Goal: Information Seeking & Learning: Learn about a topic

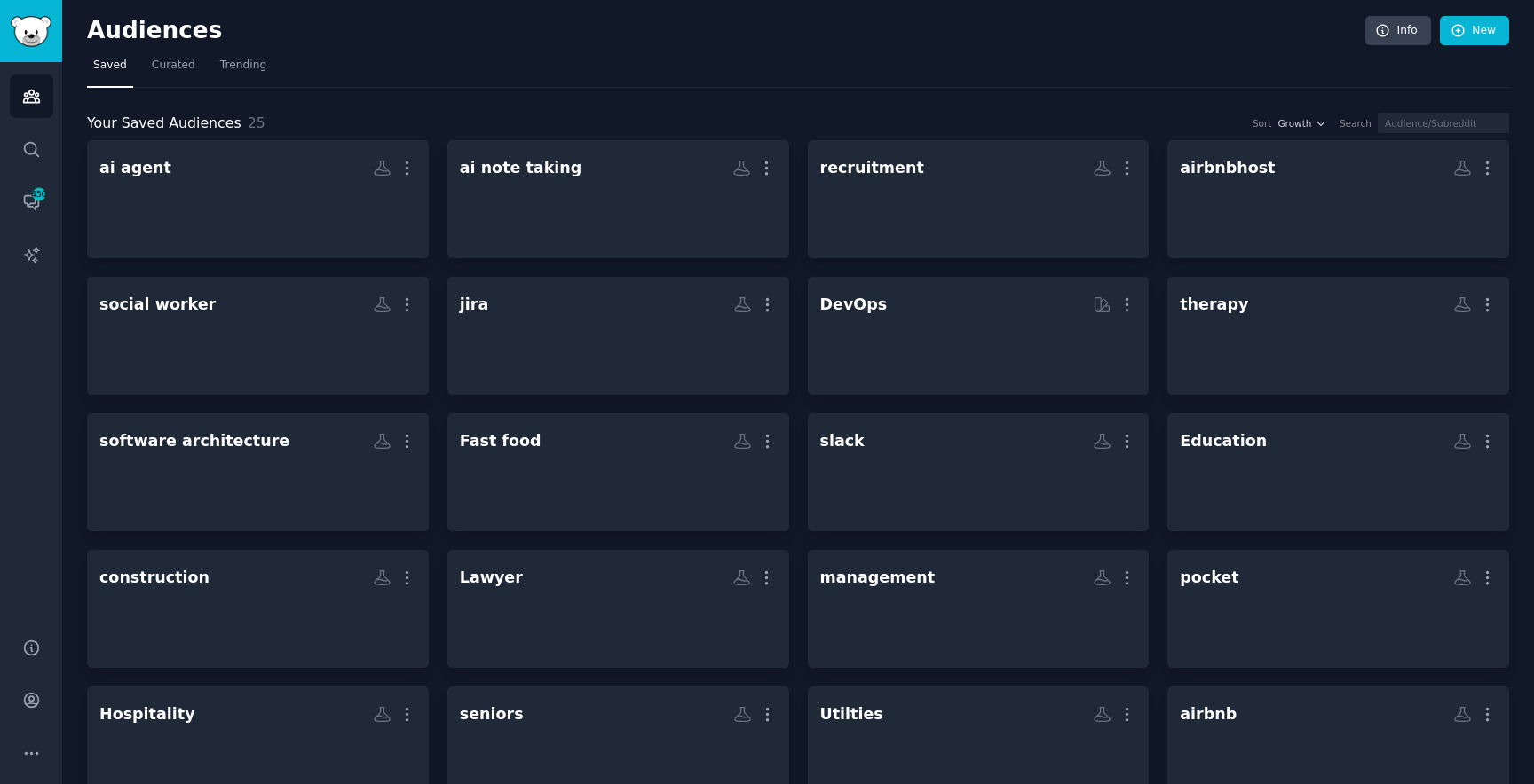
click at [12, 176] on div "Audiences Search Conversations 450 AI Reports" at bounding box center [31, 339] width 62 height 555
click at [19, 210] on link "Conversations 450" at bounding box center [31, 202] width 44 height 44
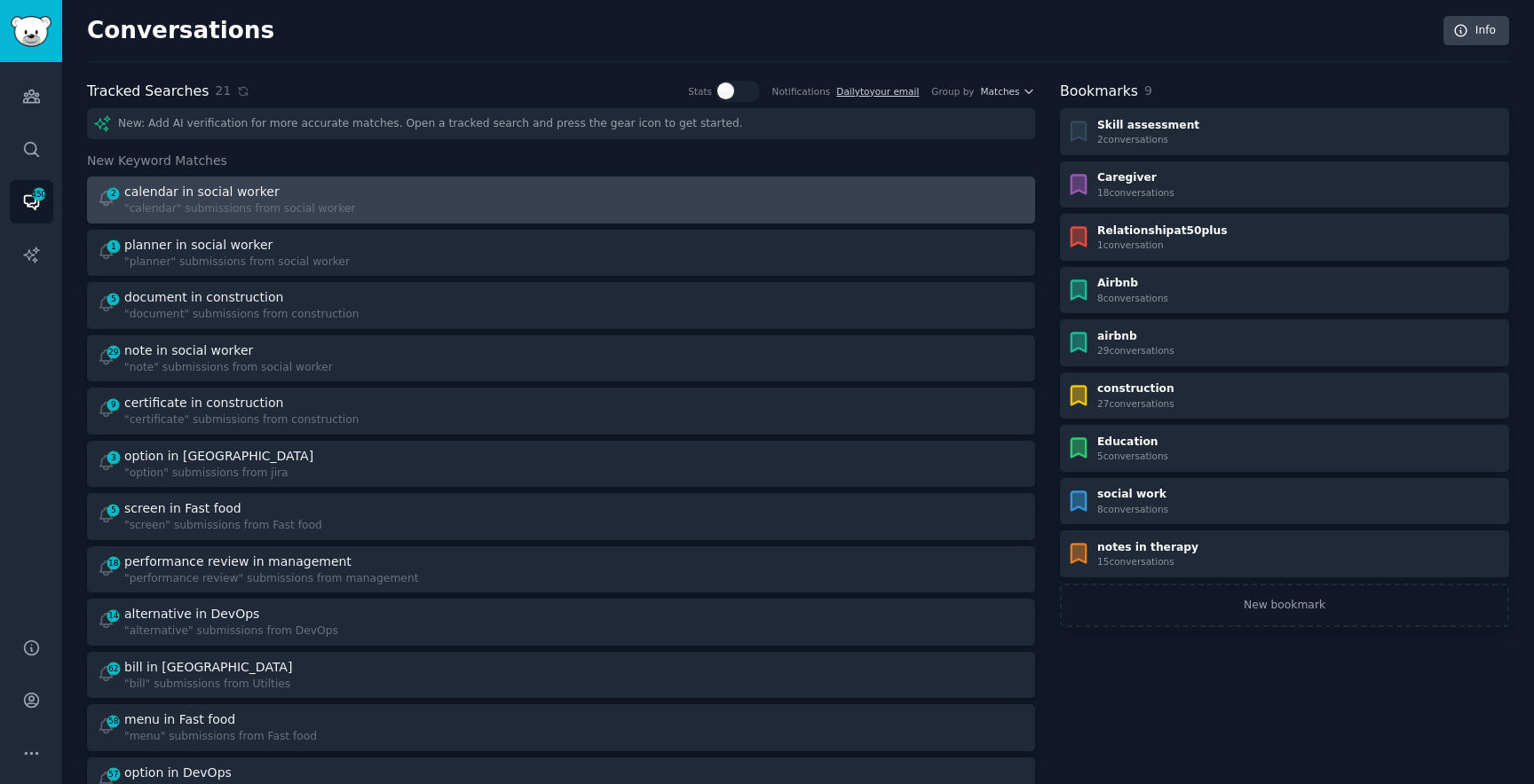
click at [244, 180] on link "2 calendar in social worker "calendar" submissions from social worker" at bounding box center [560, 200] width 948 height 47
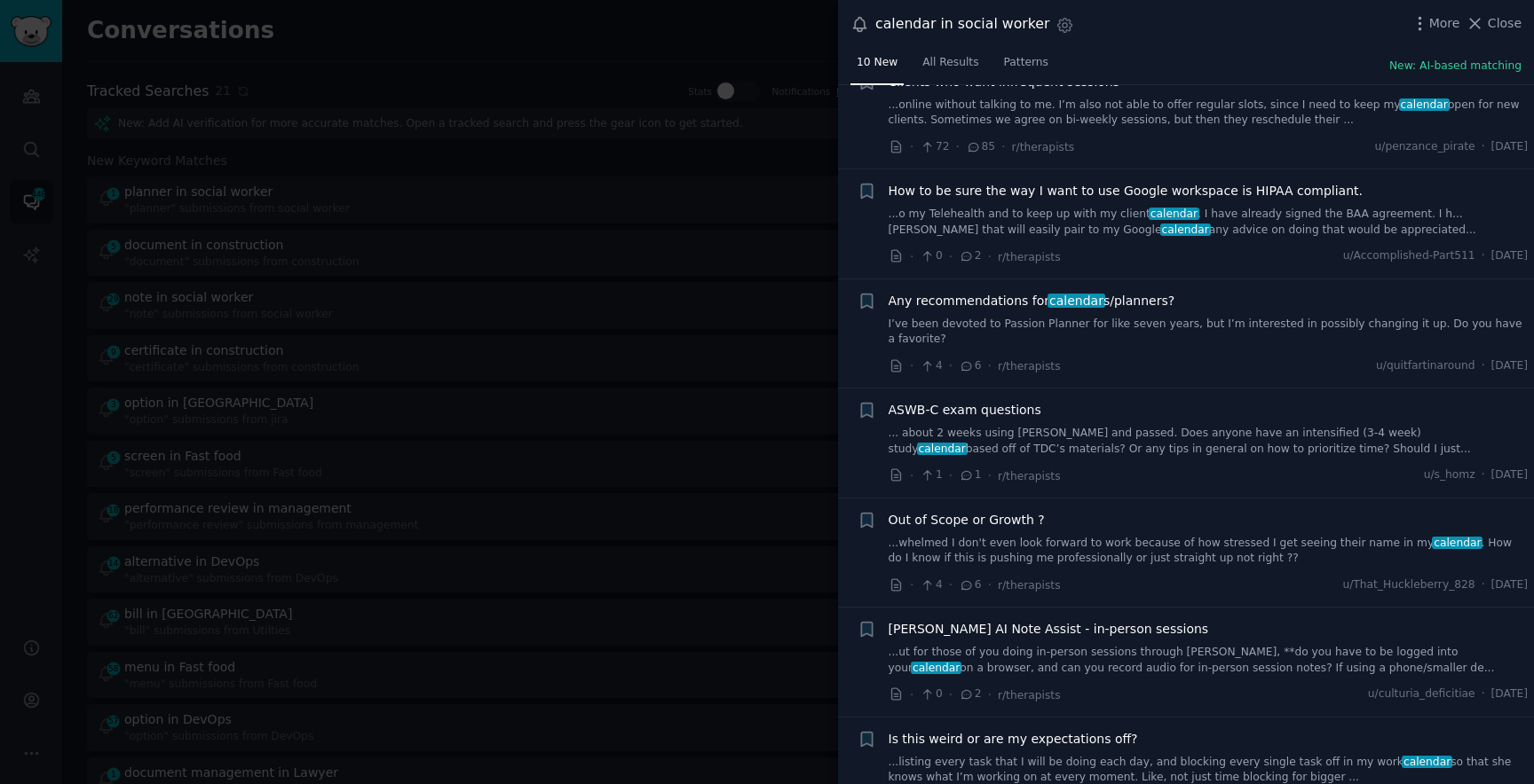
scroll to position [424, 0]
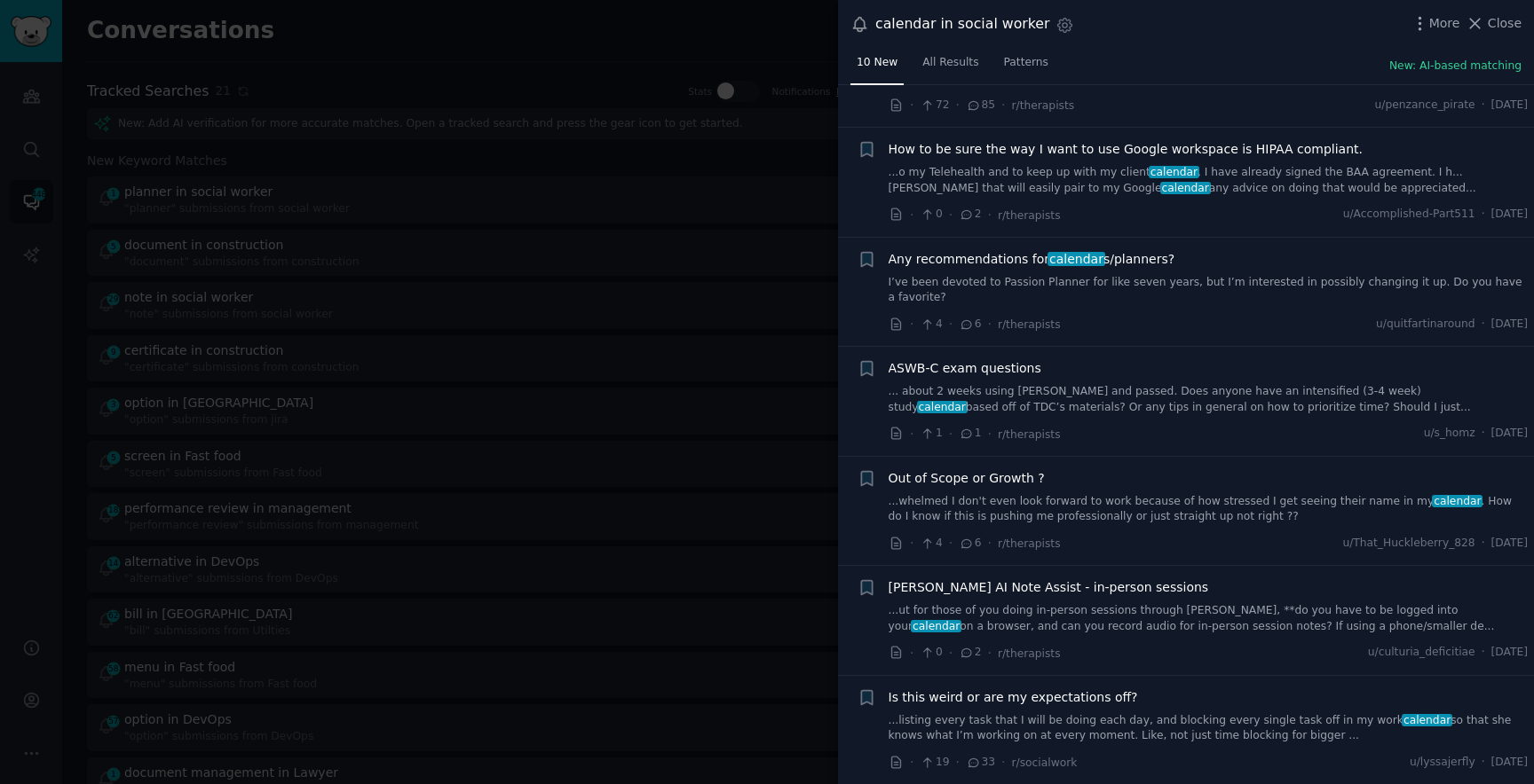
click at [1030, 279] on link "I’ve been devoted to Passion Planner for like seven years, but I’m interested i…" at bounding box center [1208, 290] width 640 height 31
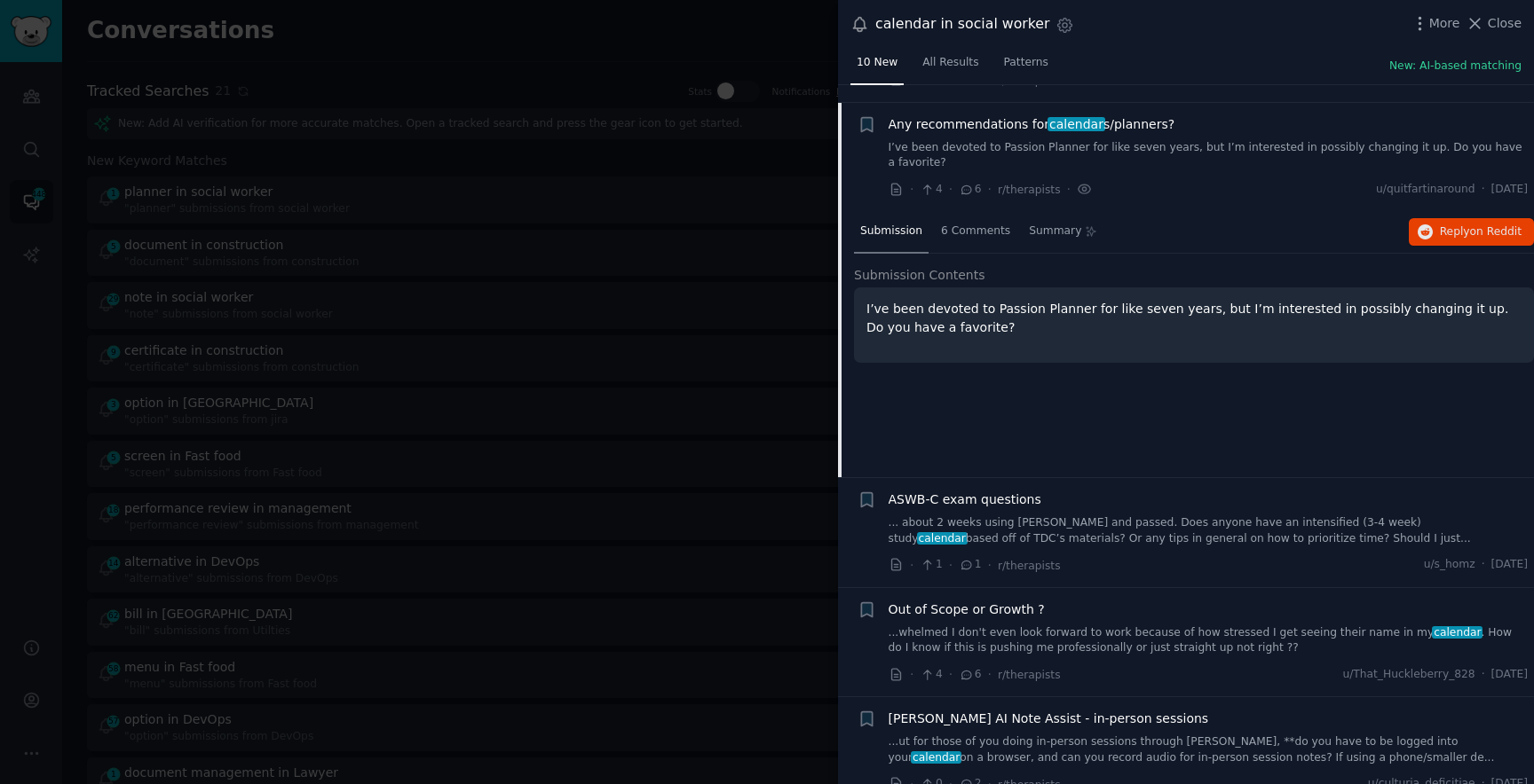
scroll to position [576, 0]
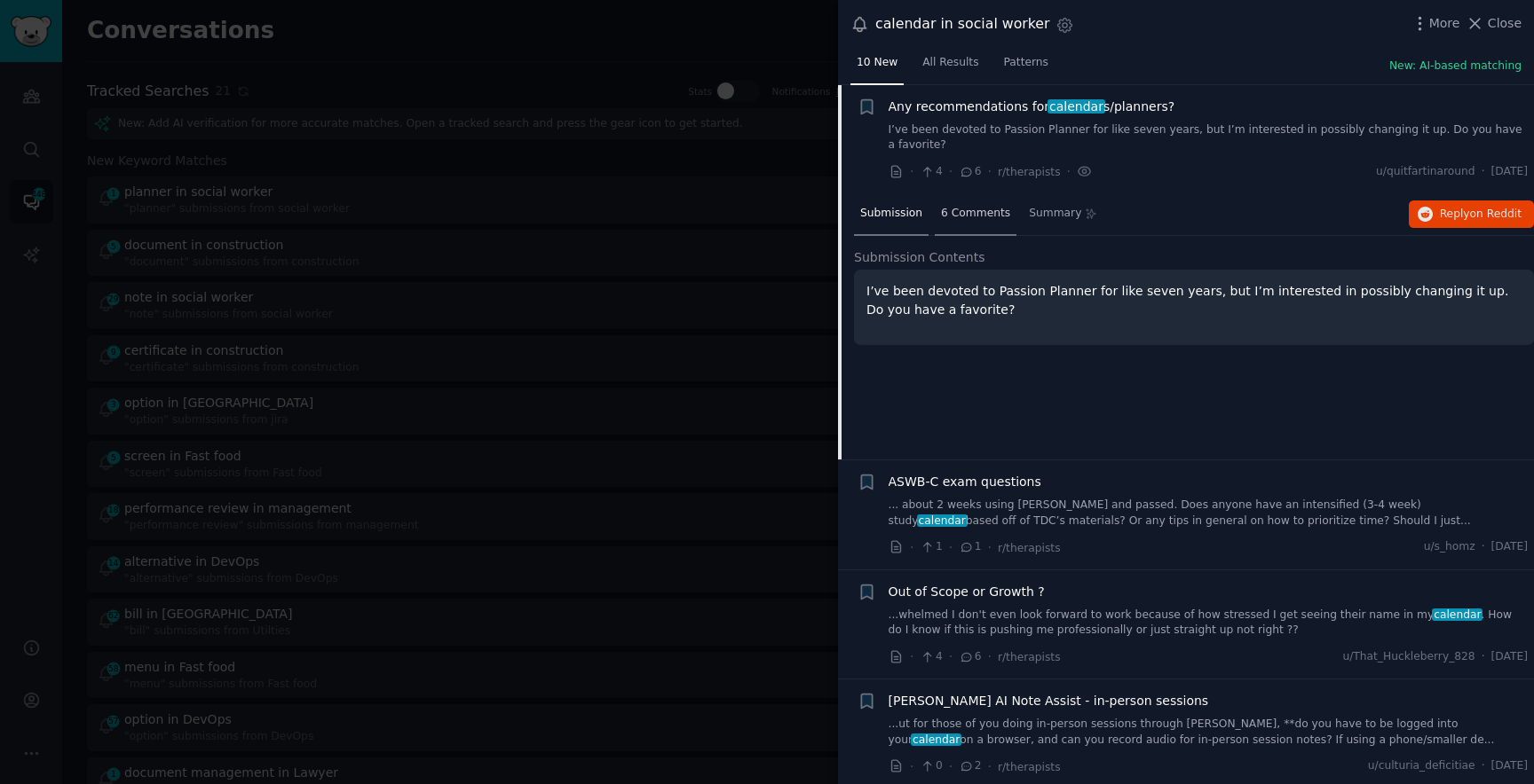
click at [972, 208] on span "6 Comments" at bounding box center [975, 214] width 69 height 16
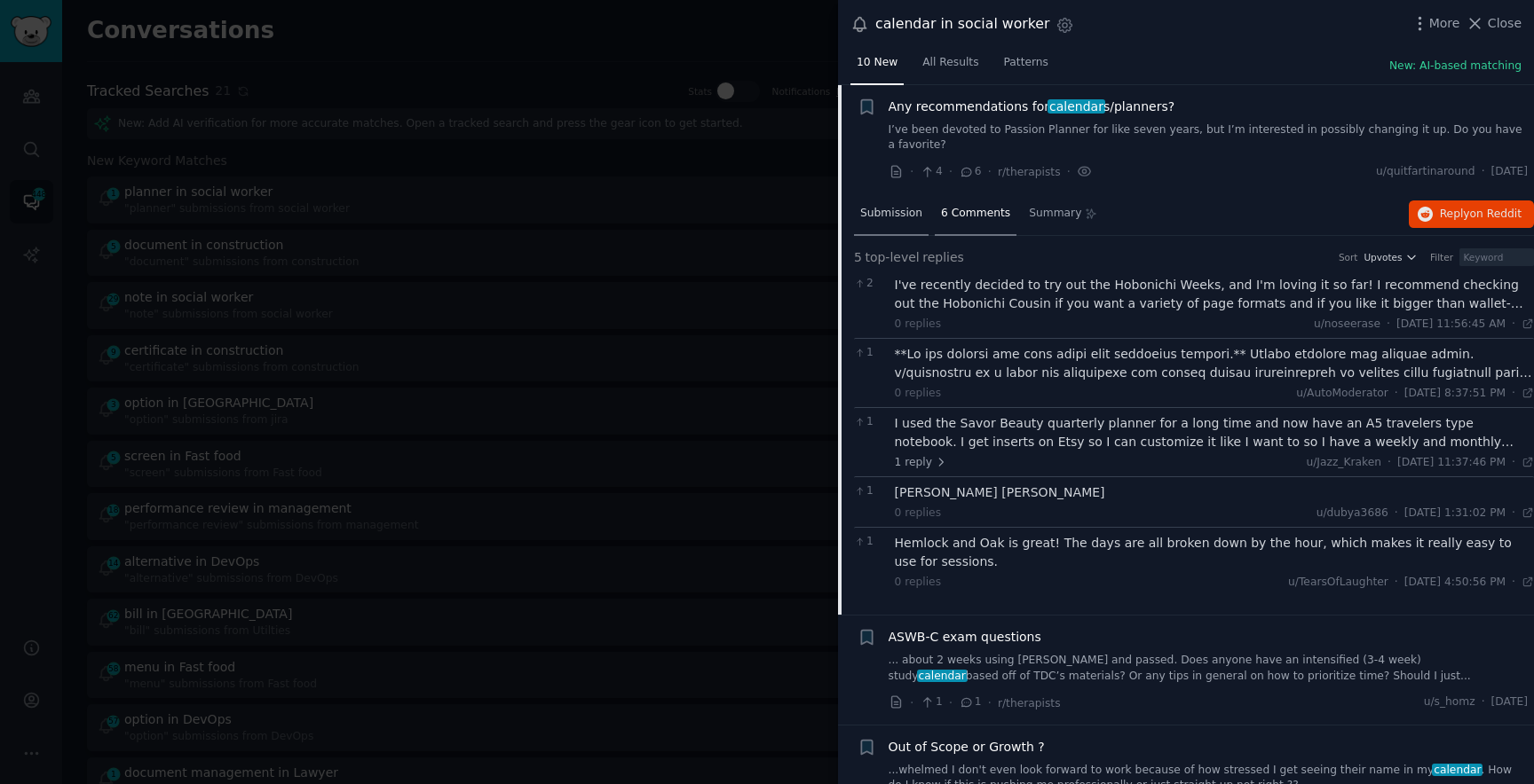
click at [914, 209] on span "Submission" at bounding box center [891, 214] width 62 height 16
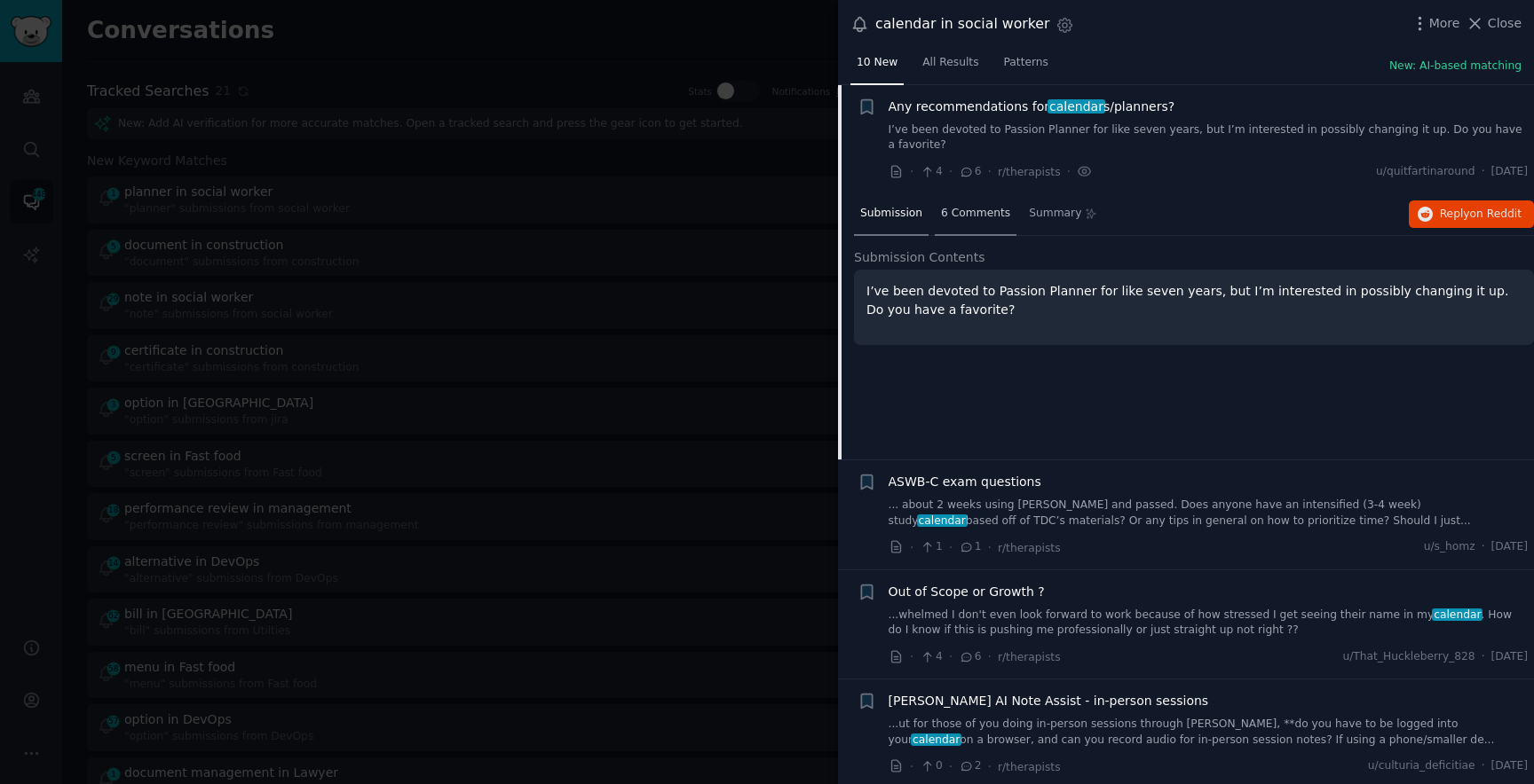
click at [988, 196] on div "6 Comments" at bounding box center [975, 215] width 82 height 43
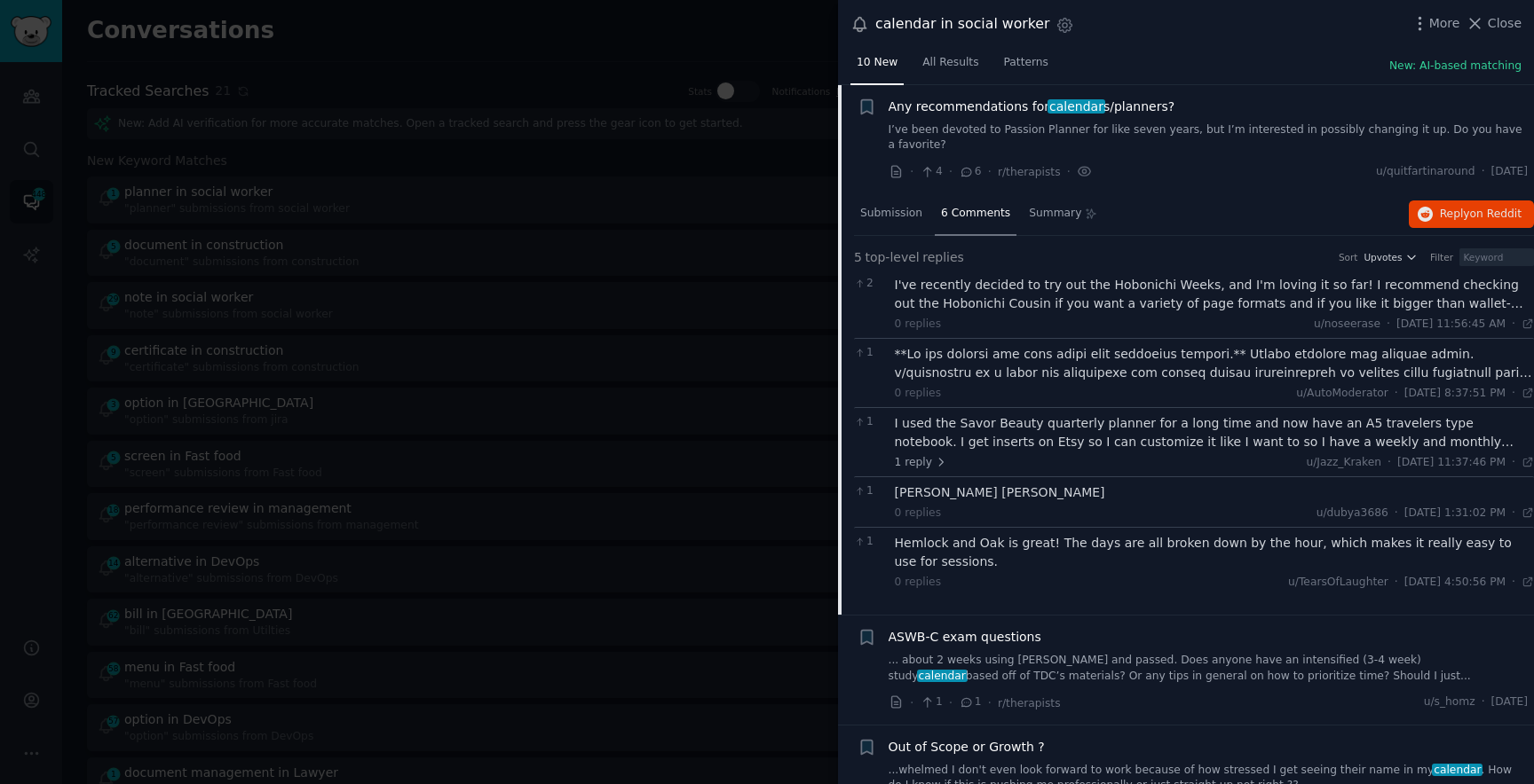
click at [560, 192] on div at bounding box center [767, 392] width 1534 height 784
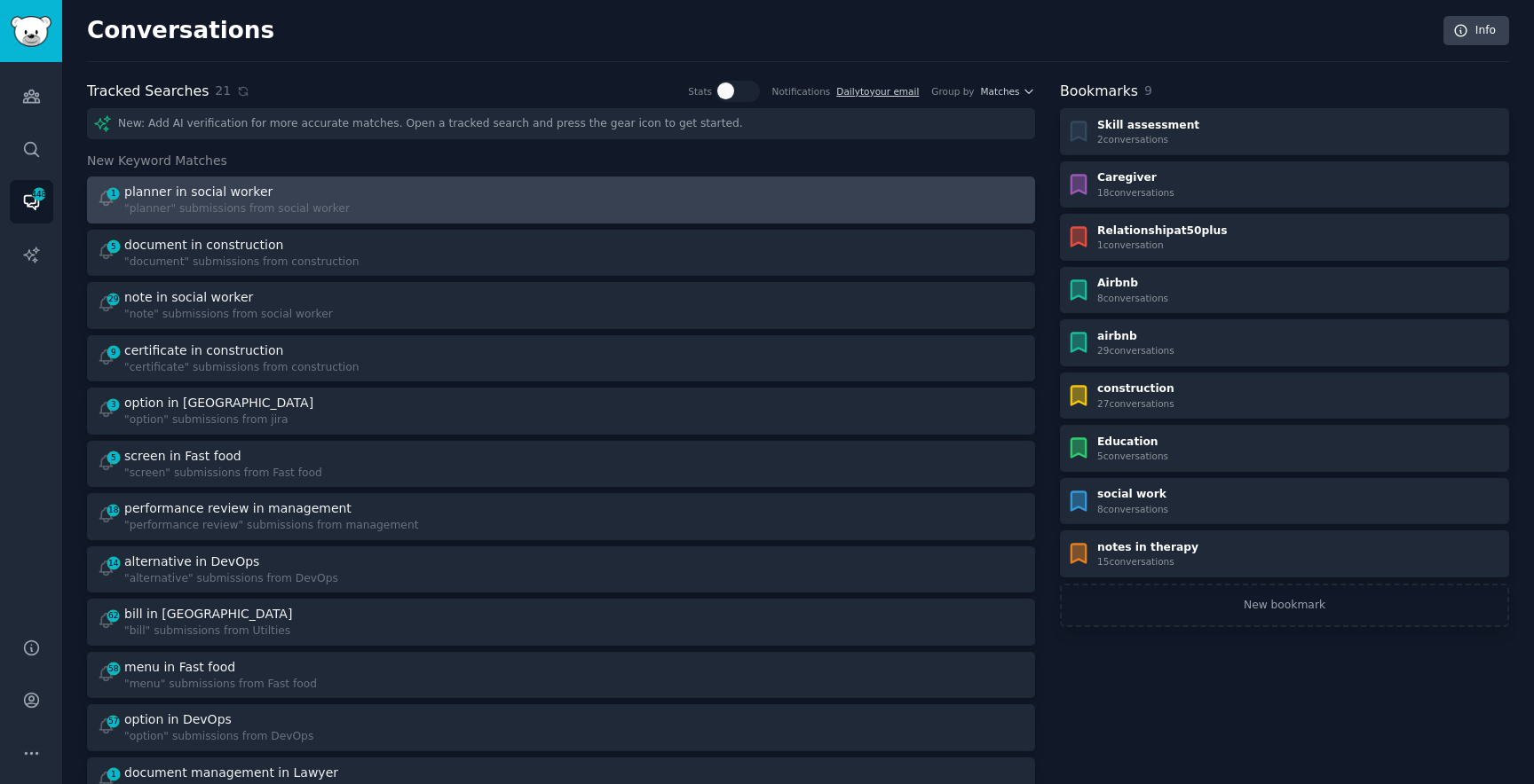
click at [347, 183] on div "1 planner in social worker "planner" submissions from social worker" at bounding box center [323, 200] width 453 height 35
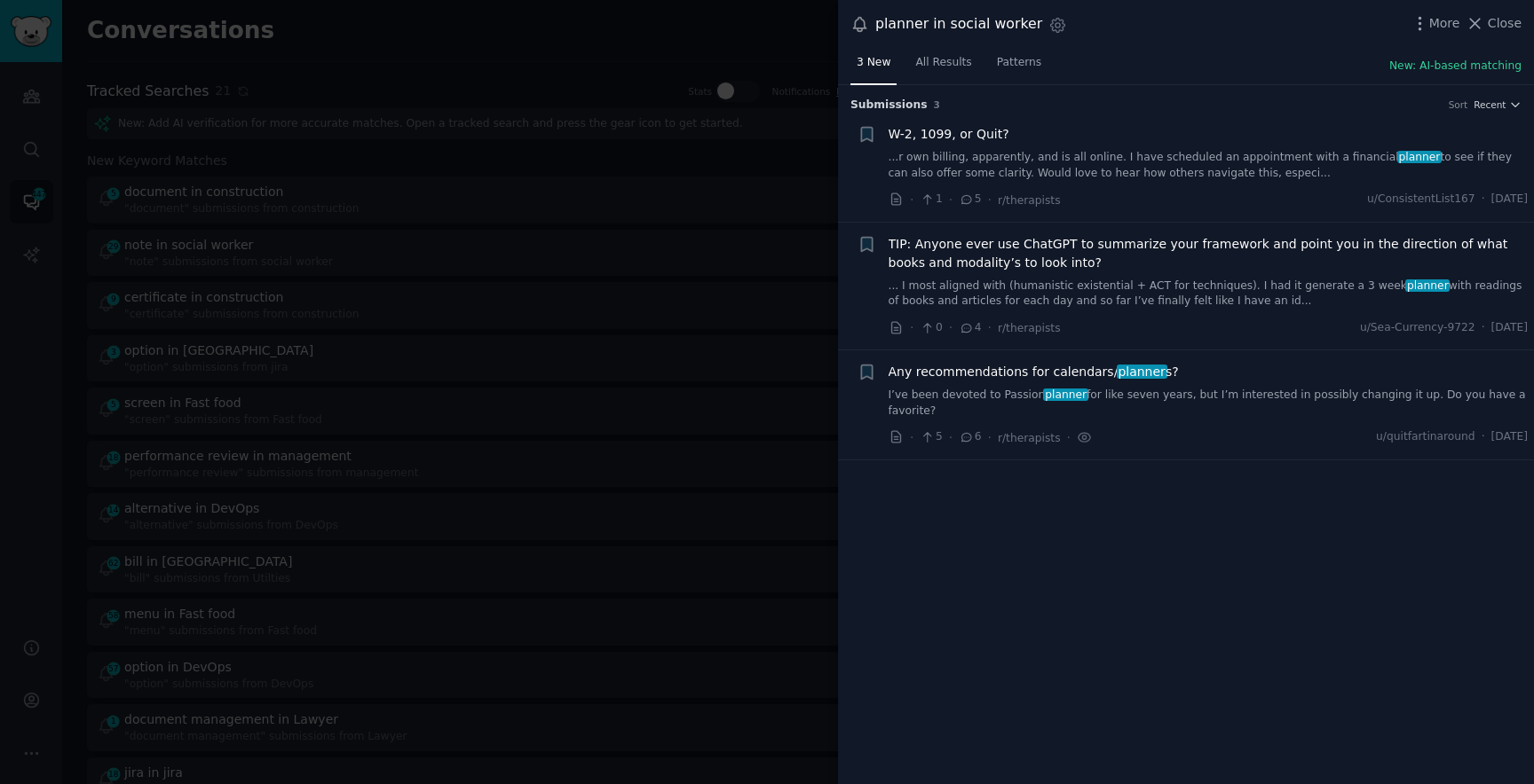
click at [716, 333] on div at bounding box center [767, 392] width 1534 height 784
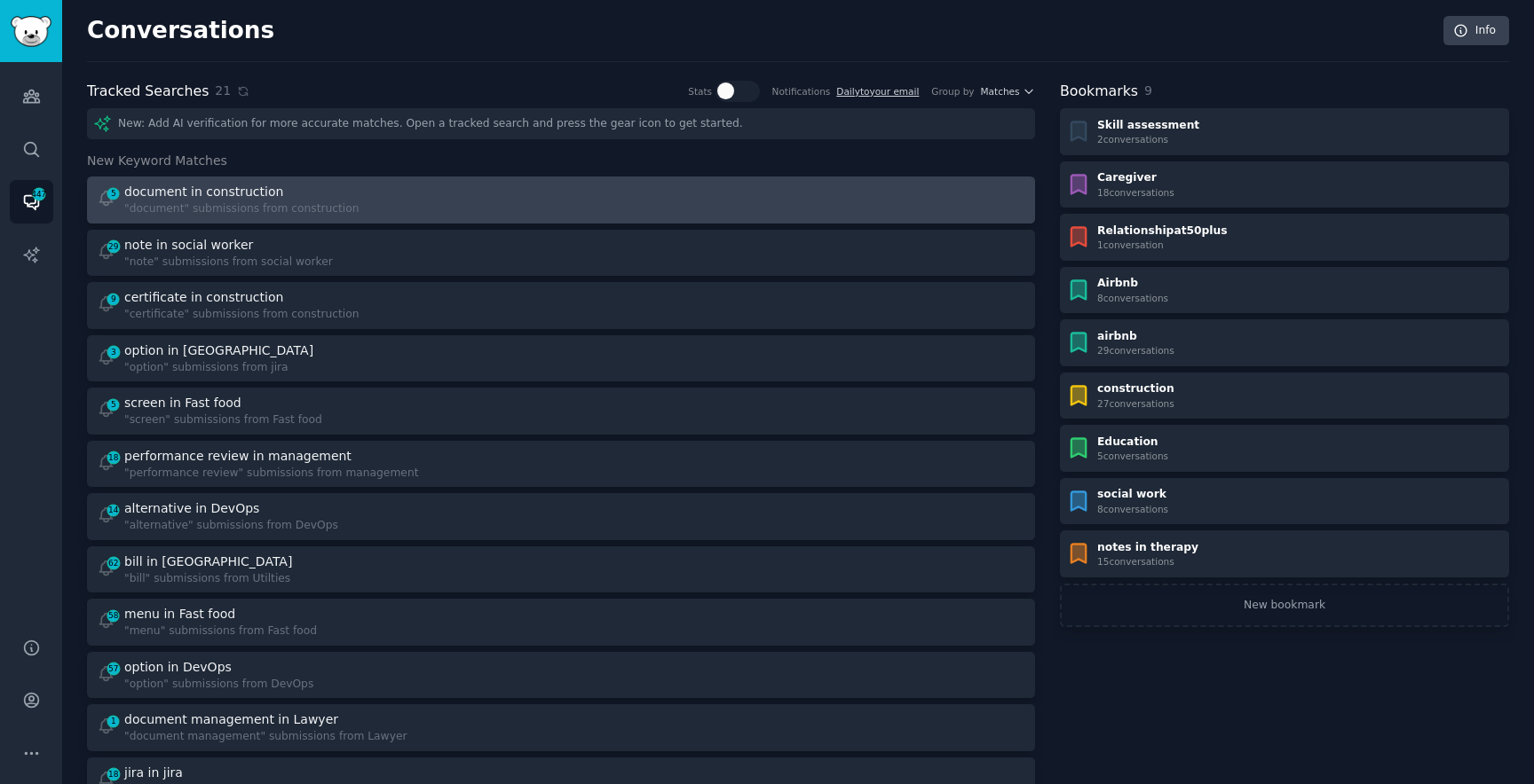
click at [308, 198] on div "document in construction" at bounding box center [242, 192] width 235 height 19
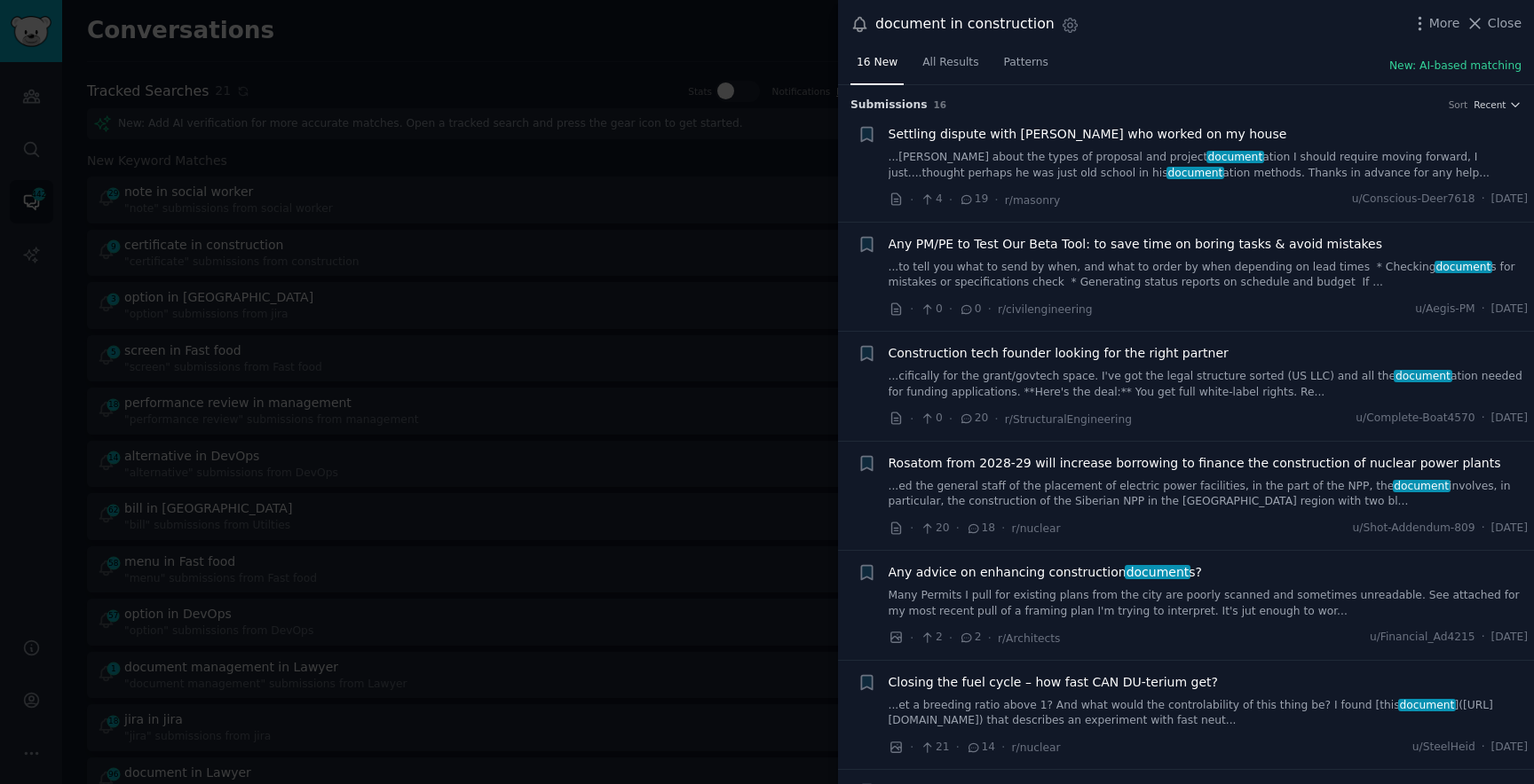
scroll to position [1018, 0]
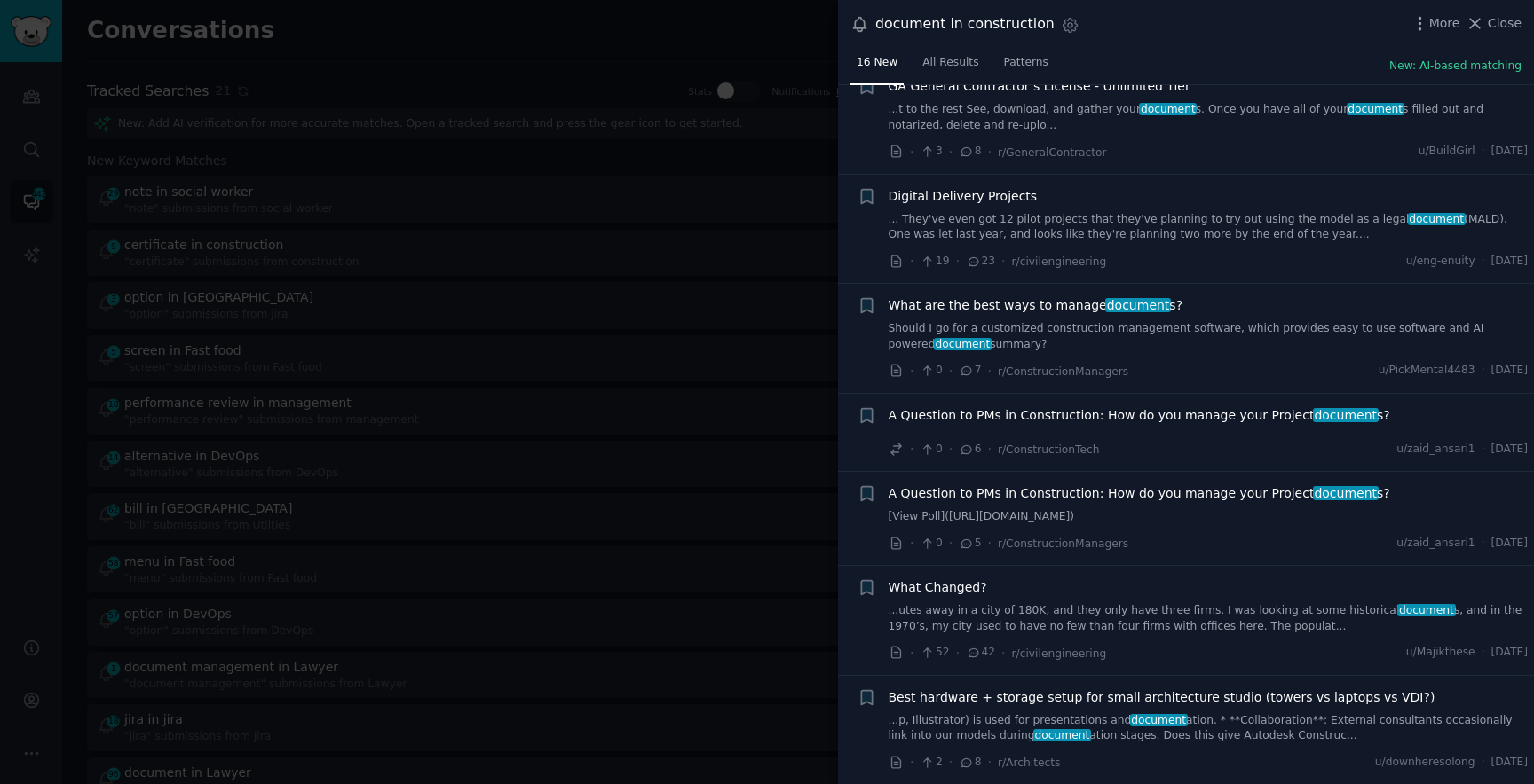
click at [1146, 340] on link "Should I go for a customized construction management software, which provides e…" at bounding box center [1208, 337] width 640 height 31
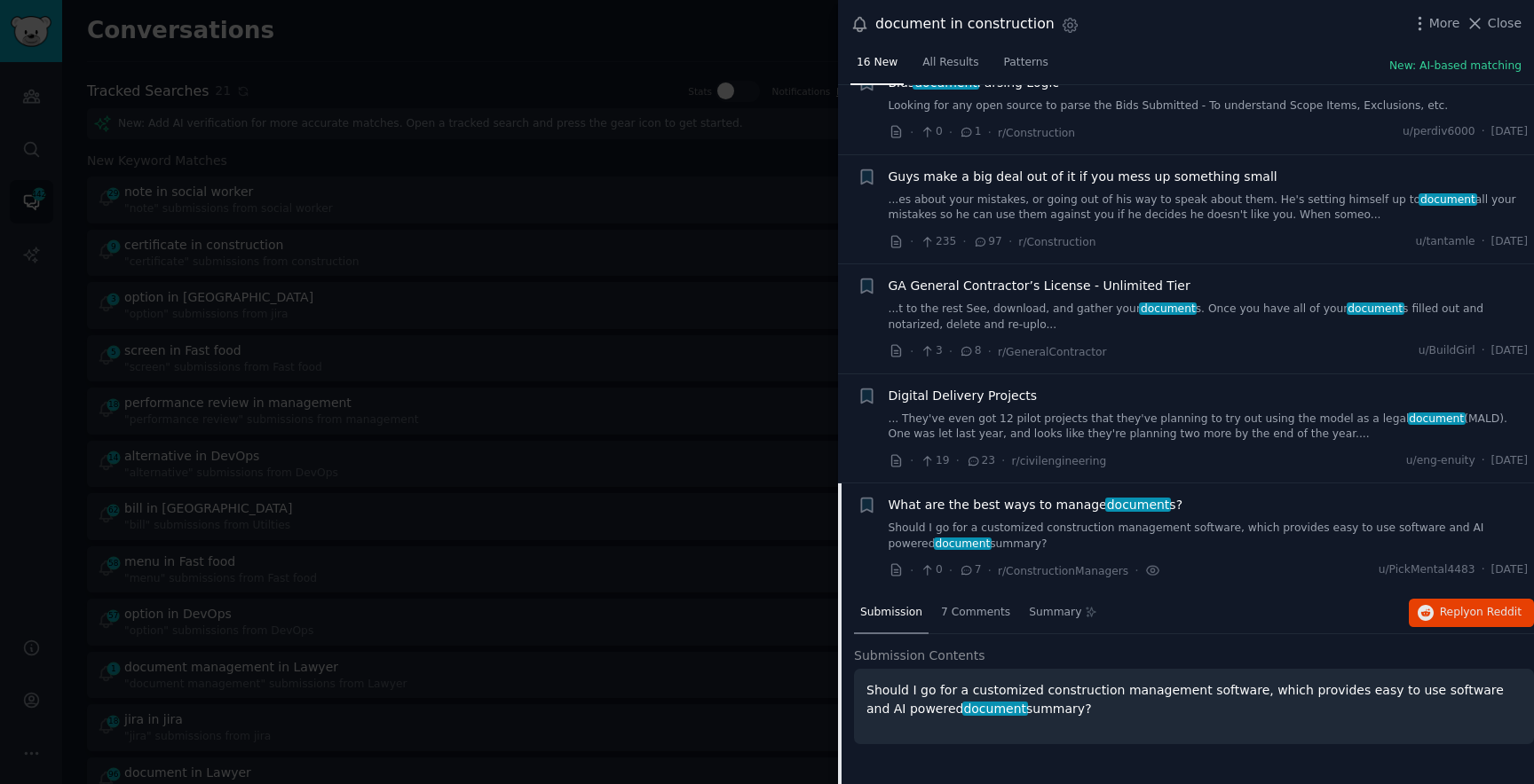
scroll to position [1024, 0]
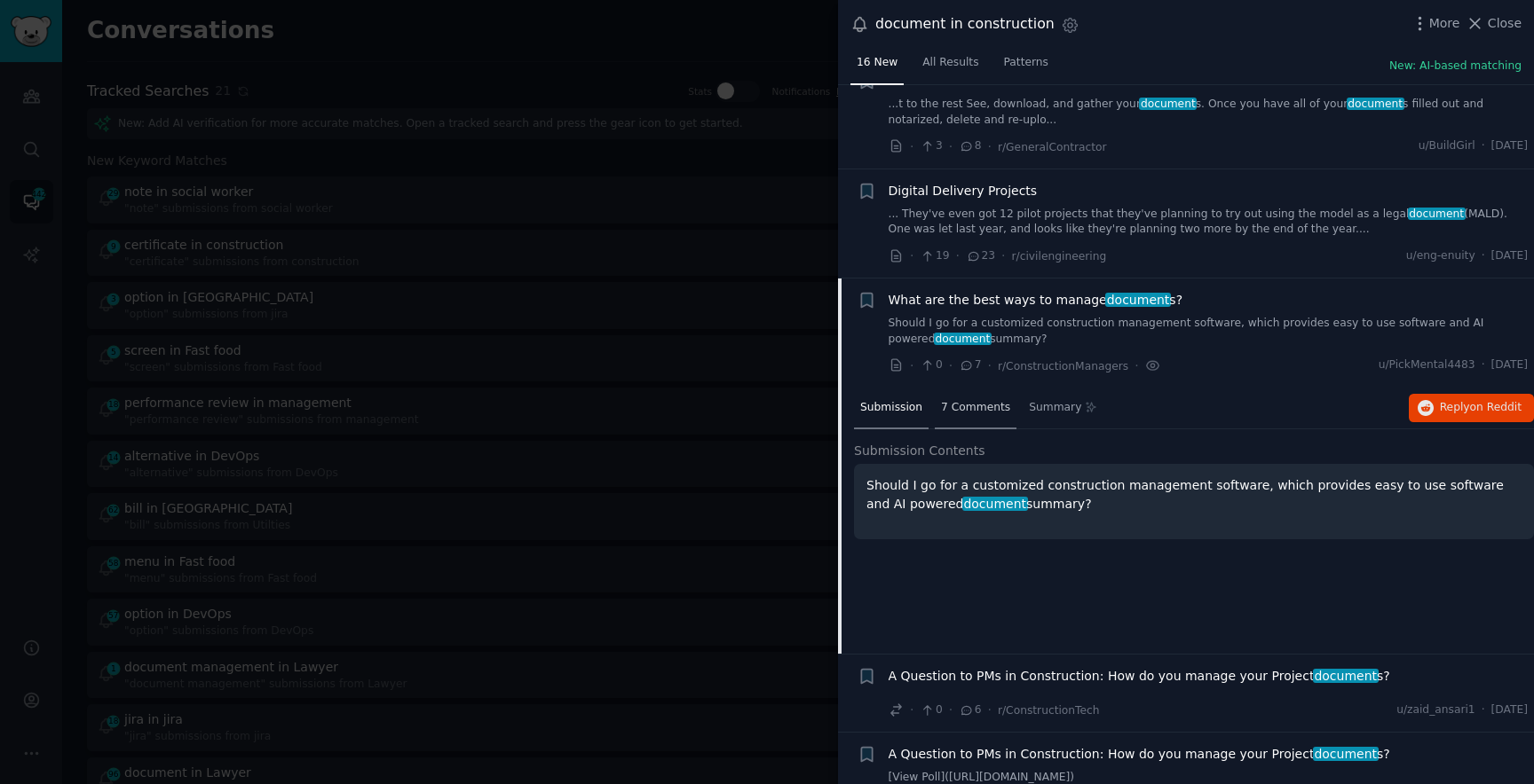
click at [983, 407] on span "7 Comments" at bounding box center [975, 408] width 69 height 16
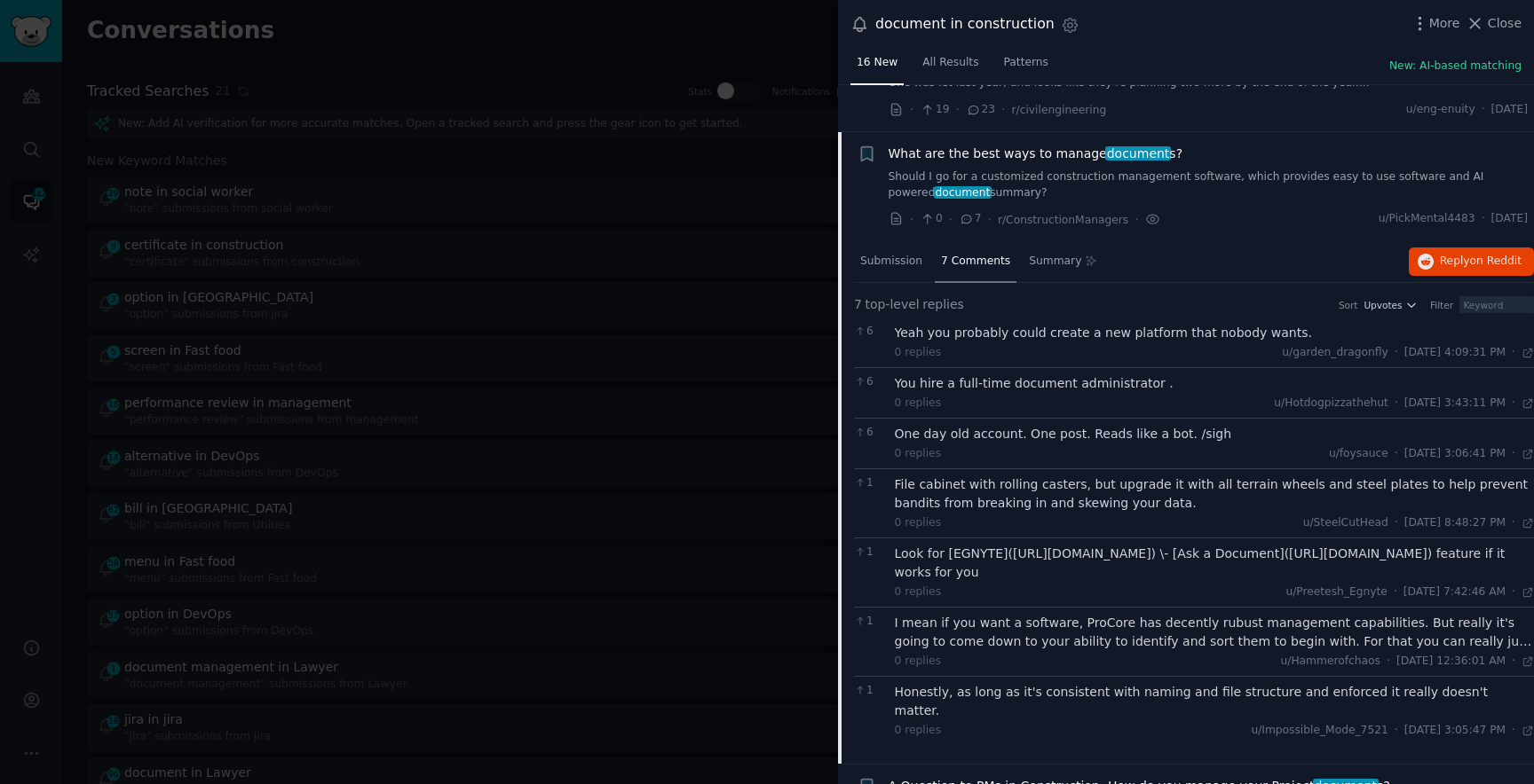
scroll to position [1168, 0]
drag, startPoint x: 951, startPoint y: 550, endPoint x: 997, endPoint y: 555, distance: 46.3
click at [997, 555] on div "Look for [EGNYTE]([URL][DOMAIN_NAME]) \- [Ask a Document]([URL][DOMAIN_NAME]) f…" at bounding box center [1214, 566] width 640 height 37
copy div "EGNYTE"
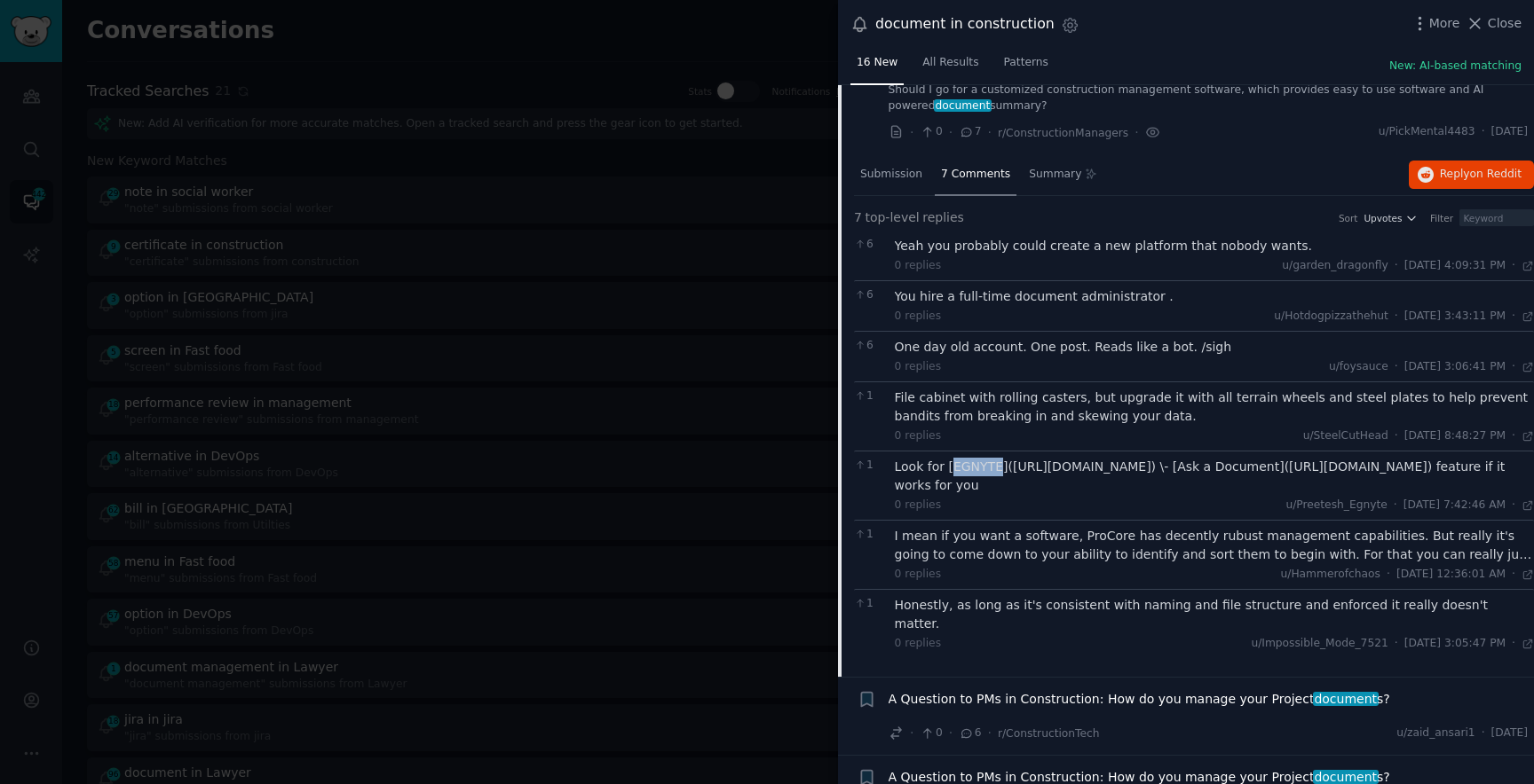
scroll to position [1267, 0]
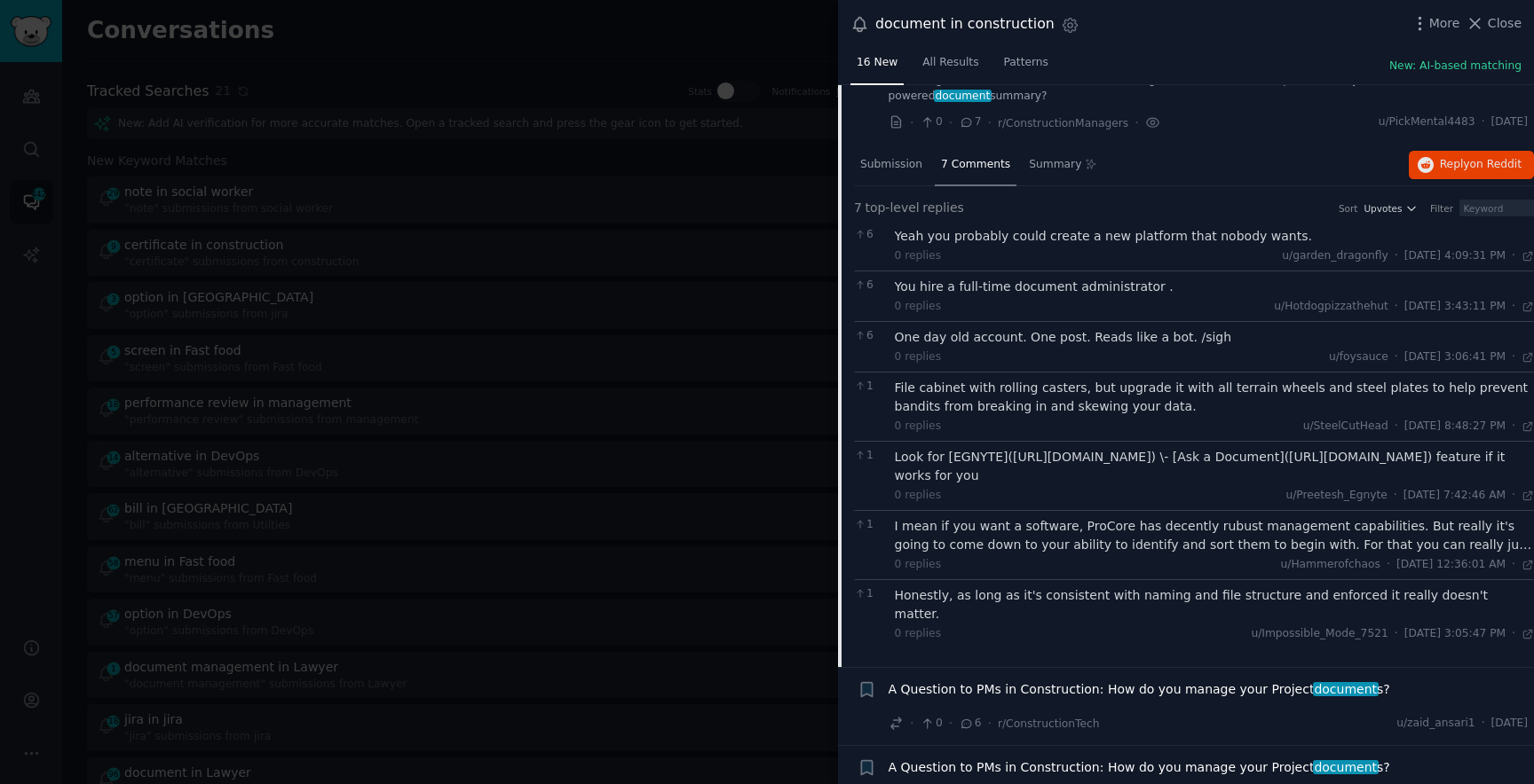
click at [1017, 527] on div "I mean if you want a software, ProCore has decently rubust management capabilit…" at bounding box center [1214, 536] width 640 height 37
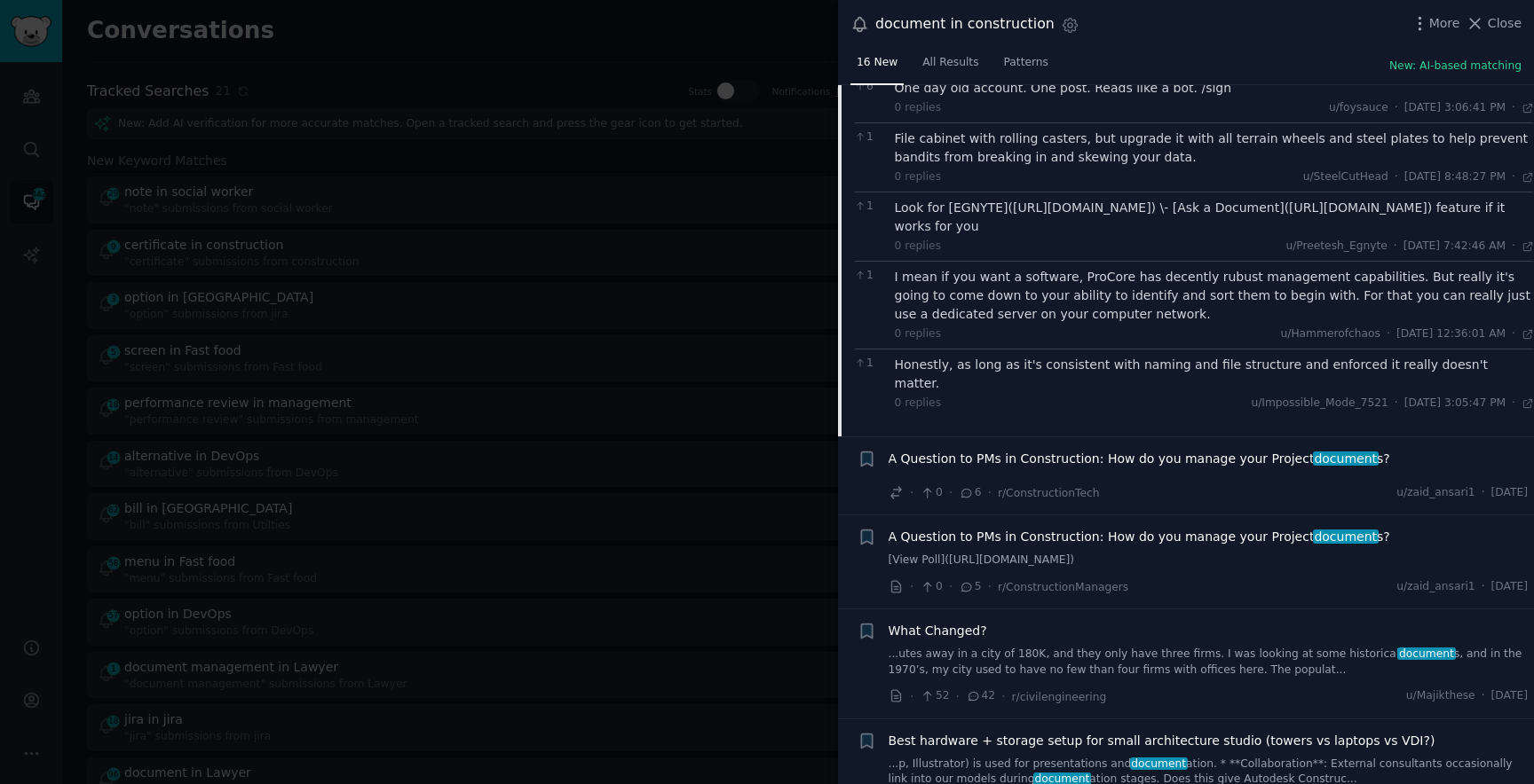
scroll to position [1537, 0]
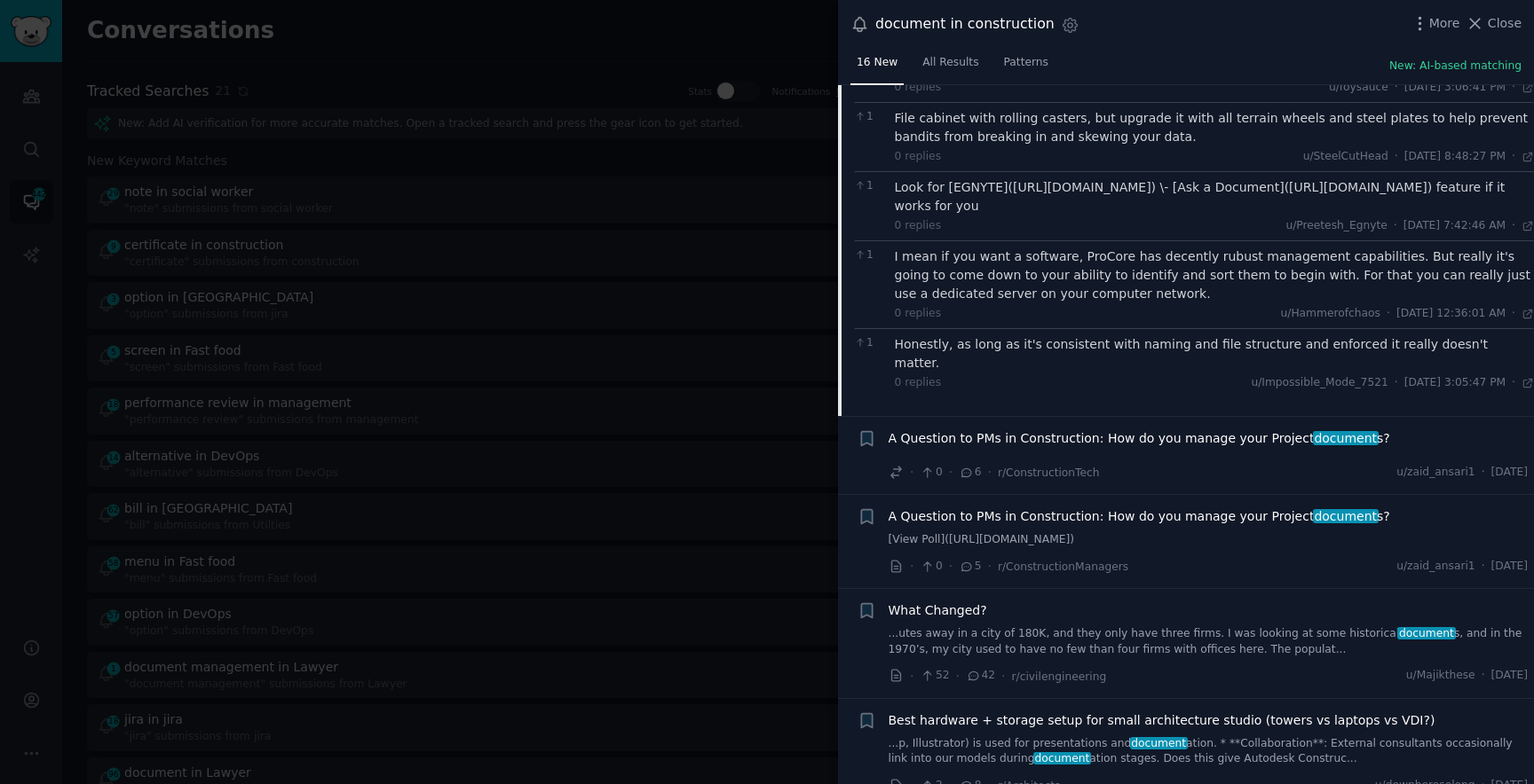
click at [1128, 510] on div "A Question to PMs in Construction: How do you manage your Project document s? […" at bounding box center [1208, 528] width 640 height 41
click at [1070, 430] on span "A Question to PMs in Construction: How do you manage your Project document s?" at bounding box center [1139, 439] width 502 height 19
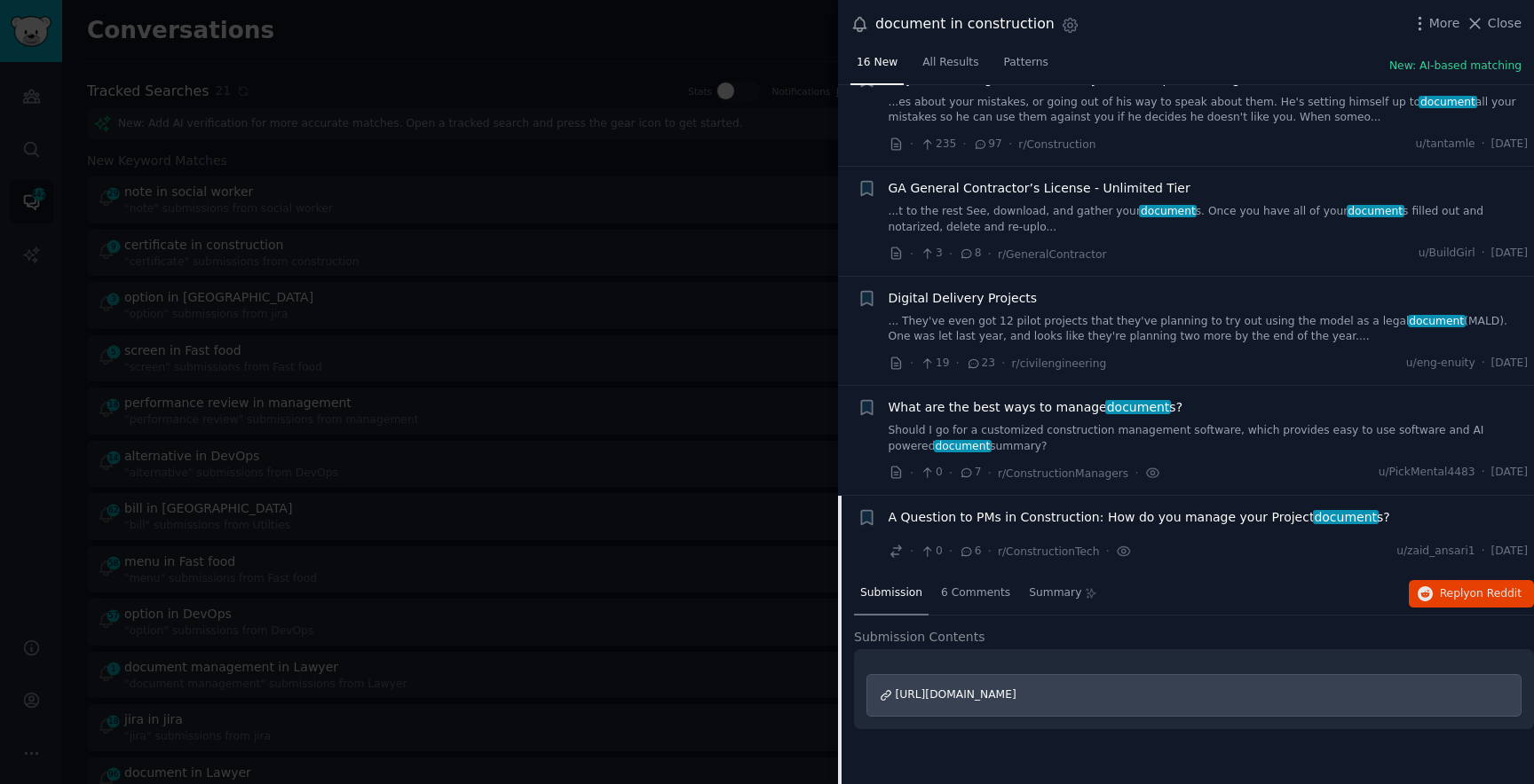
scroll to position [921, 0]
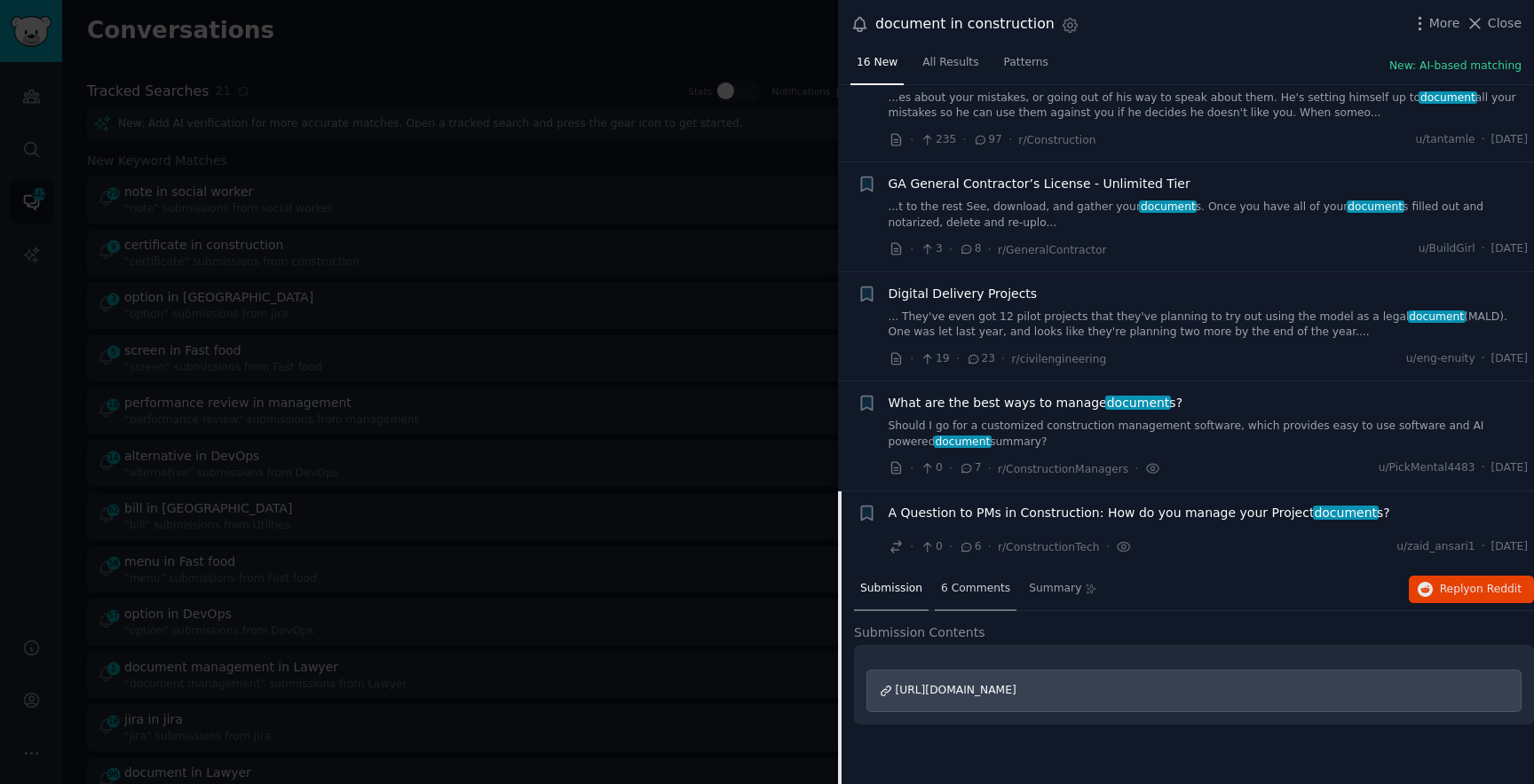
click at [997, 587] on span "6 Comments" at bounding box center [975, 590] width 69 height 16
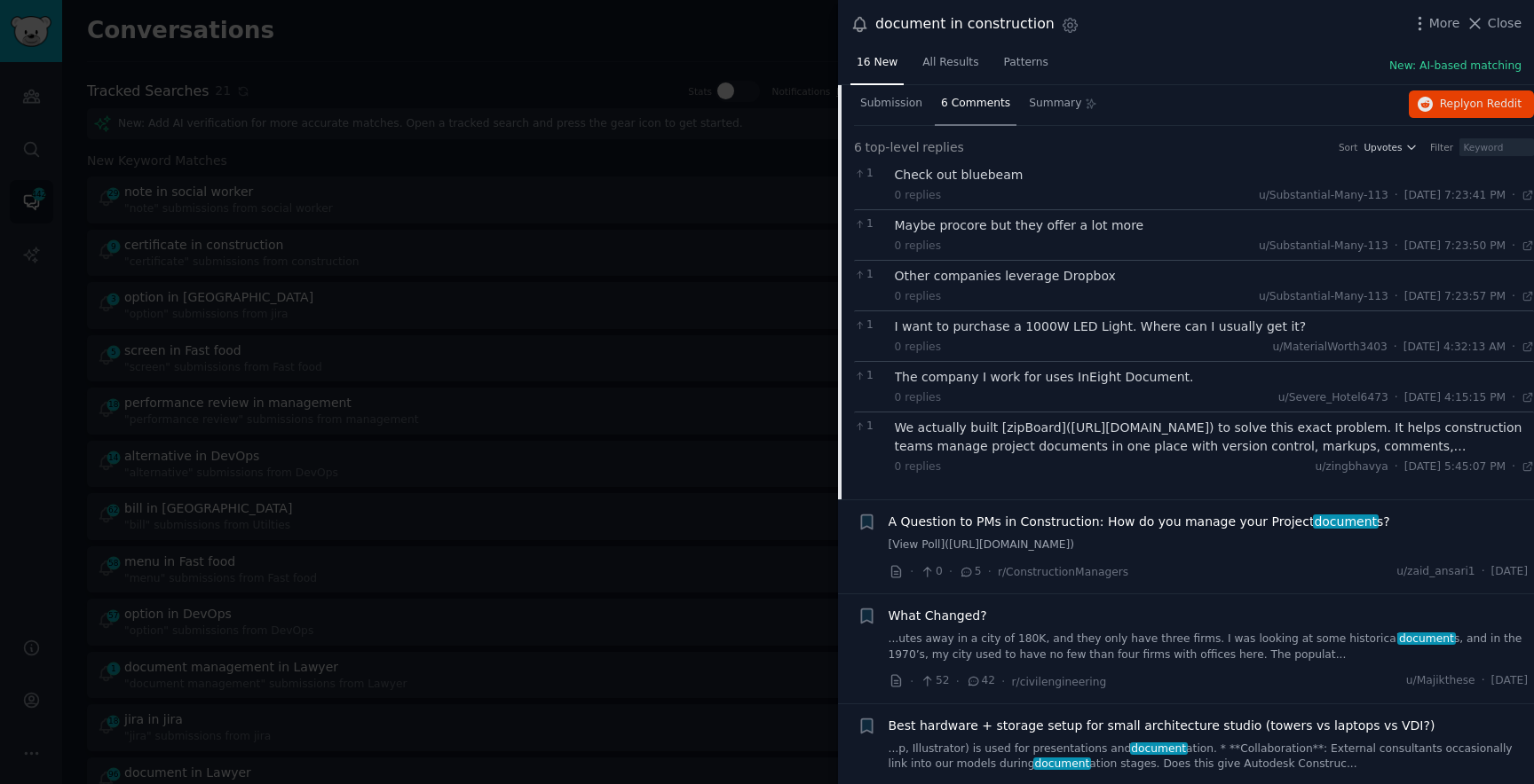
scroll to position [1435, 0]
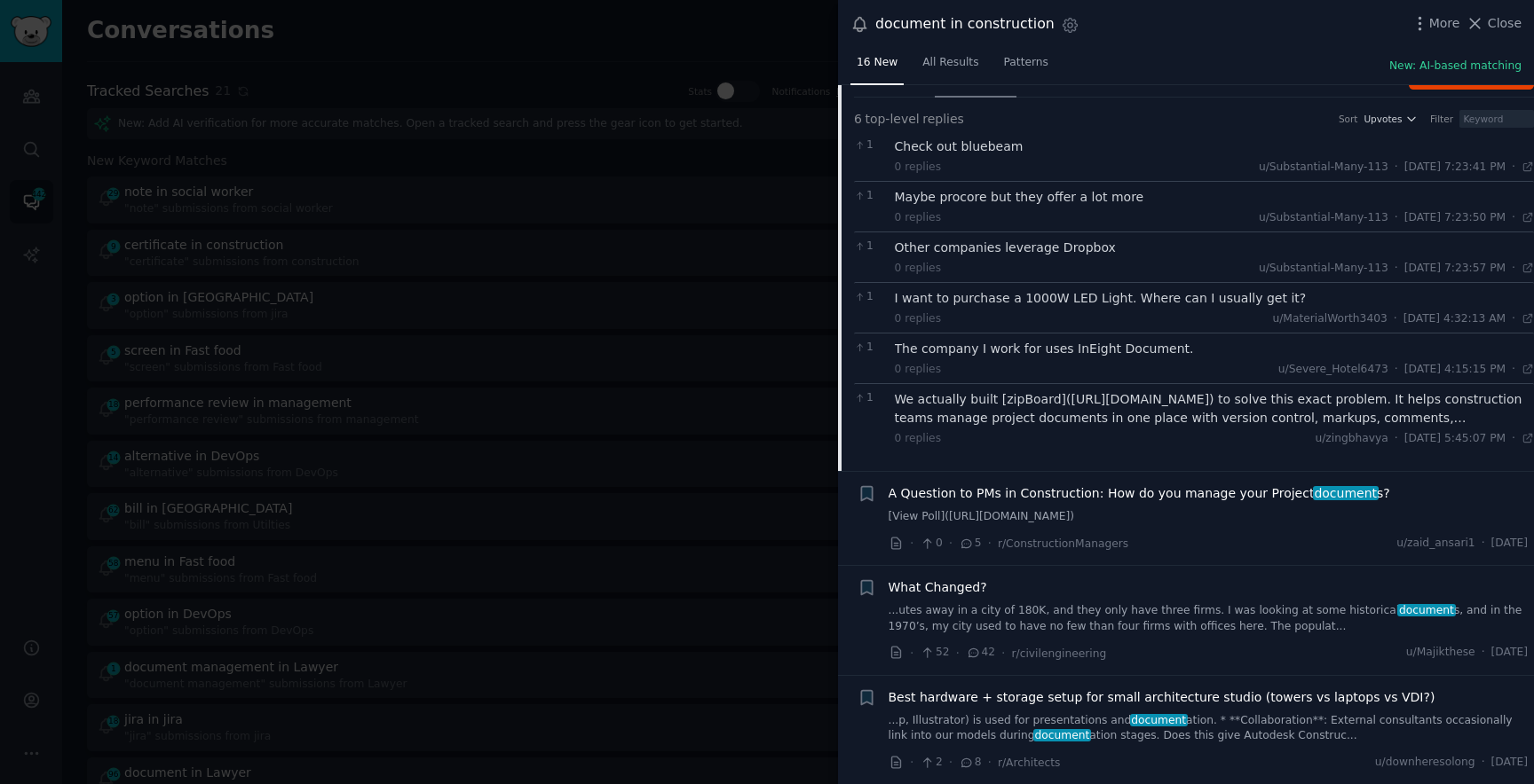
click at [966, 611] on link "...utes away in a city of 180K, and they only have three firms. I was looking a…" at bounding box center [1208, 619] width 640 height 31
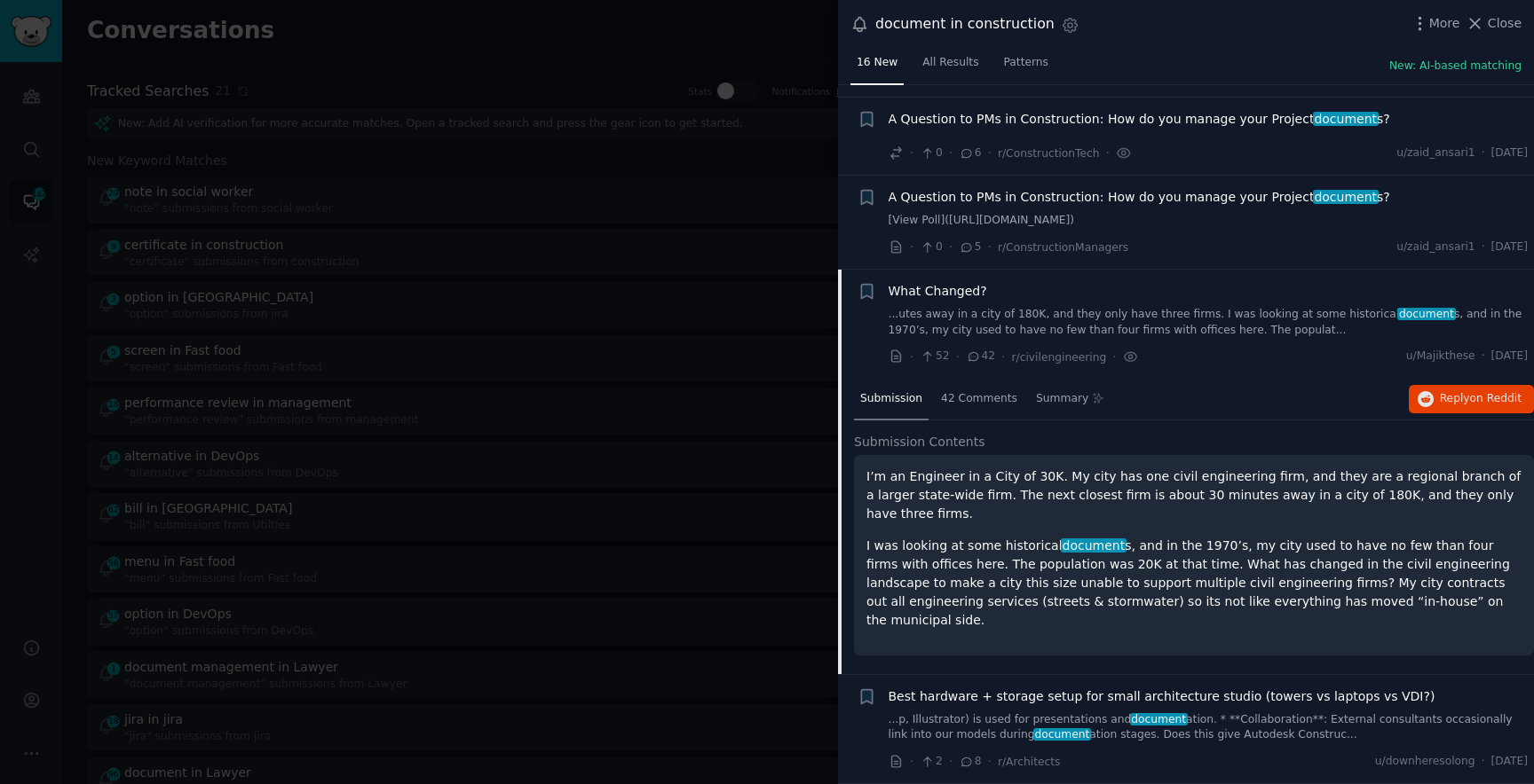
scroll to position [1285, 0]
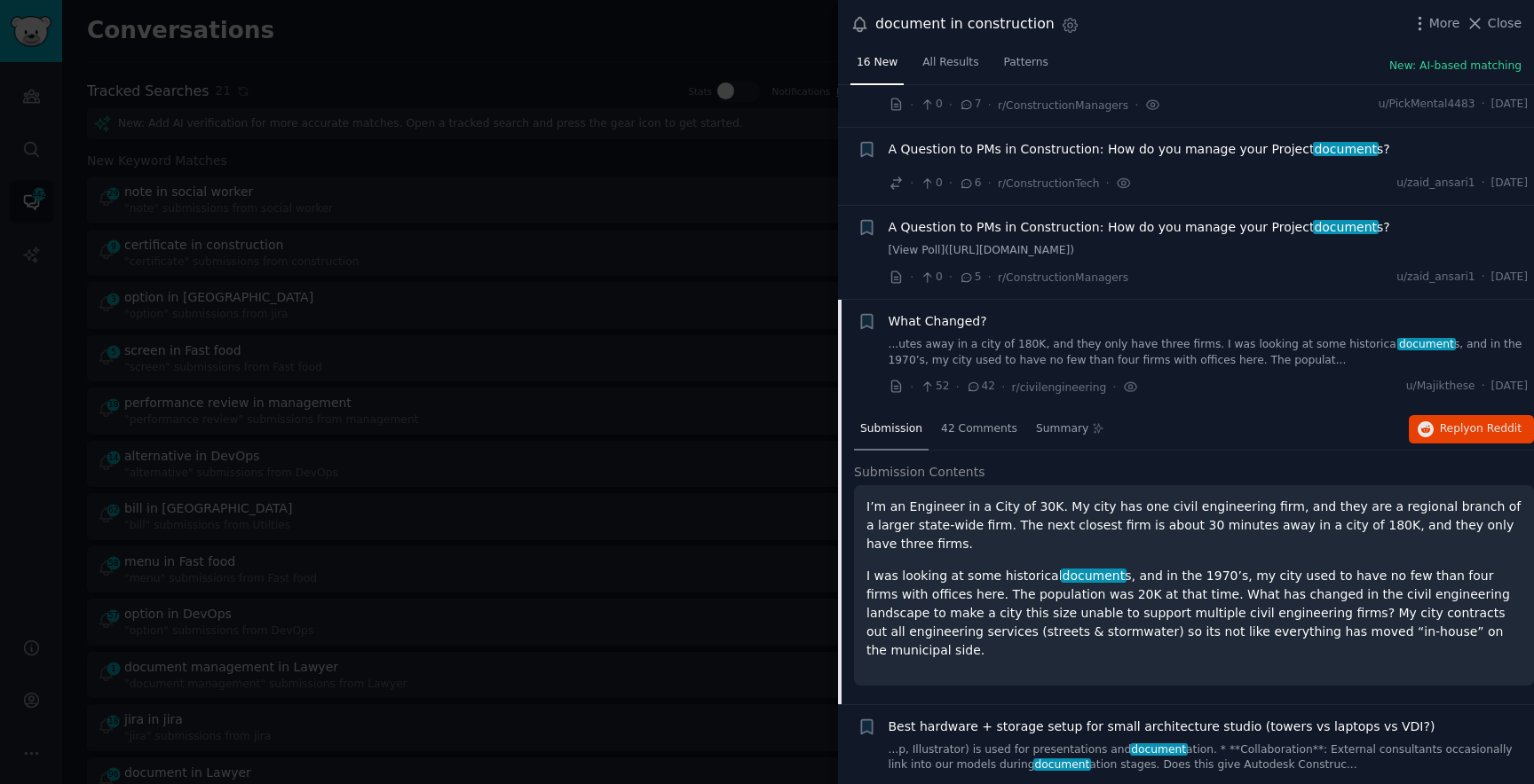
click at [978, 367] on link "...utes away in a city of 180K, and they only have three firms. I was looking a…" at bounding box center [1208, 352] width 640 height 31
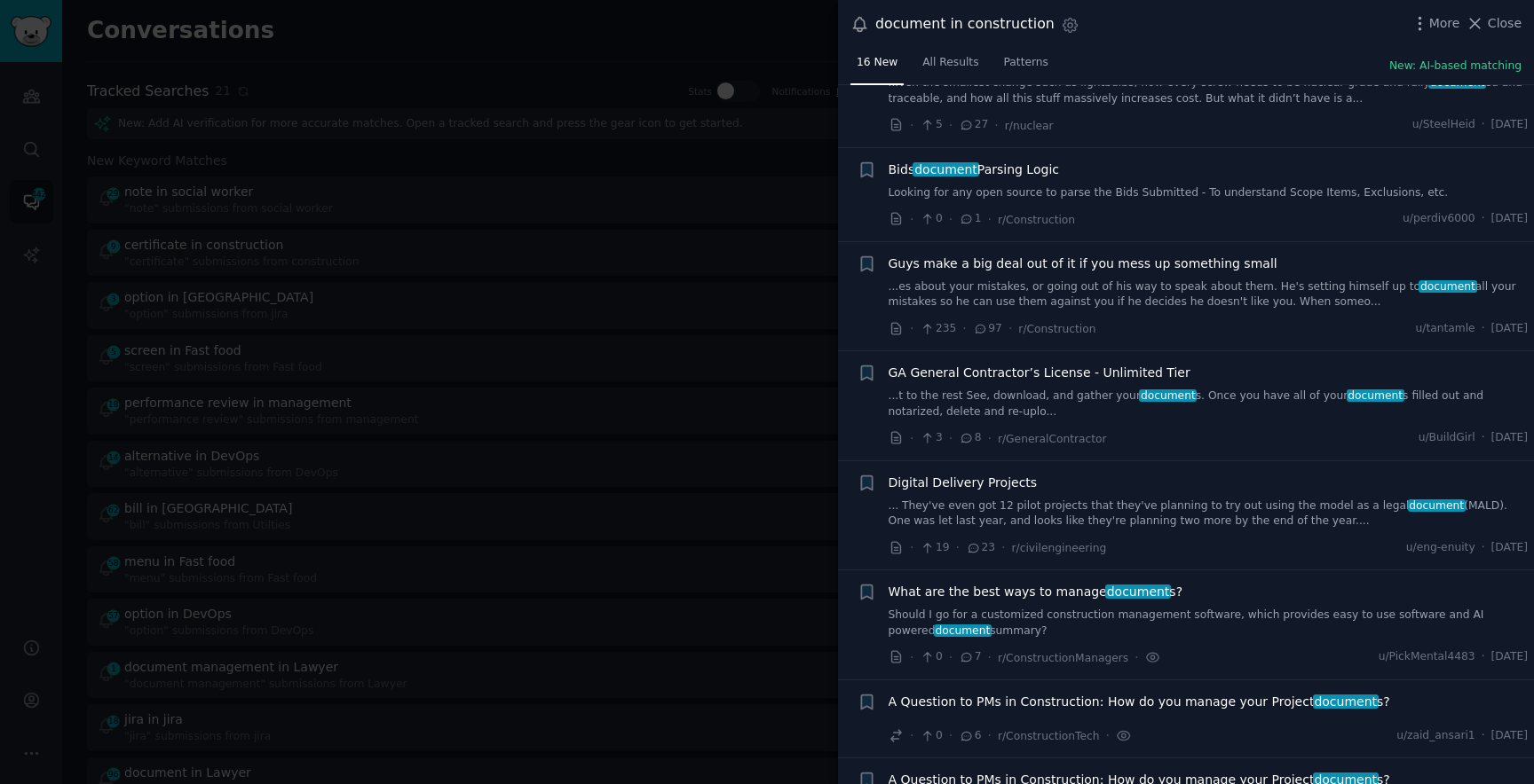
scroll to position [1018, 0]
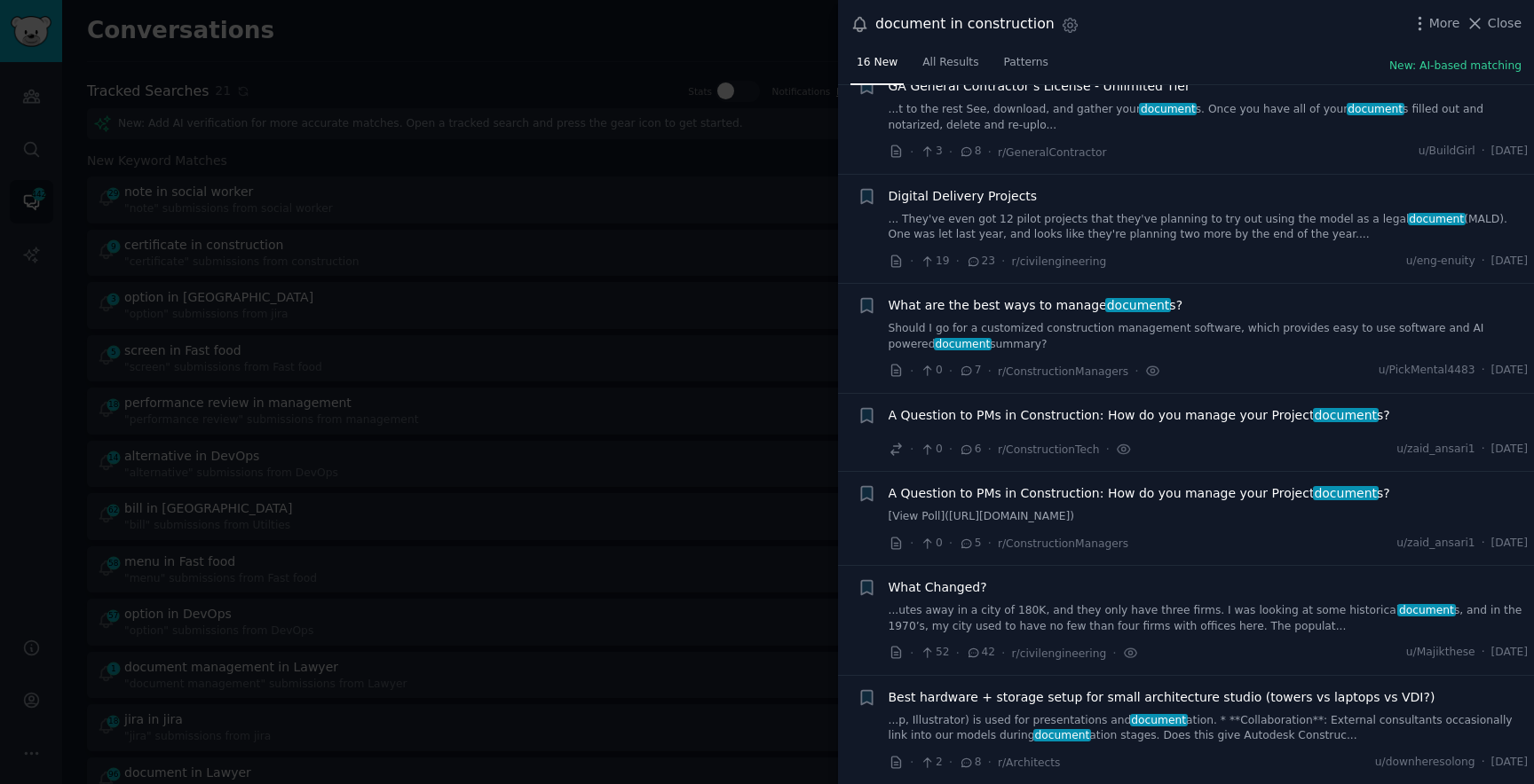
click at [1008, 387] on li "+ What are the best ways to manage document s? Should I go for a customized con…" at bounding box center [1185, 338] width 695 height 109
click at [1008, 408] on span "A Question to PMs in Construction: How do you manage your Project document s?" at bounding box center [1139, 416] width 502 height 19
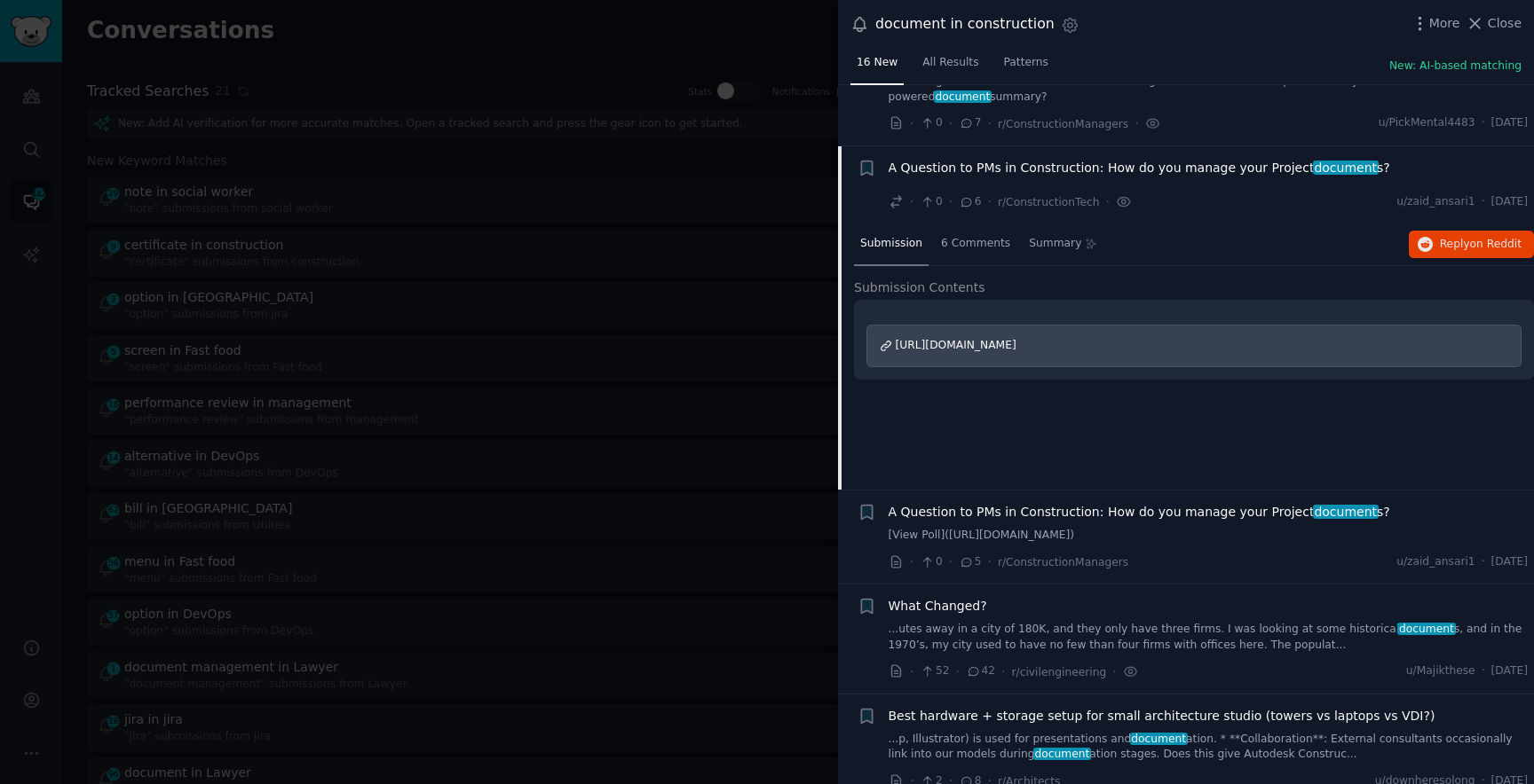
scroll to position [1285, 0]
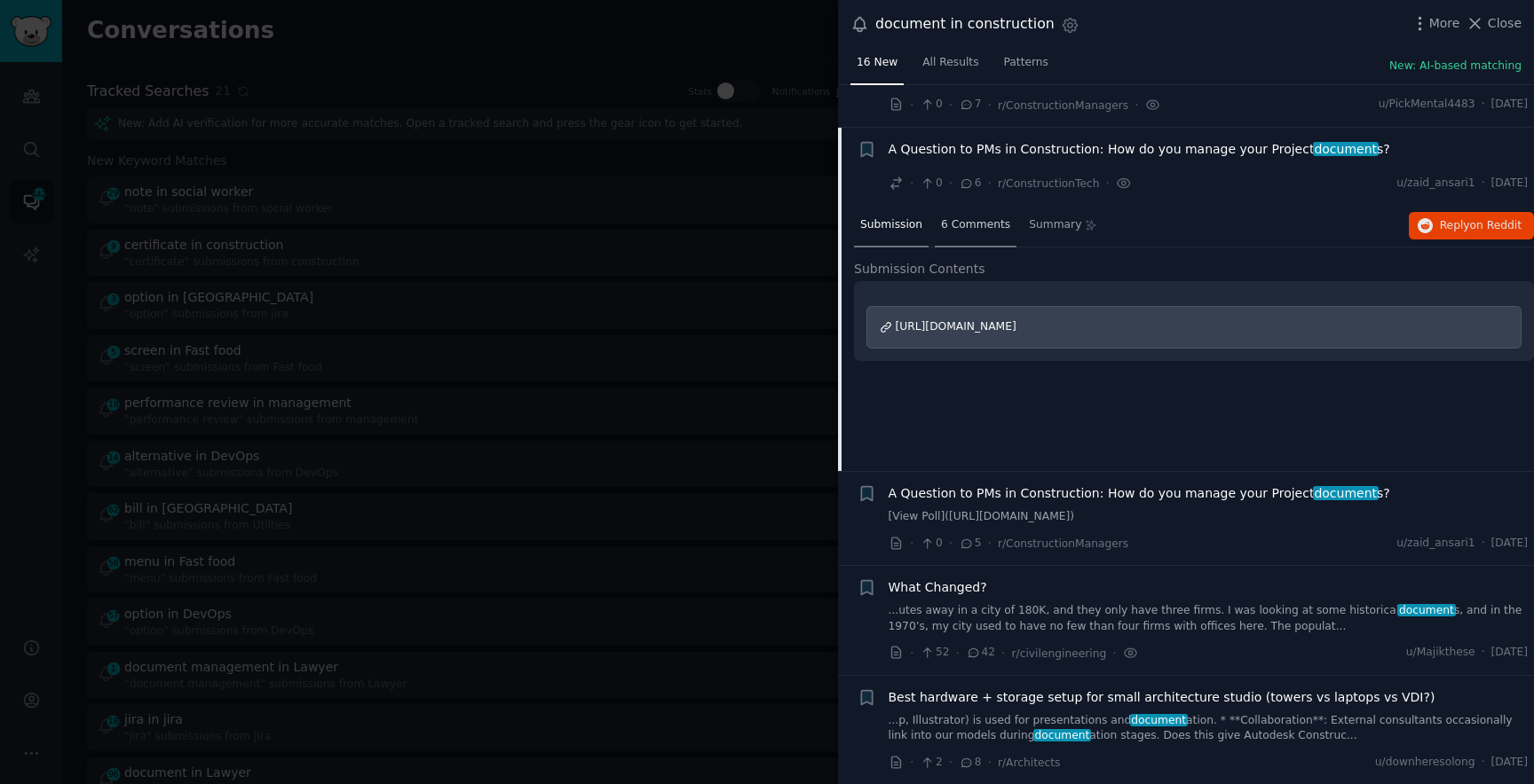
click at [968, 226] on span "6 Comments" at bounding box center [975, 226] width 69 height 16
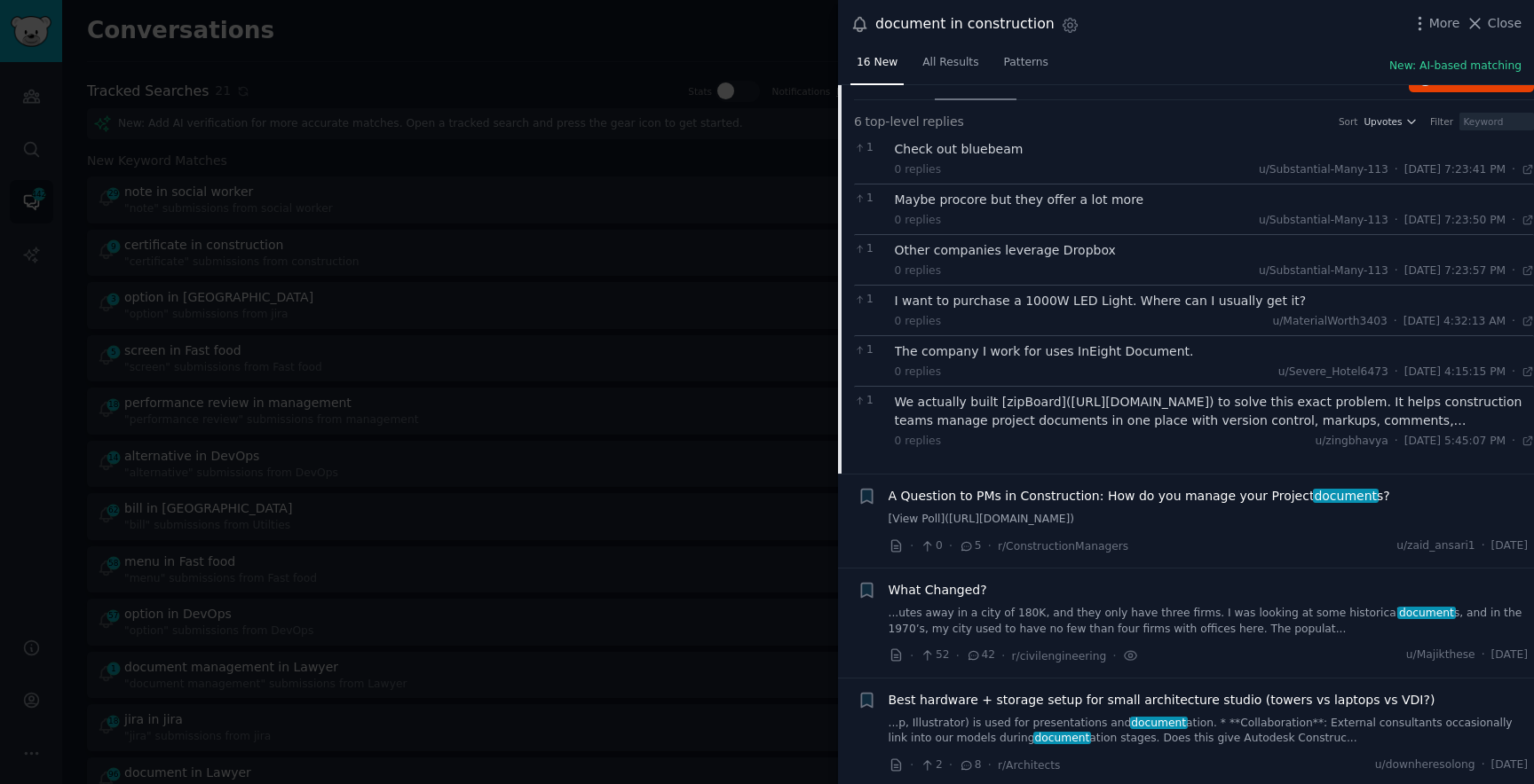
scroll to position [1435, 0]
click at [1053, 495] on span "A Question to PMs in Construction: How do you manage your Project document s?" at bounding box center [1139, 494] width 502 height 19
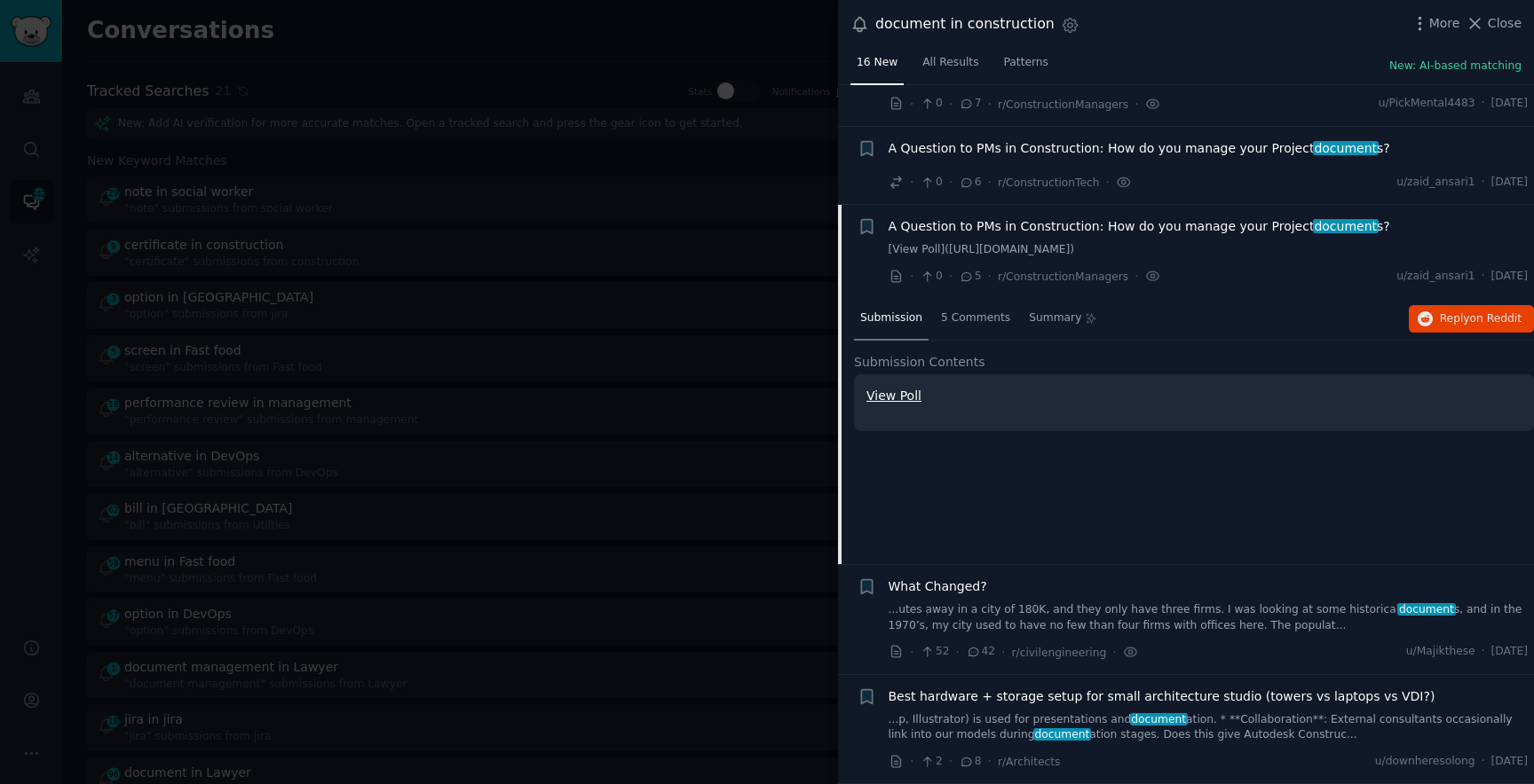
scroll to position [1285, 0]
click at [964, 305] on div "5 Comments" at bounding box center [975, 321] width 82 height 43
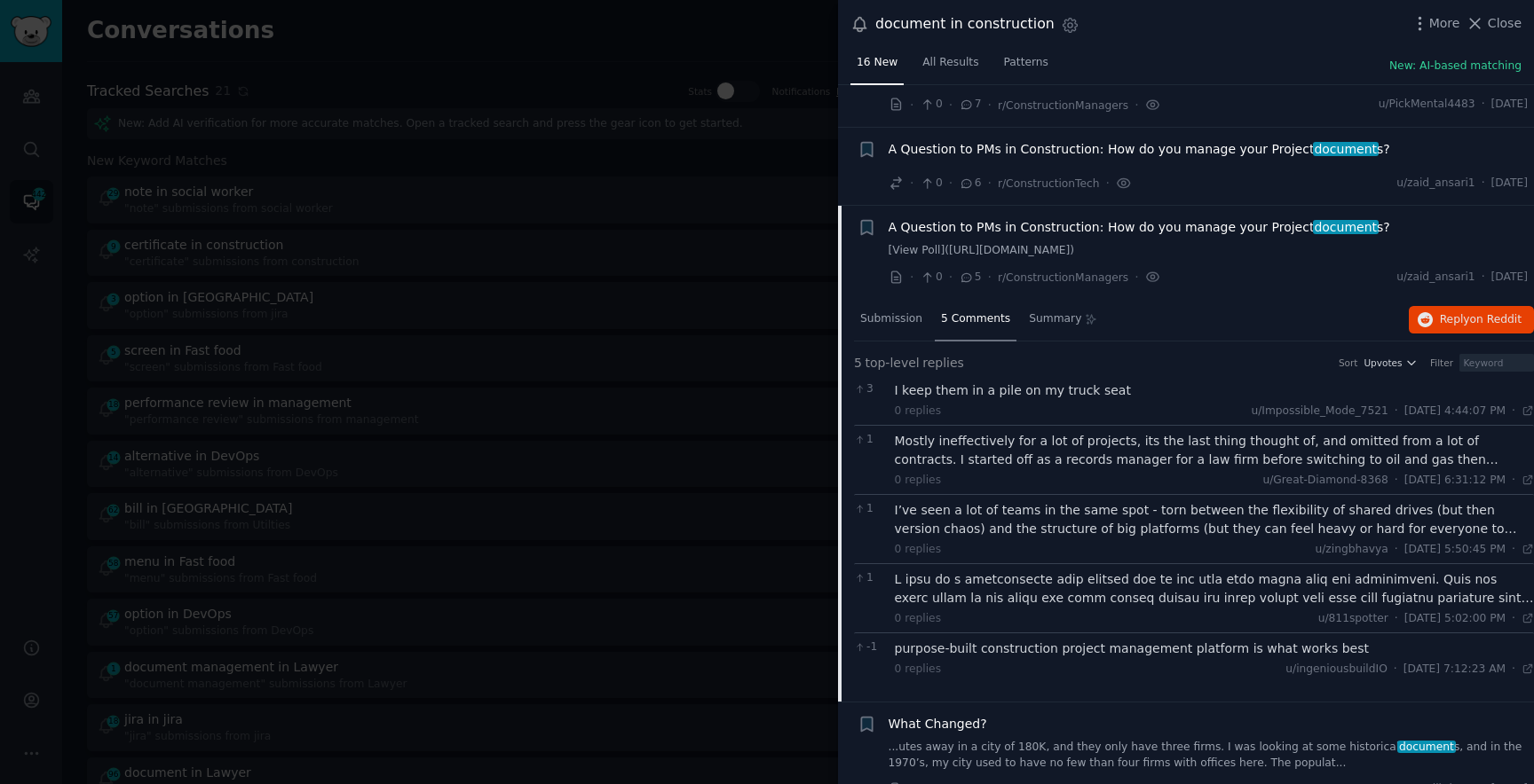
click at [1021, 464] on div "Mostly ineffectively for a lot of projects, its the last thing thought of, and …" at bounding box center [1214, 451] width 640 height 37
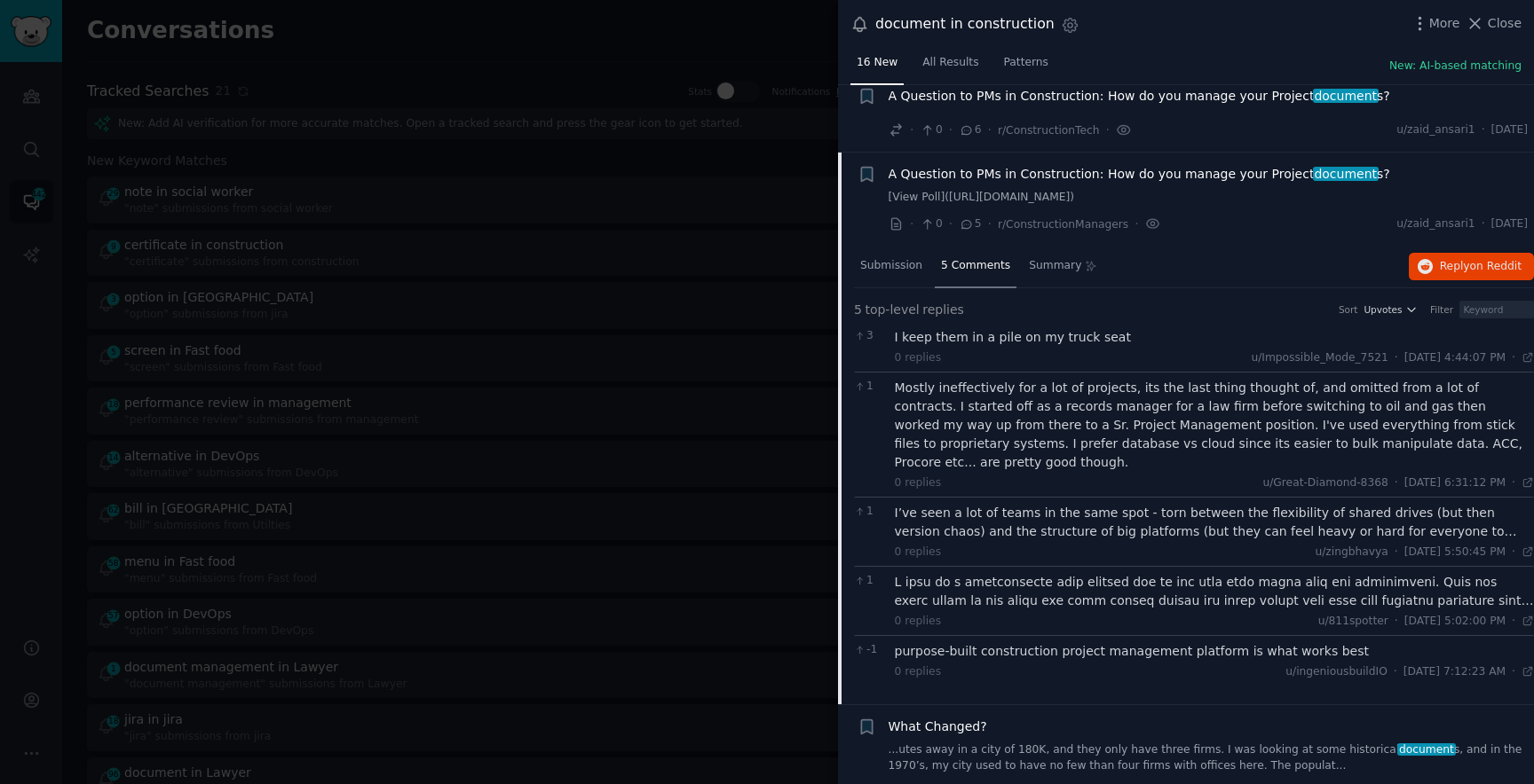
scroll to position [1459, 0]
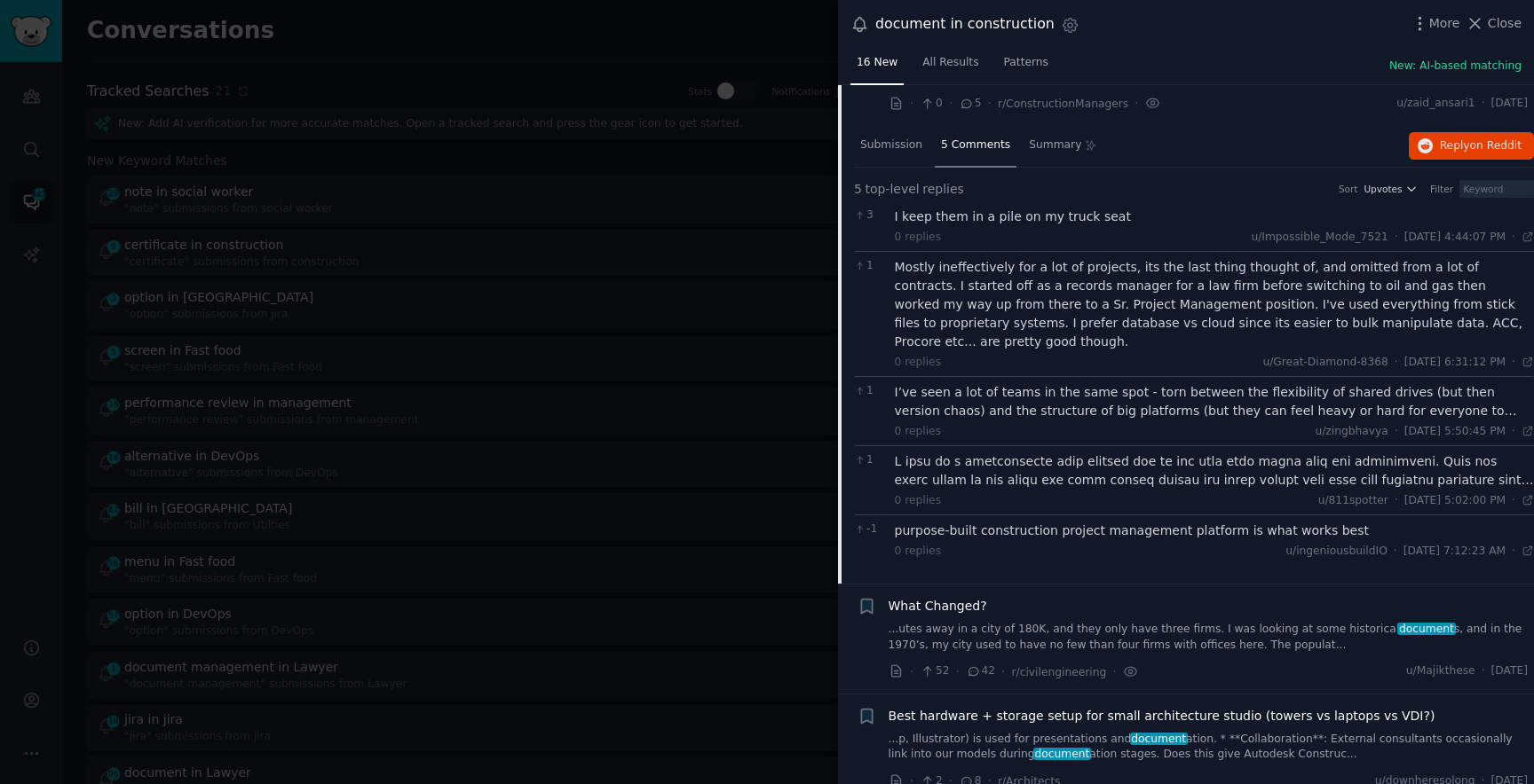
click at [503, 368] on div at bounding box center [767, 392] width 1534 height 784
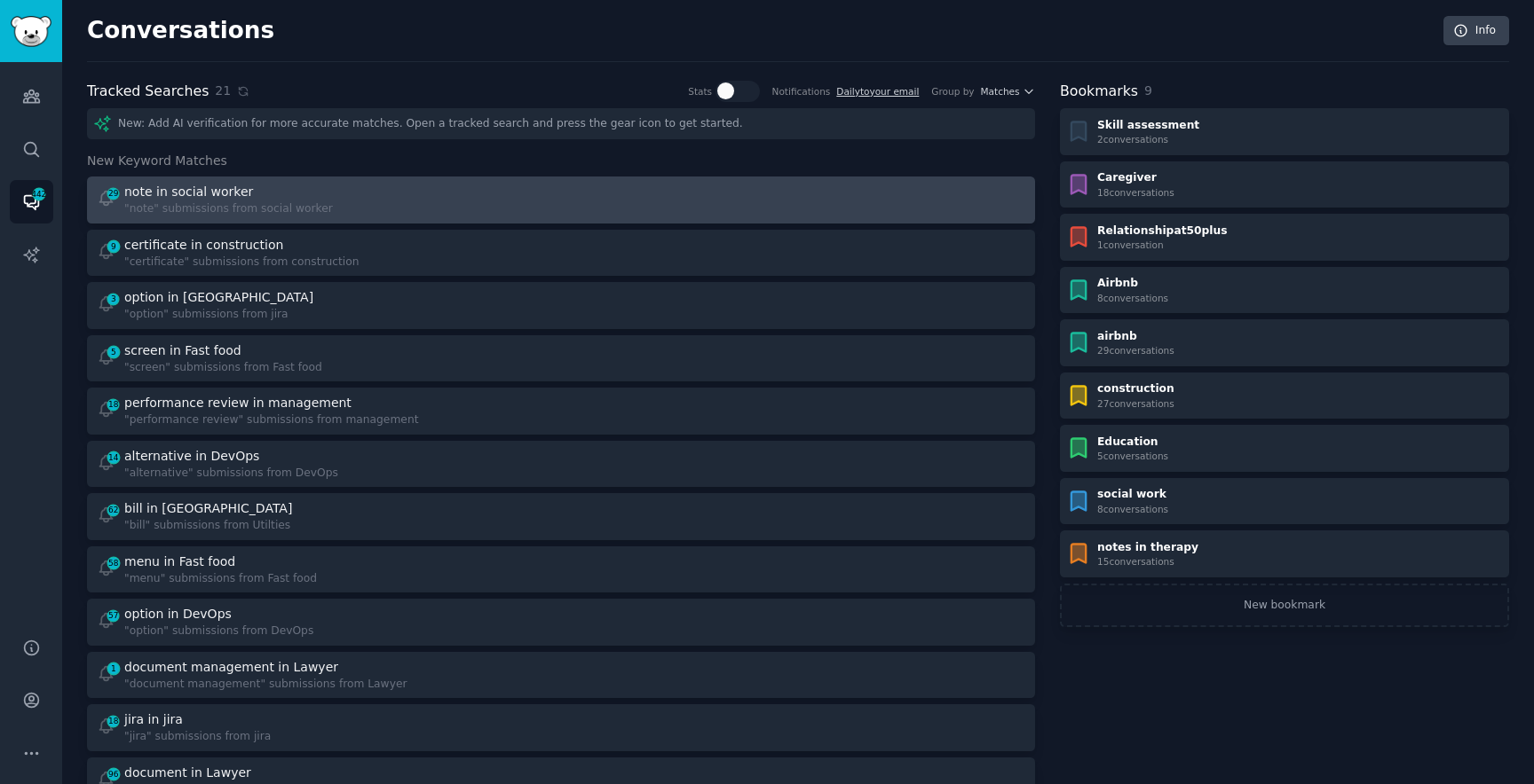
click at [308, 190] on div "note in social worker" at bounding box center [228, 192] width 209 height 19
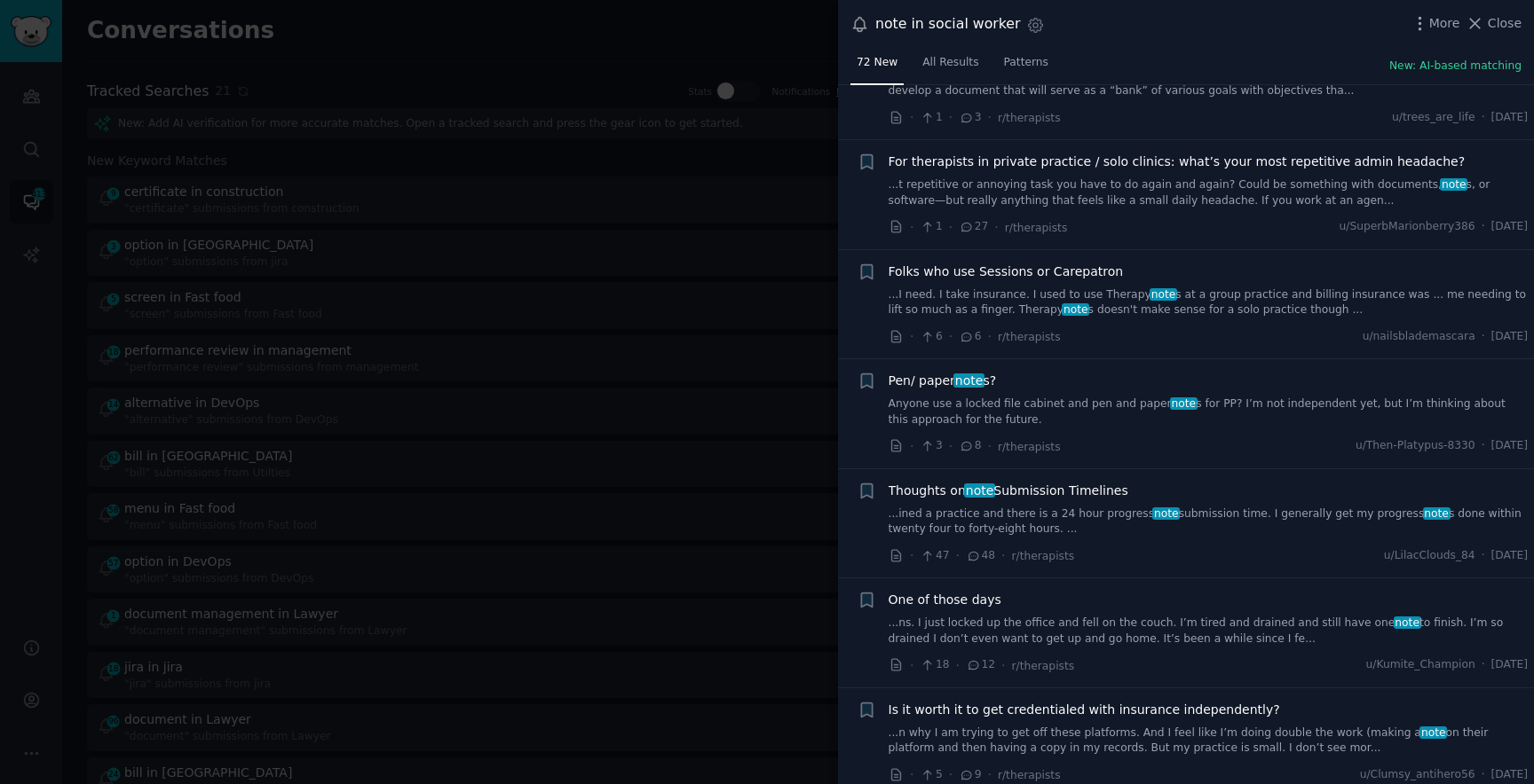
scroll to position [7128, 0]
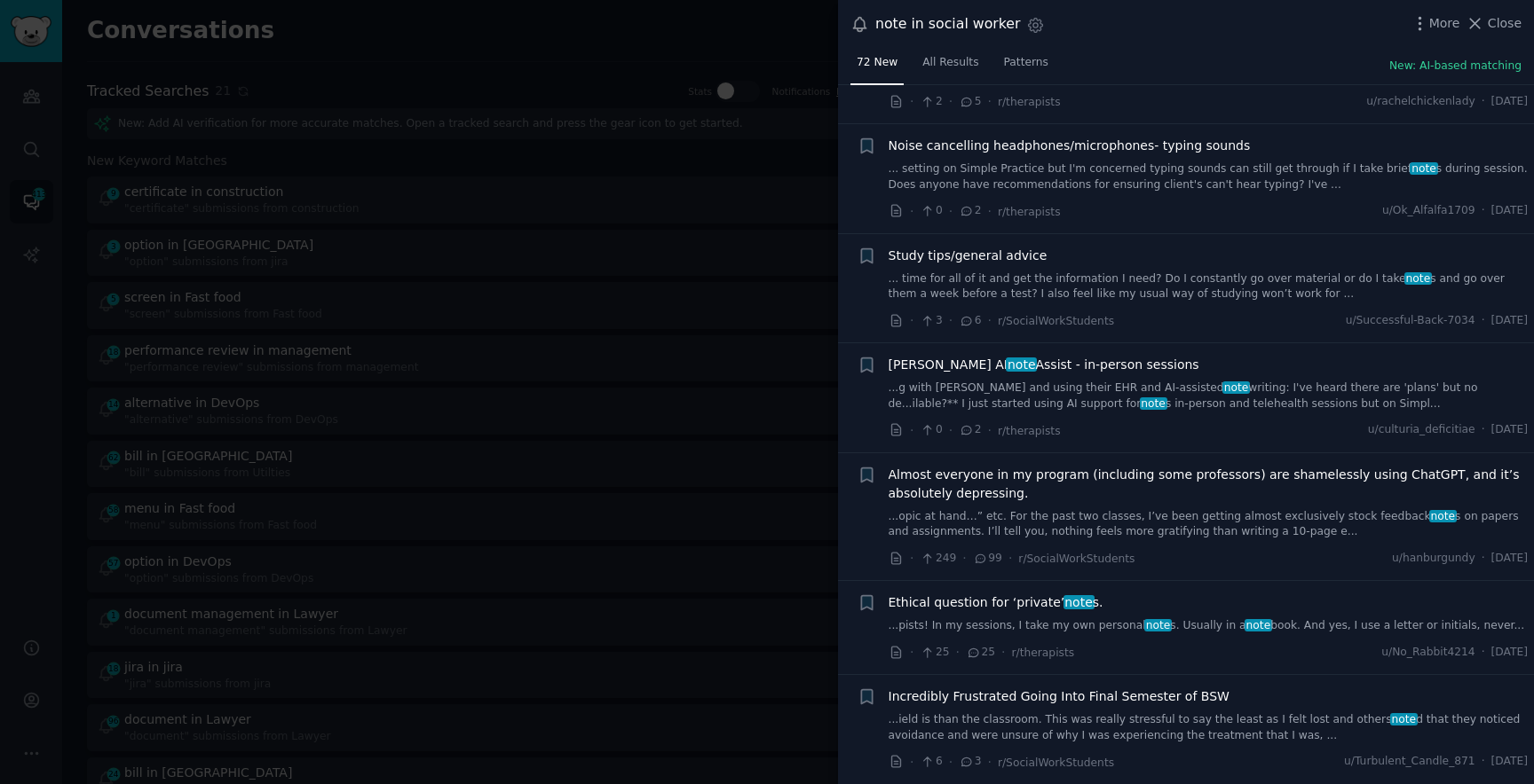
click at [1087, 342] on div "+ Study tips/general advice ... time for all of it and get the information I ne…" at bounding box center [1185, 289] width 695 height 110
click at [1069, 375] on div "[PERSON_NAME] AI note Assist - in-person sessions ...g with [PERSON_NAME] and u…" at bounding box center [1208, 384] width 640 height 56
click at [1046, 391] on link "...g with [PERSON_NAME] and using their EHR and AI-assisted note writing: I've …" at bounding box center [1208, 396] width 640 height 31
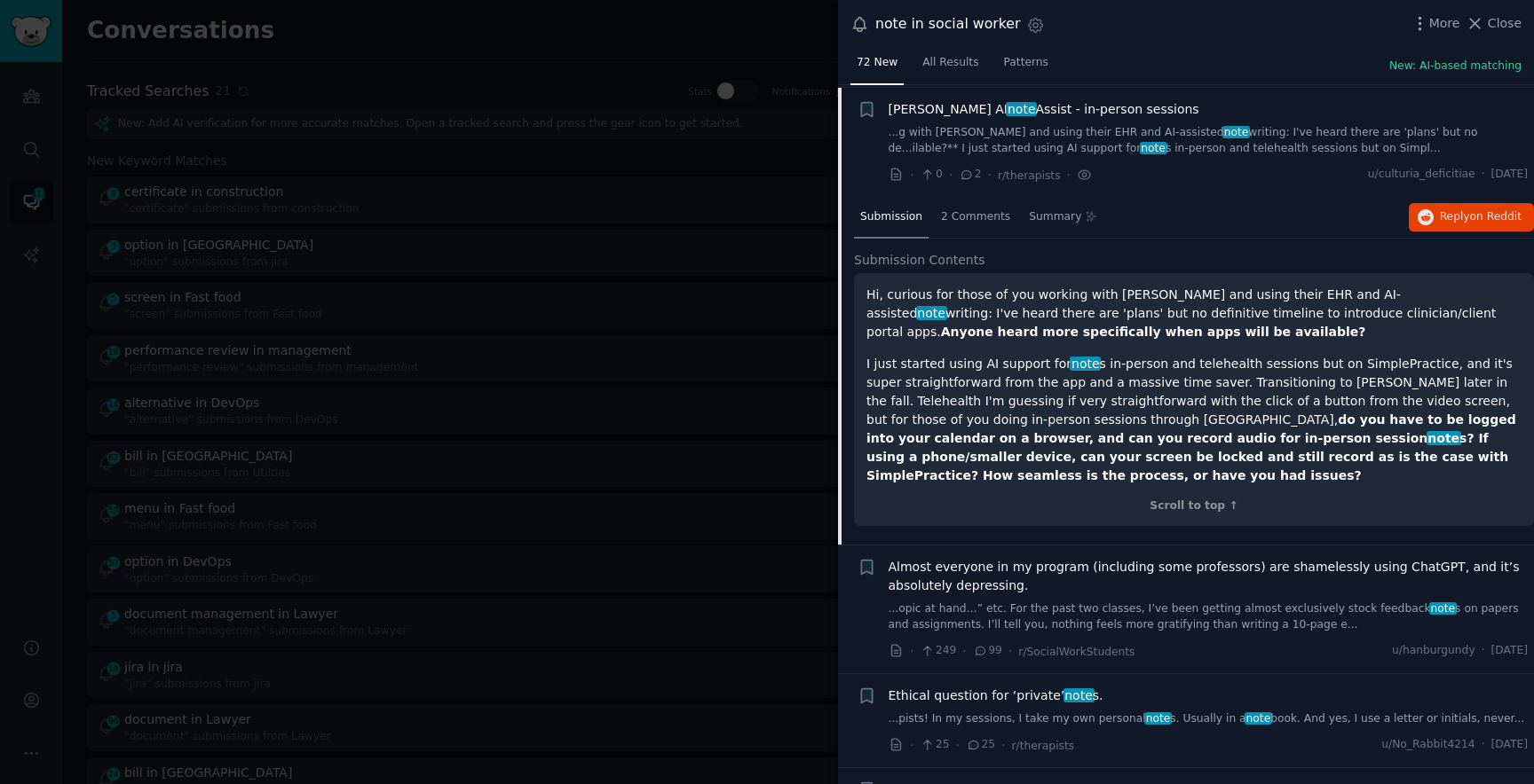
scroll to position [7385, 0]
click at [653, 372] on div at bounding box center [767, 392] width 1534 height 784
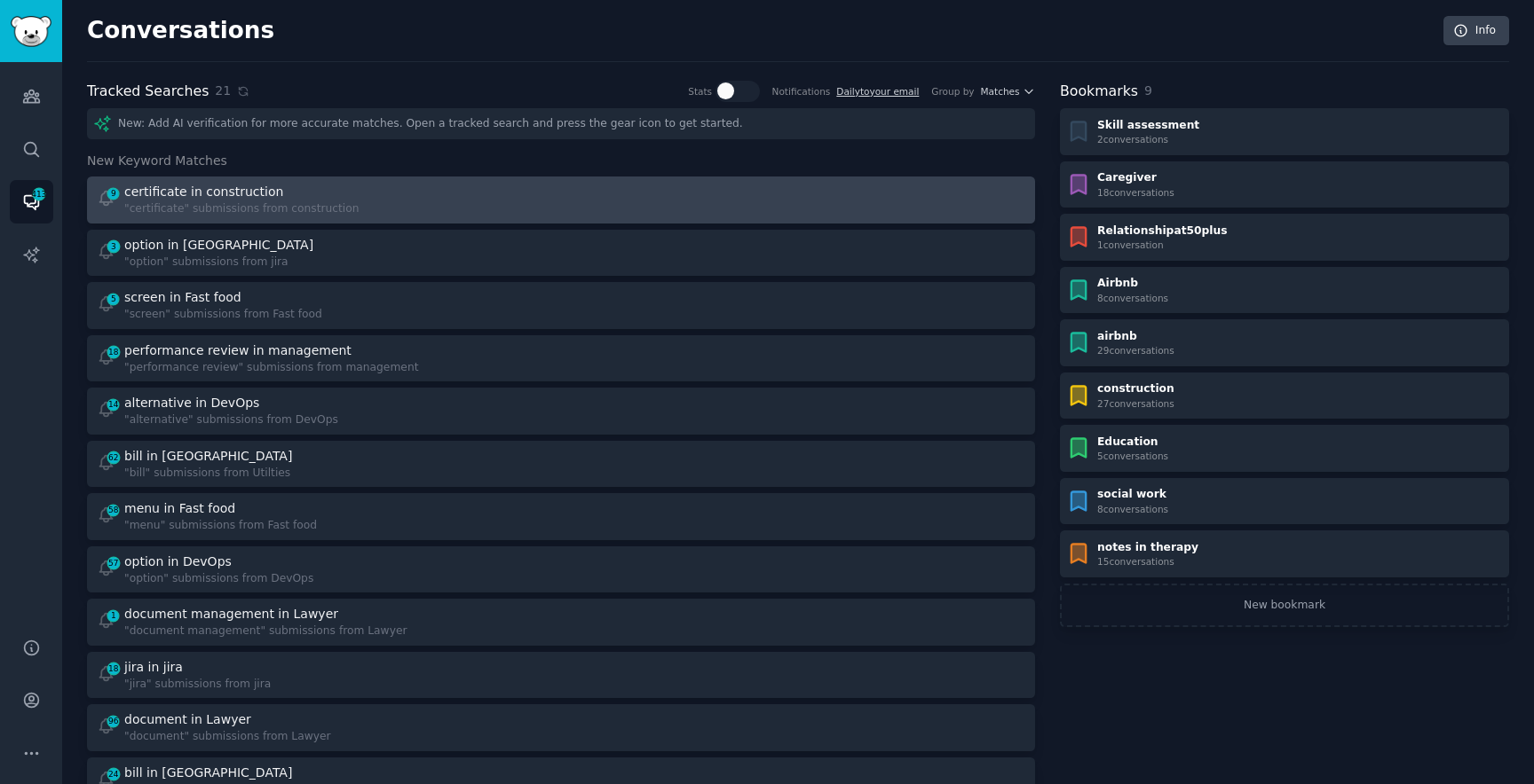
click at [359, 193] on div "9 certificate in construction "certificate" submissions from construction" at bounding box center [323, 200] width 453 height 35
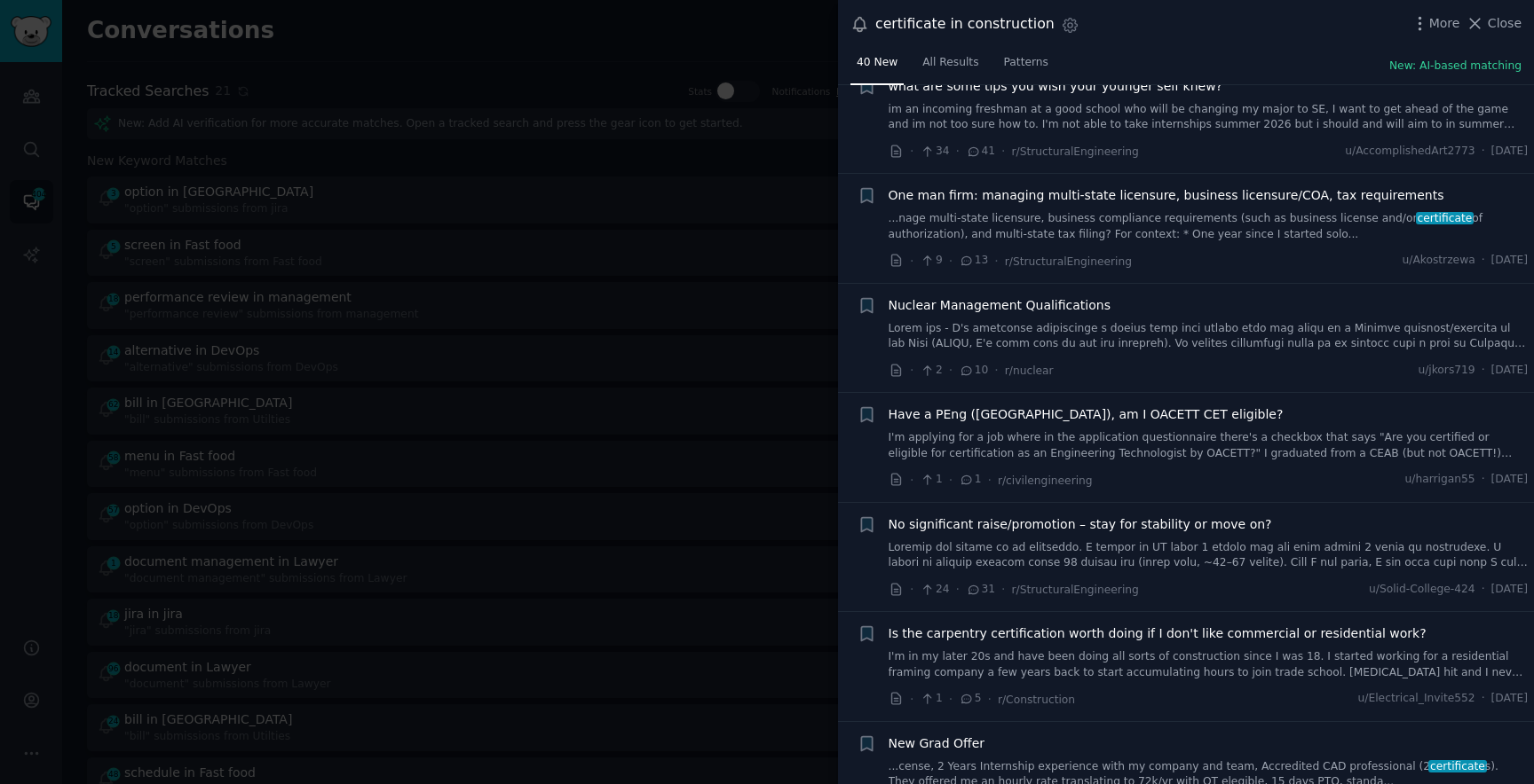
scroll to position [3621, 0]
click at [735, 360] on div at bounding box center [767, 392] width 1534 height 784
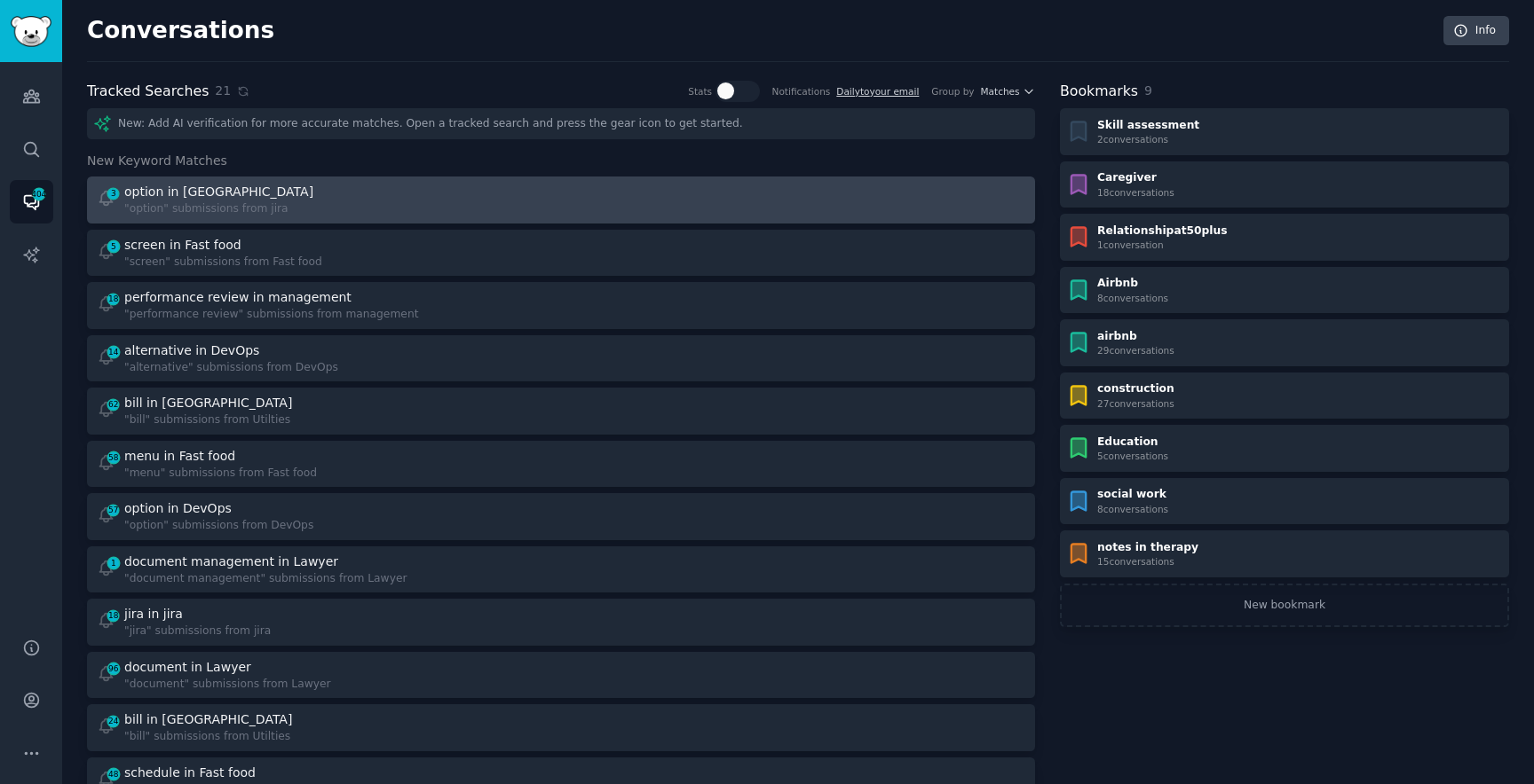
click at [301, 211] on div "3 option in jira "option" submissions from [GEOGRAPHIC_DATA]" at bounding box center [323, 200] width 453 height 35
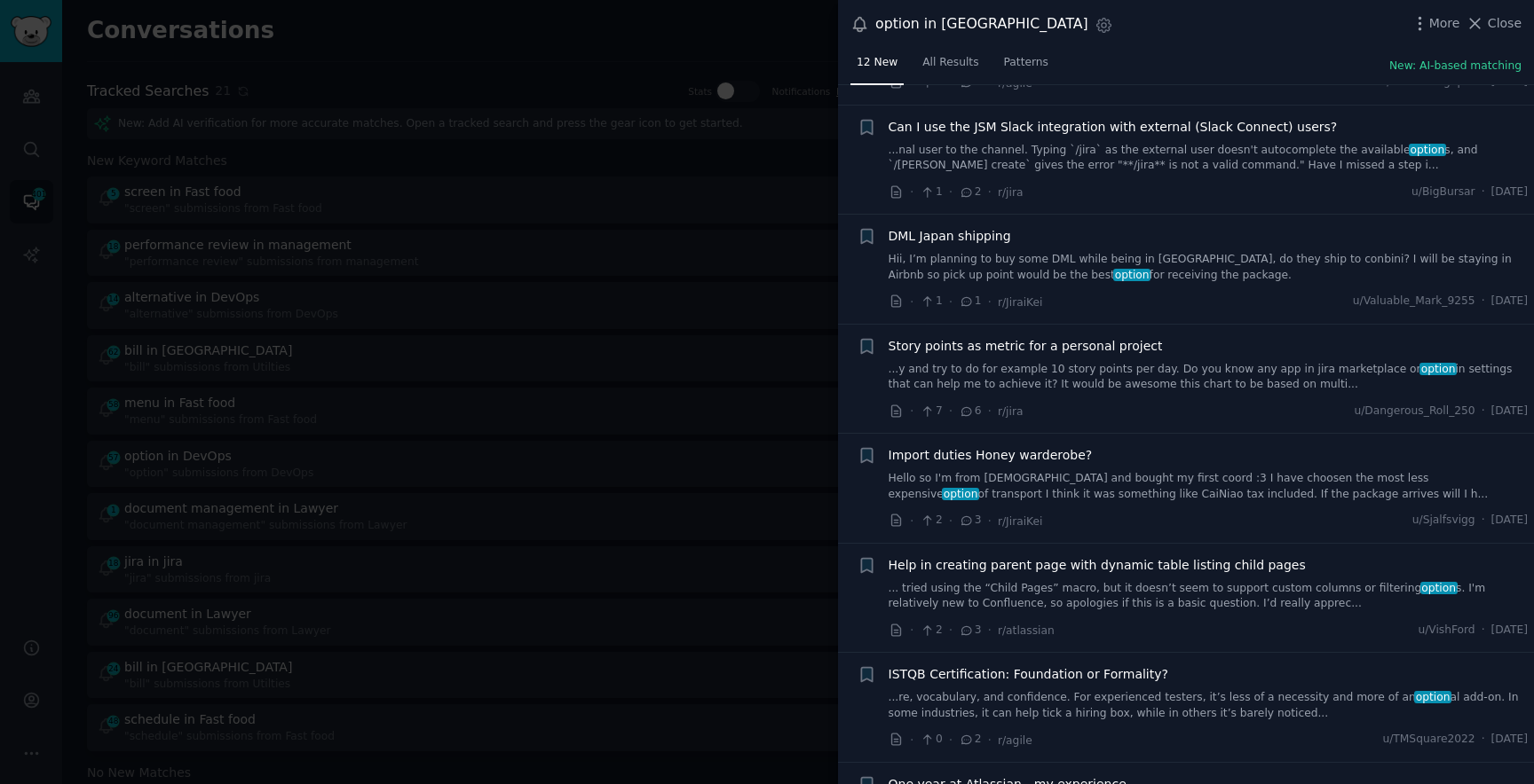
scroll to position [643, 0]
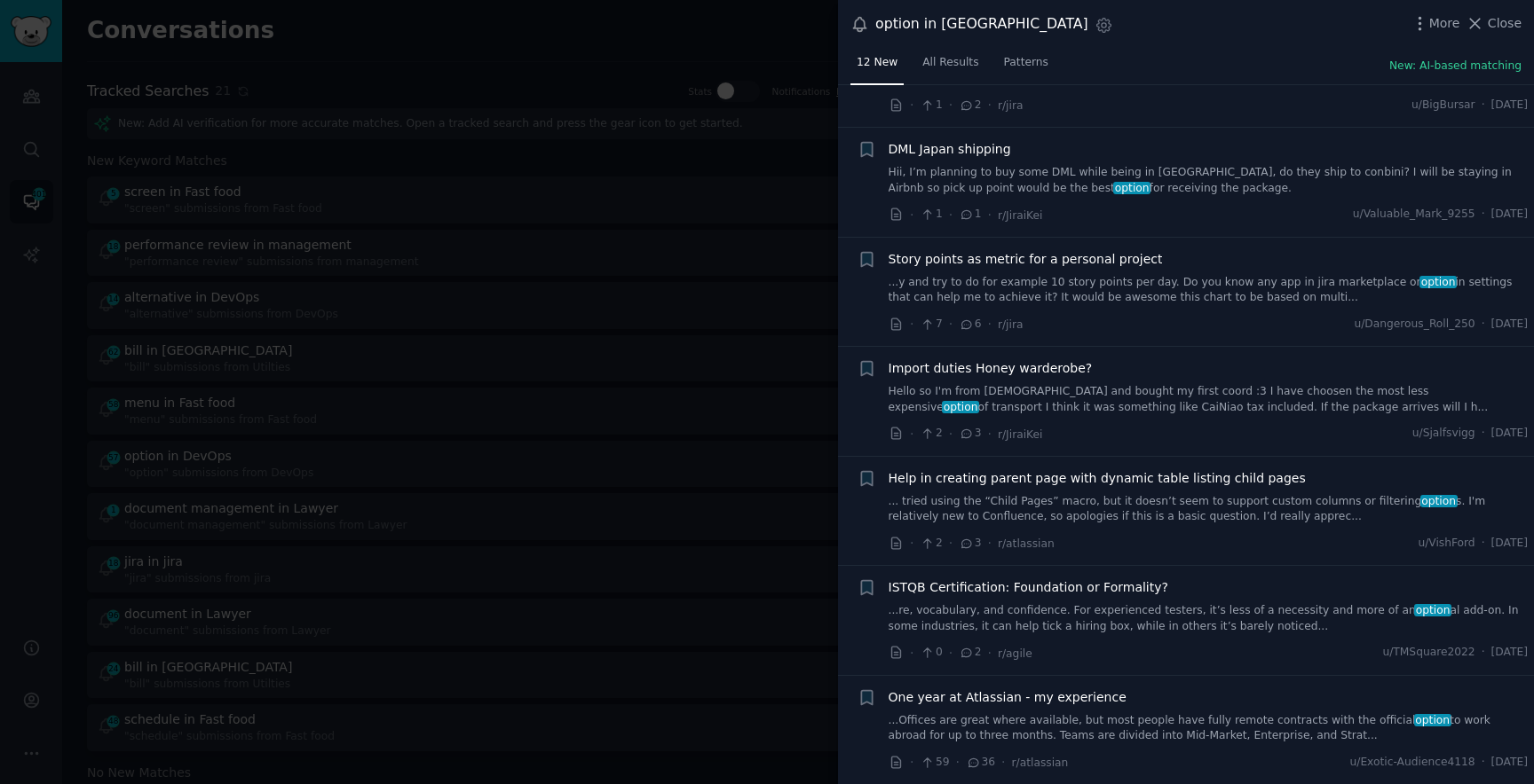
click at [676, 300] on div at bounding box center [767, 392] width 1534 height 784
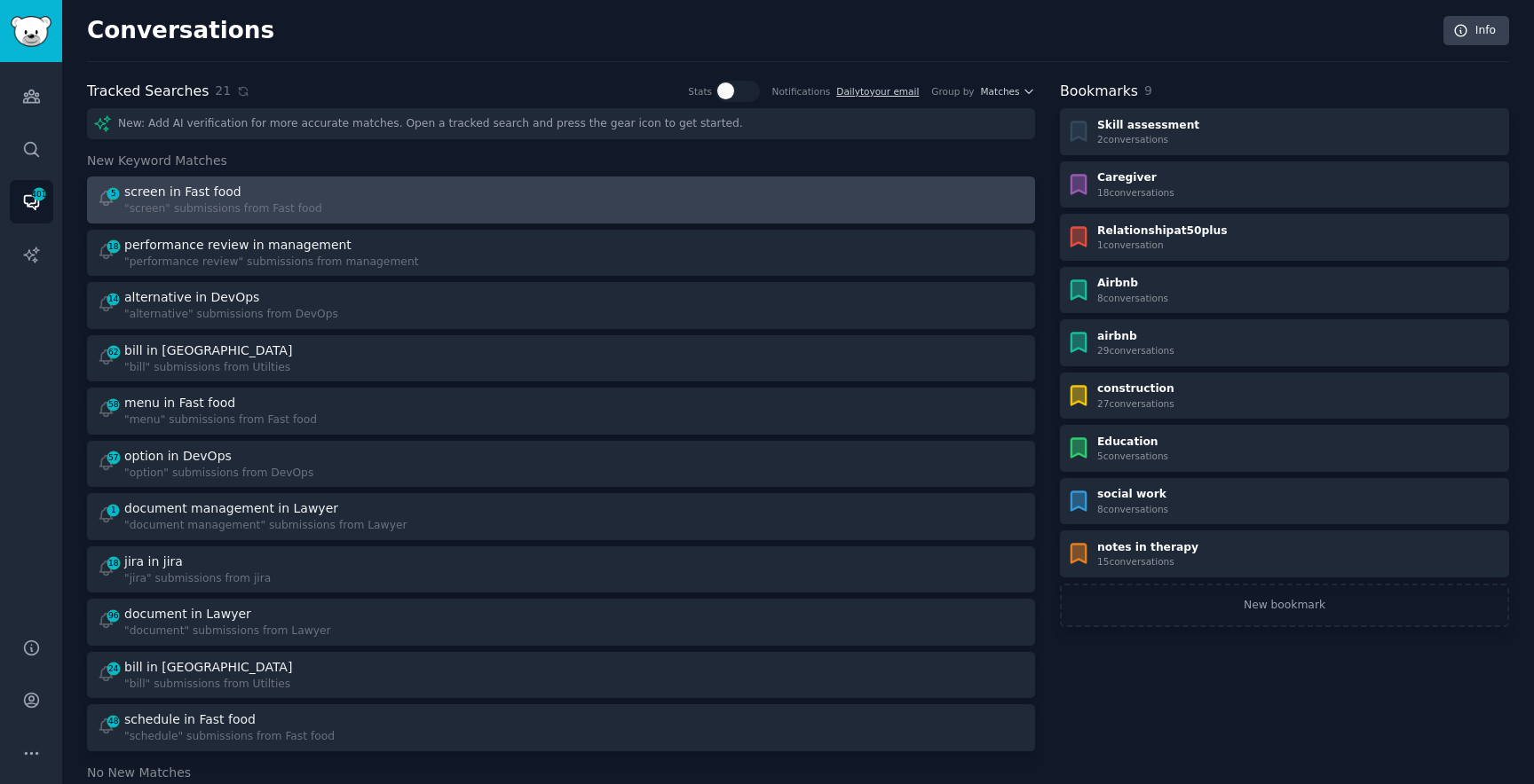
click at [261, 200] on div "screen in Fast food" at bounding box center [223, 192] width 198 height 19
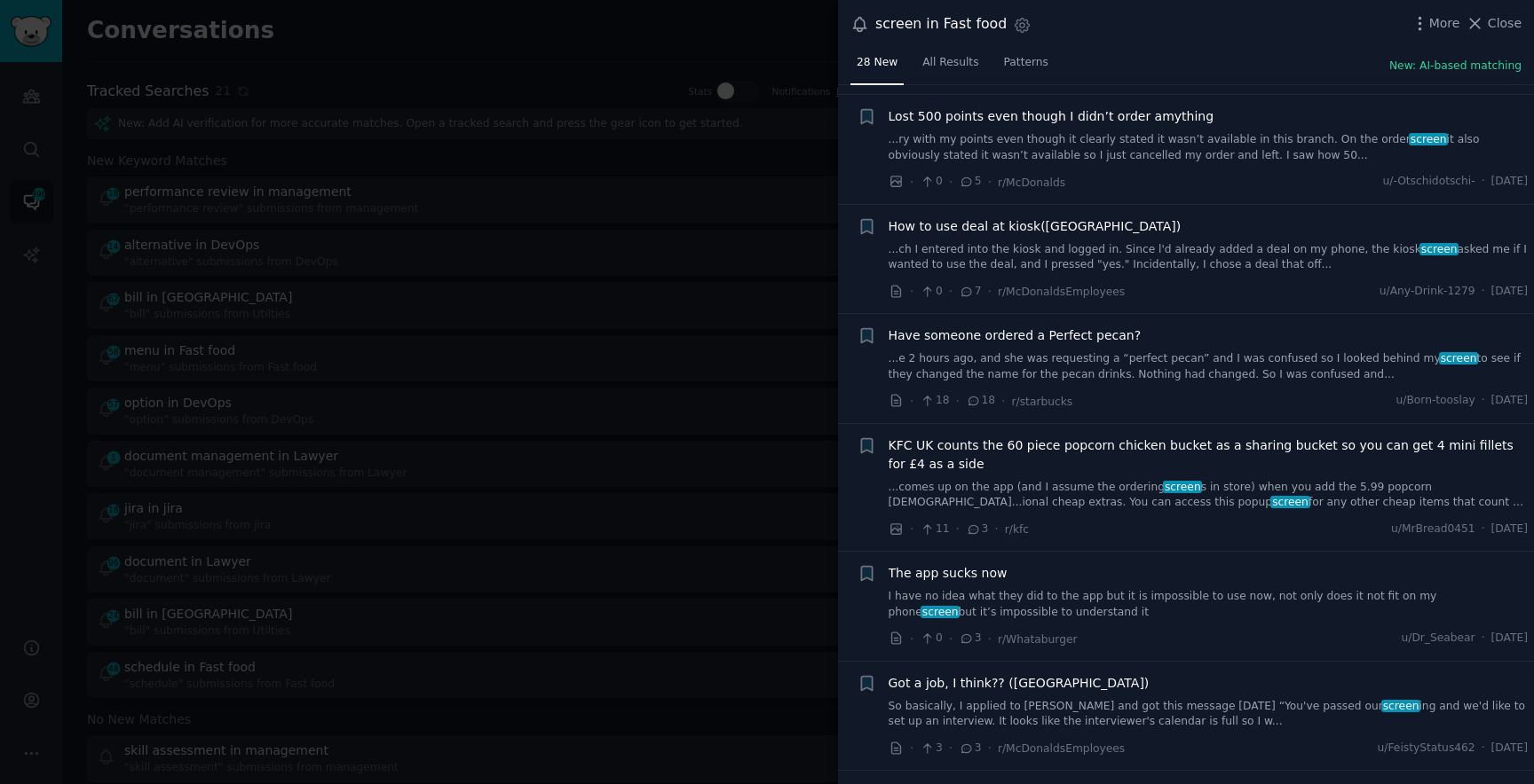
scroll to position [2312, 0]
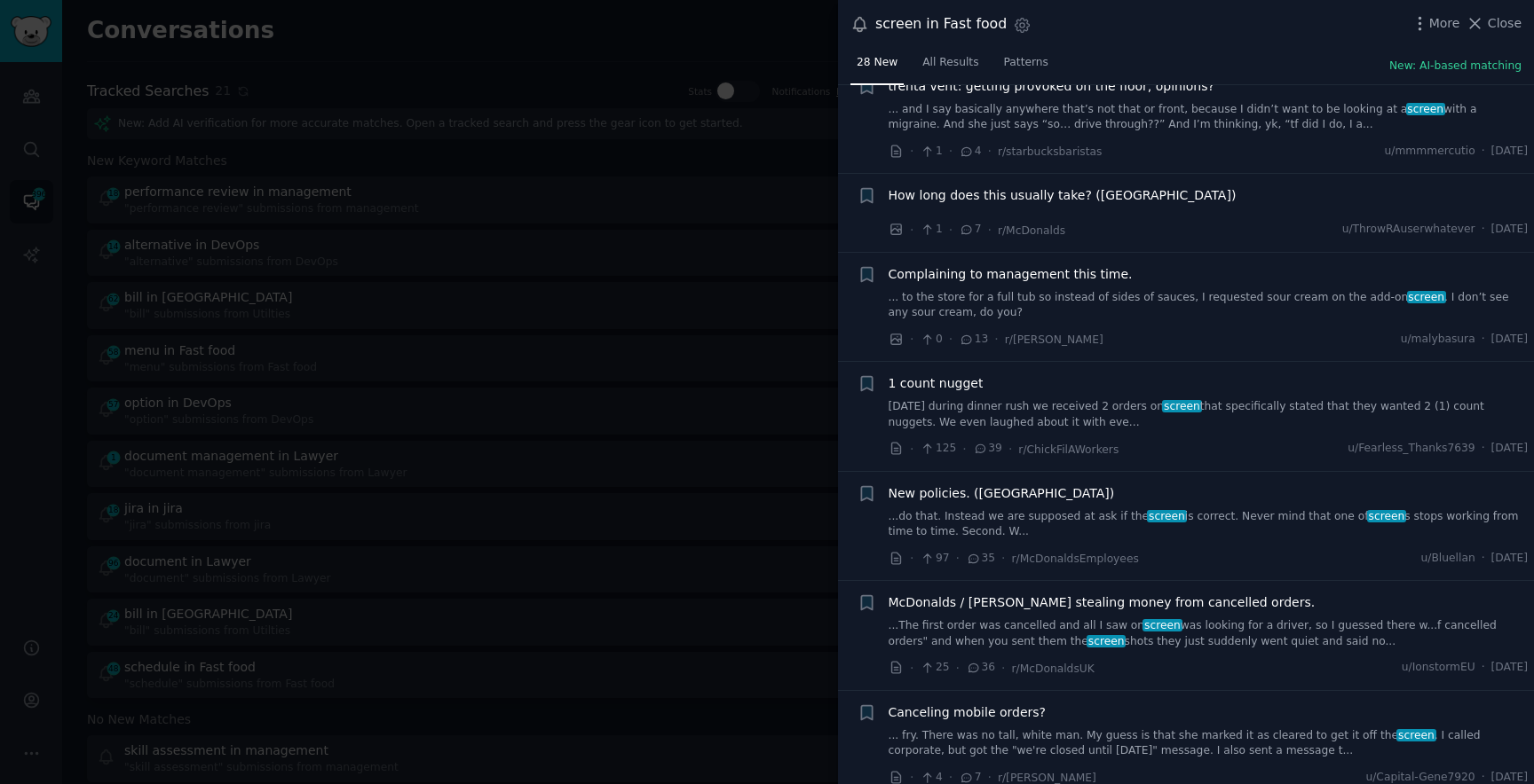
click at [687, 369] on div at bounding box center [767, 392] width 1534 height 784
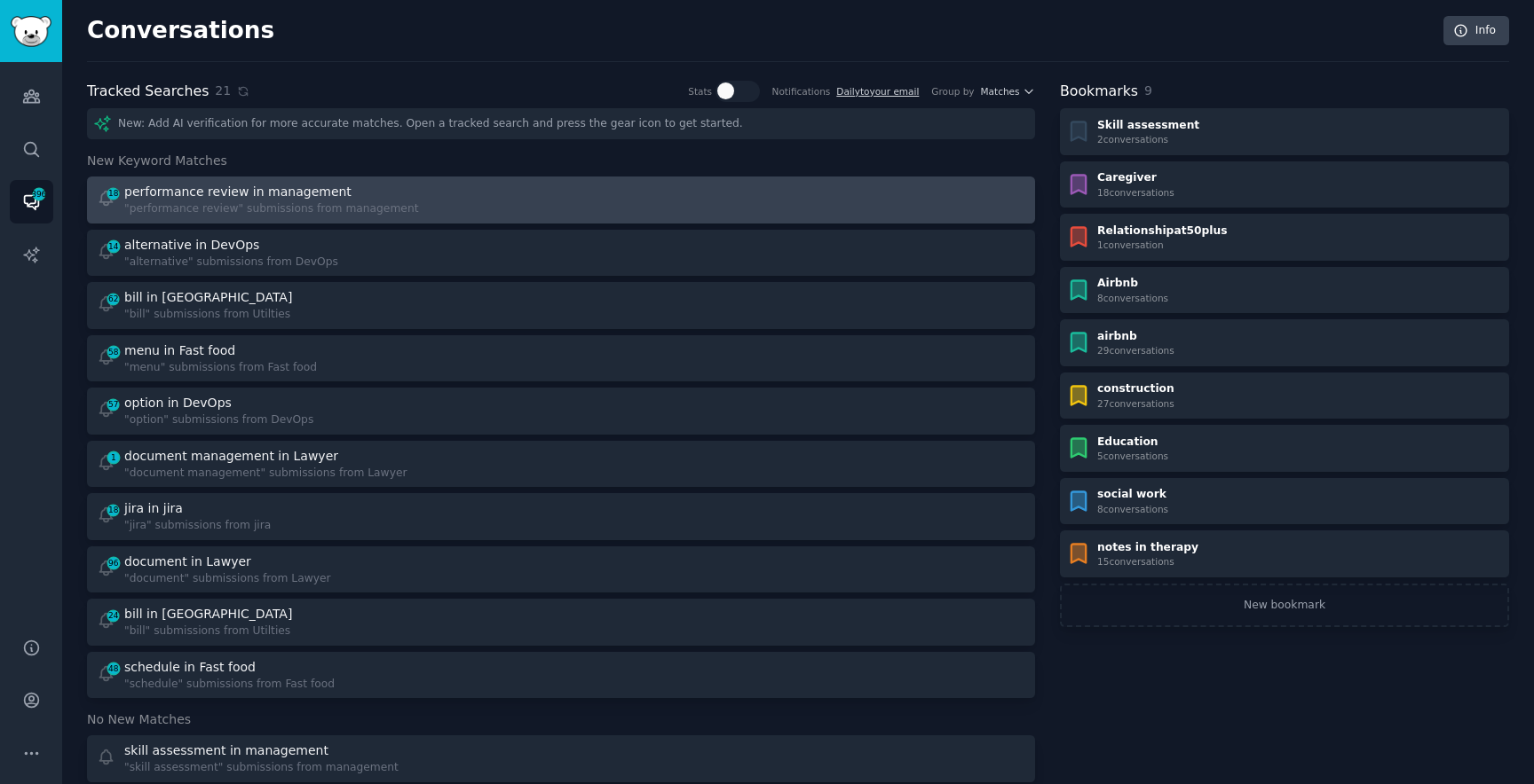
click at [425, 200] on div "18 performance review in management "performance review" submissions from manag…" at bounding box center [323, 200] width 453 height 35
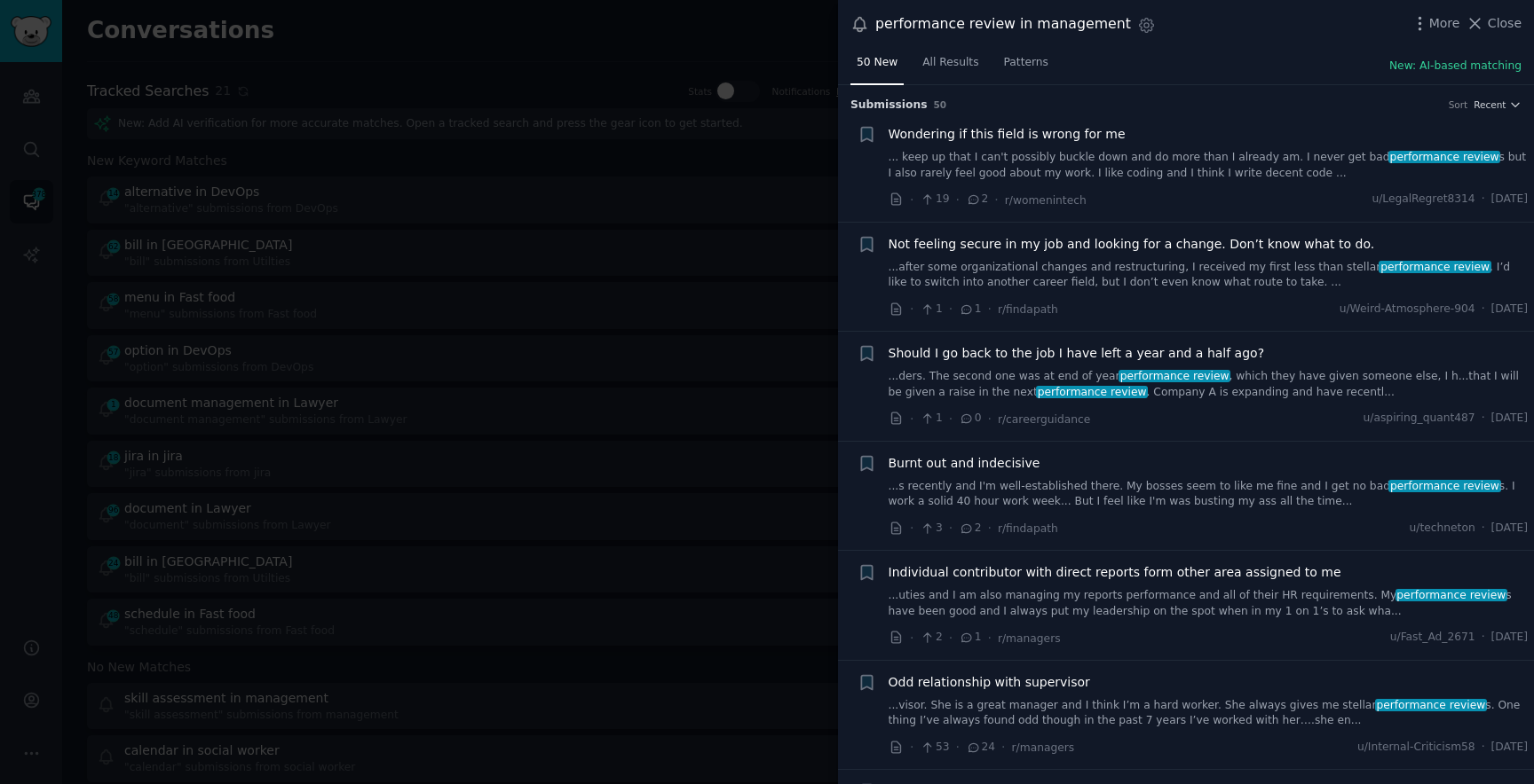
click at [966, 376] on link "...ders. The second one was at end of year performance review , which they have…" at bounding box center [1208, 384] width 640 height 31
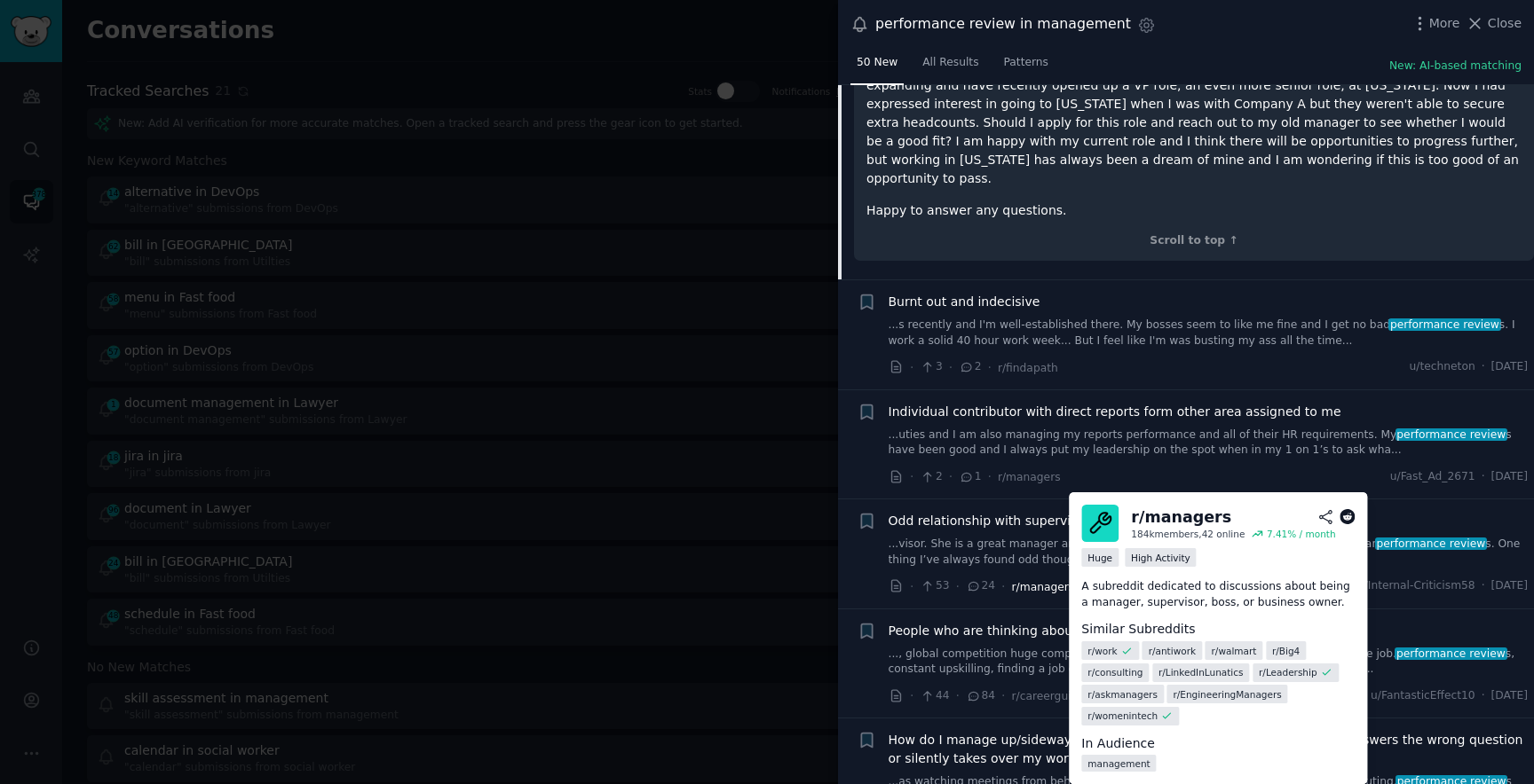
scroll to position [1168, 0]
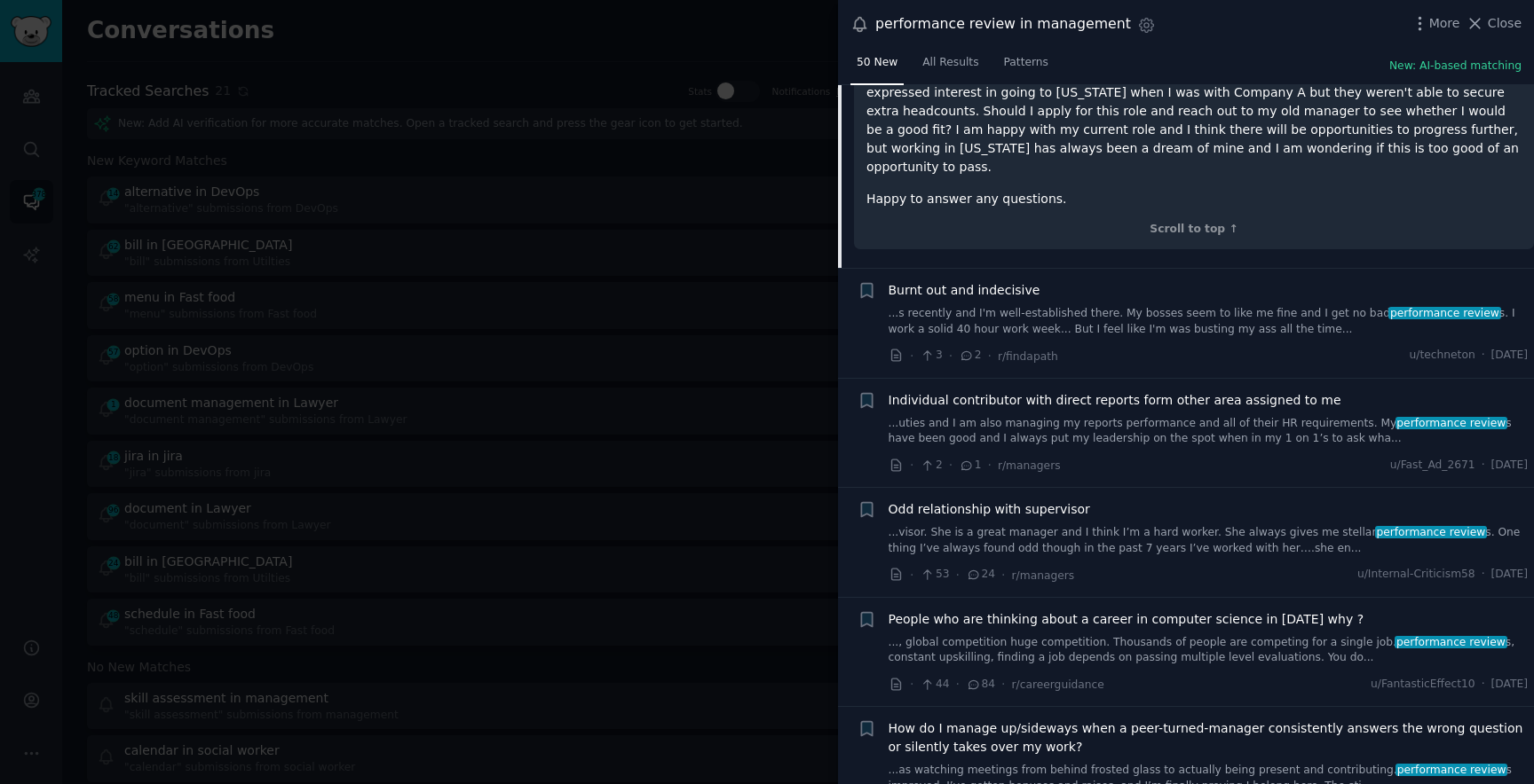
click at [994, 306] on link "...s recently and I'm well-established there. My bosses seem to like me fine an…" at bounding box center [1208, 321] width 640 height 31
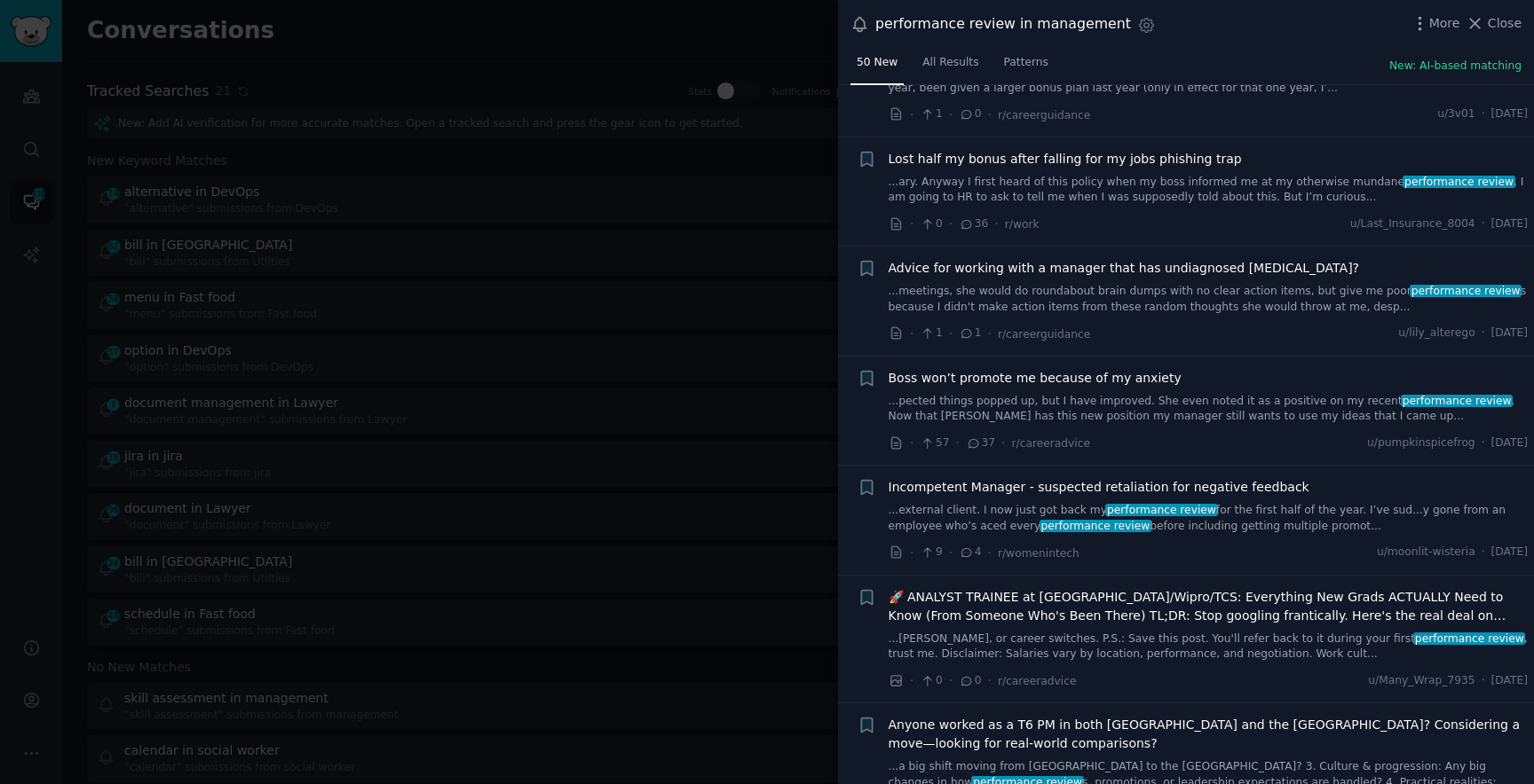
scroll to position [5891, 0]
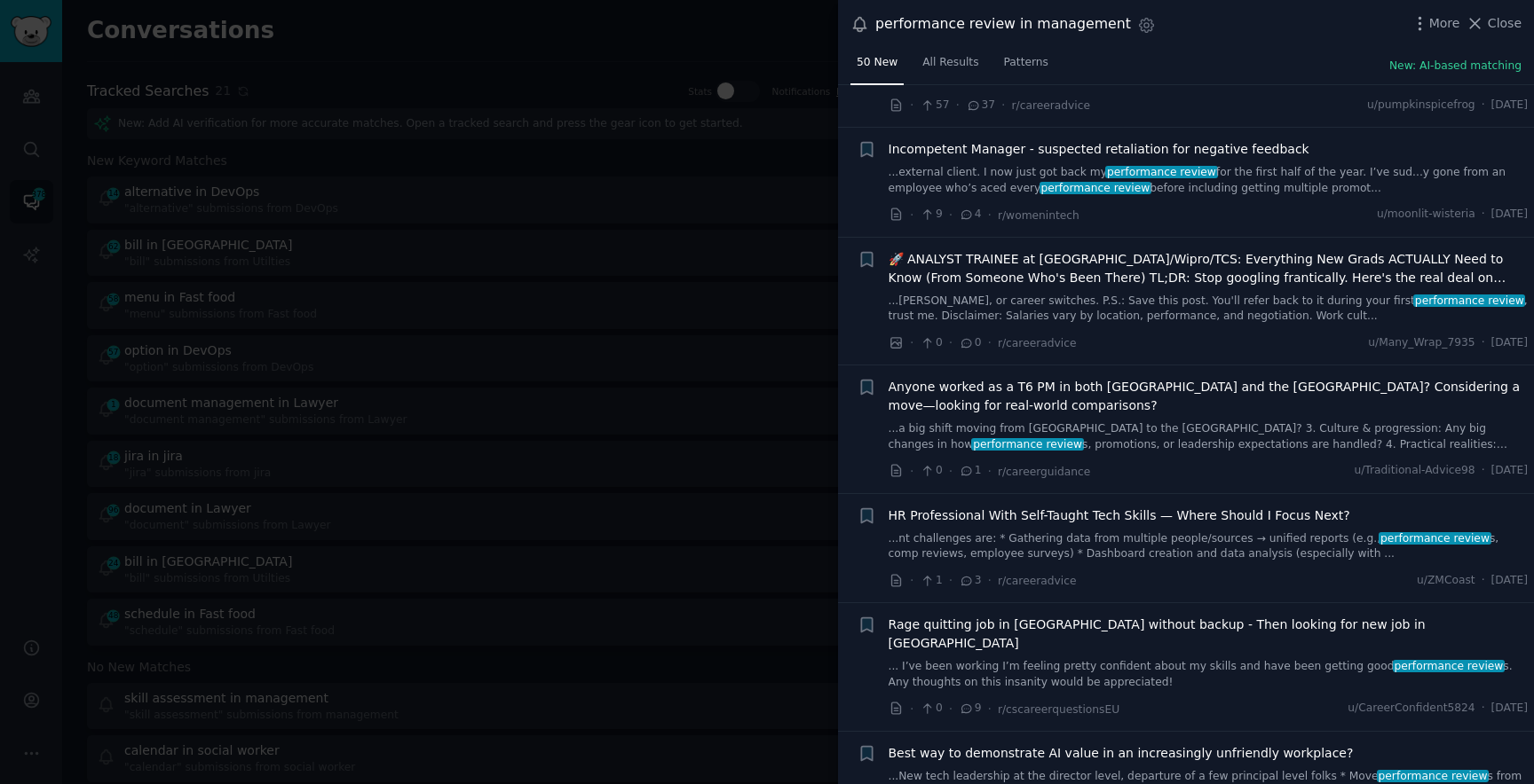
click at [721, 440] on div at bounding box center [767, 392] width 1534 height 784
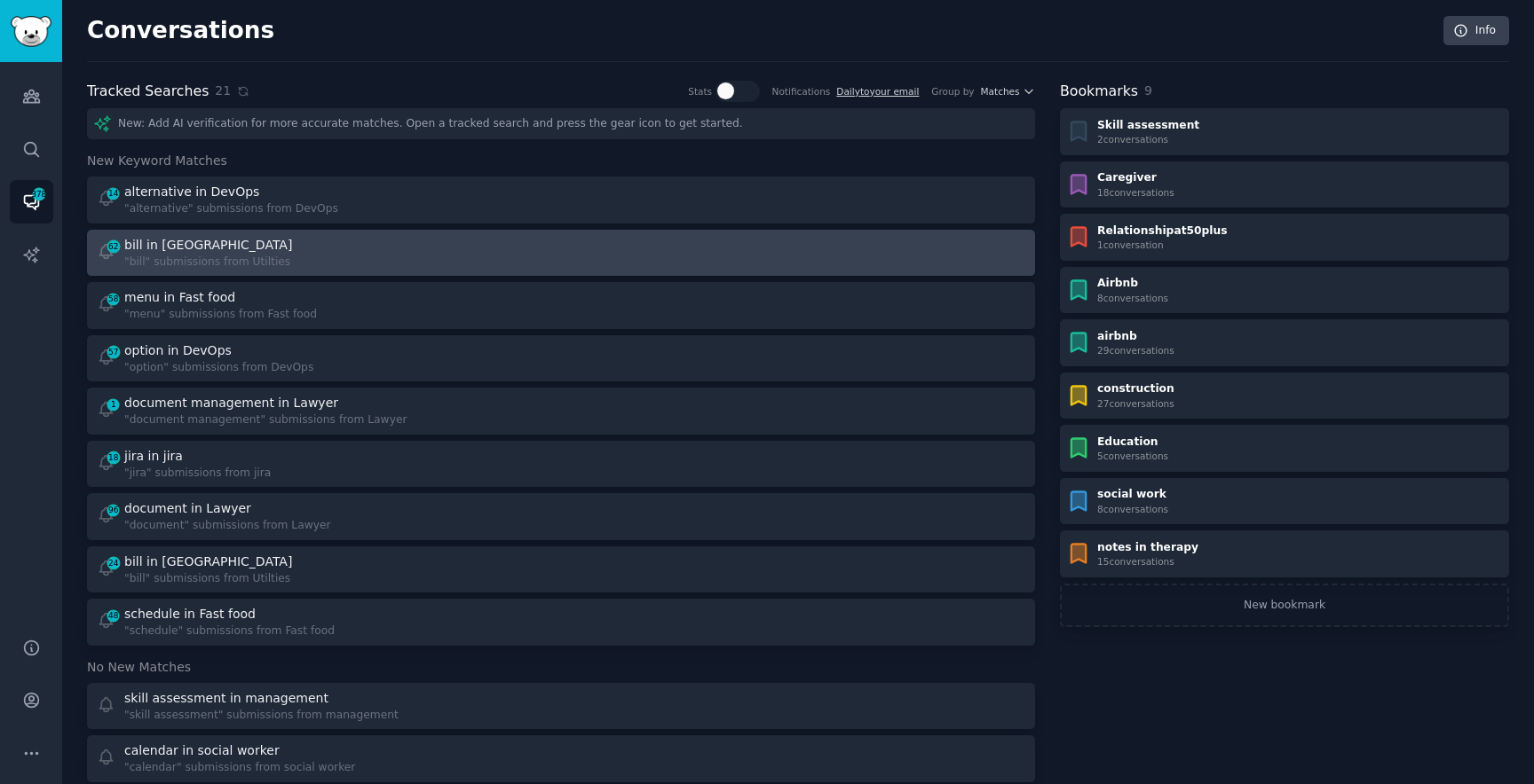
click at [271, 230] on link "62 bill in Utilties "bill" submissions from Utilties" at bounding box center [560, 253] width 948 height 47
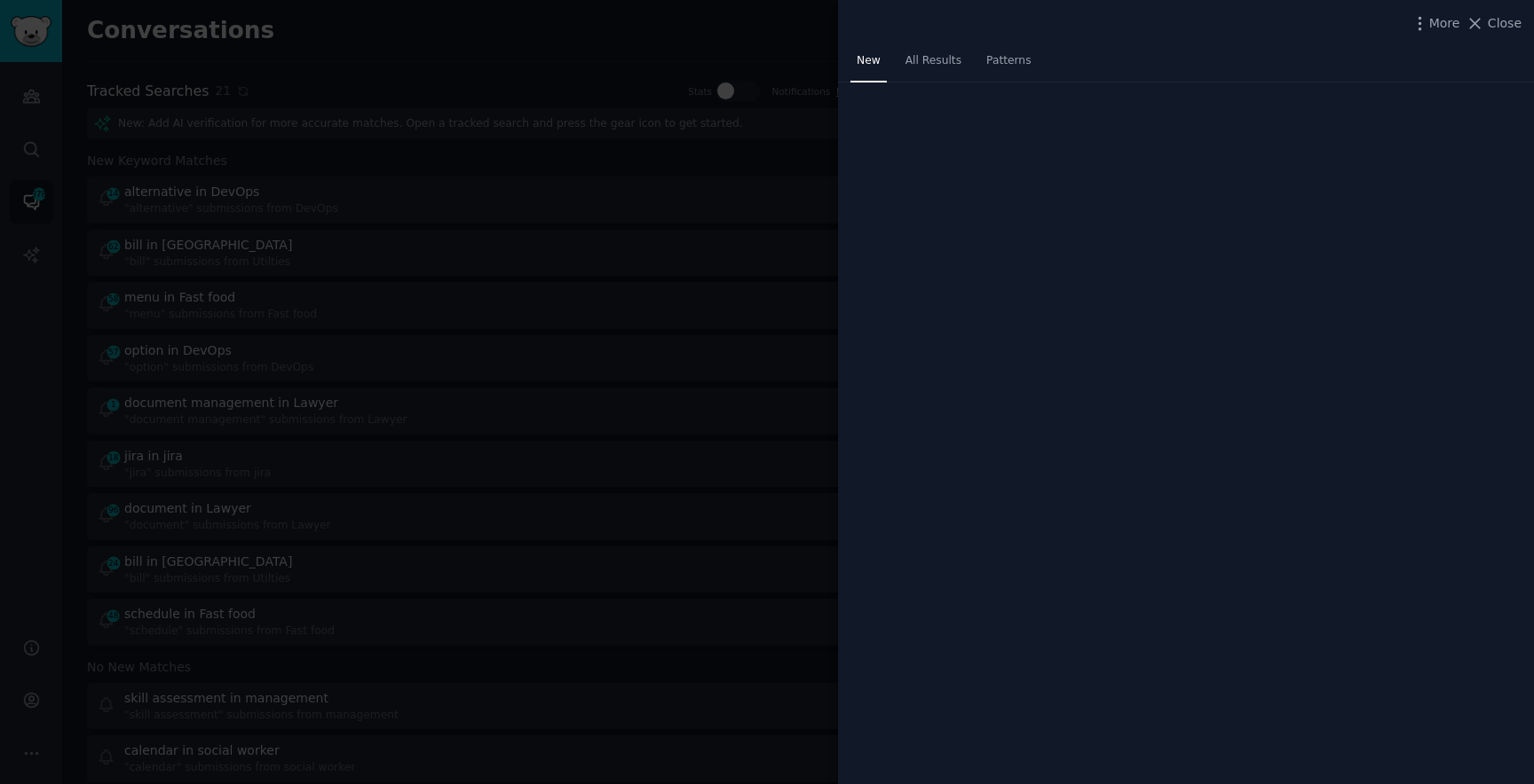
click at [271, 226] on div at bounding box center [767, 392] width 1534 height 784
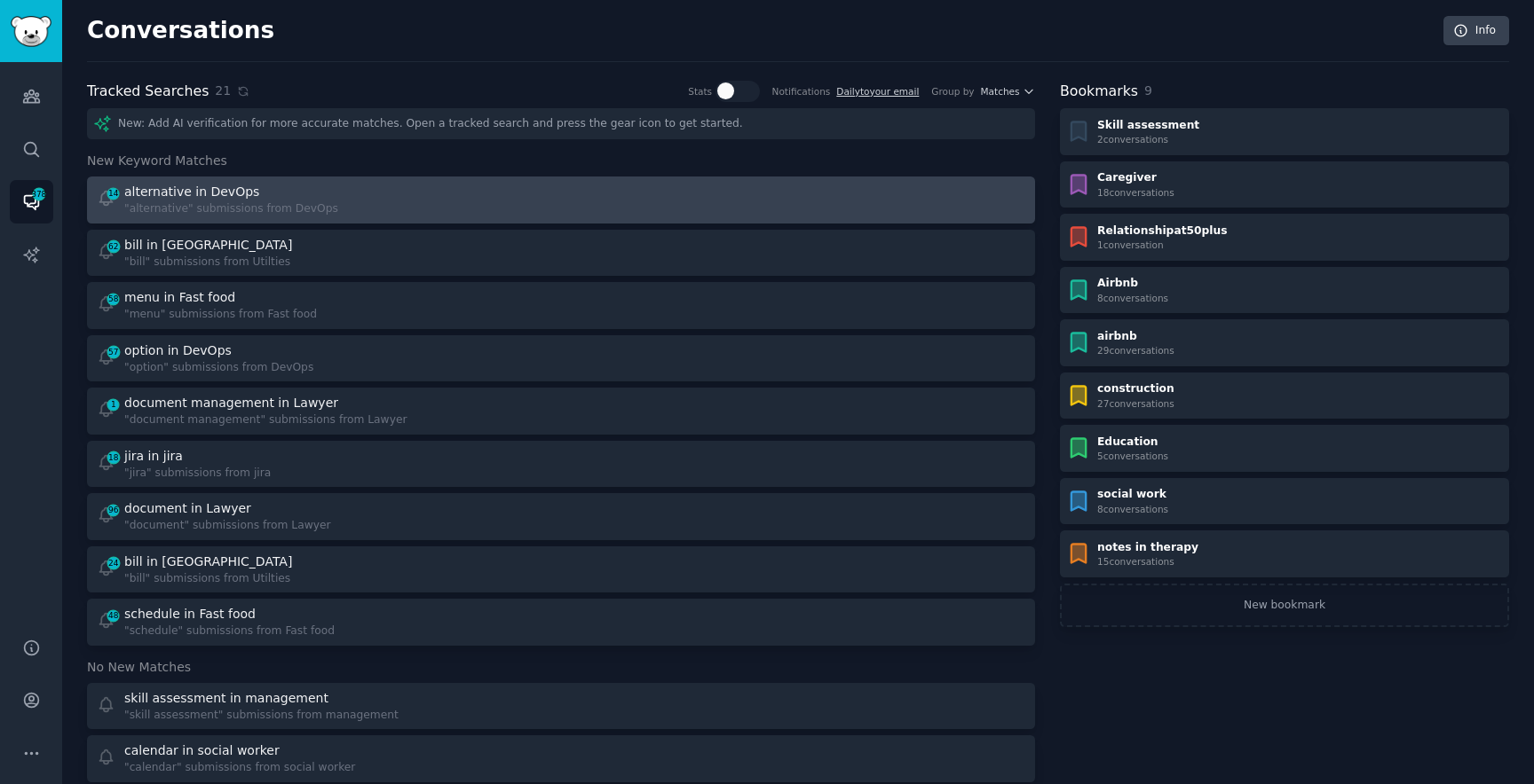
click at [246, 186] on div "alternative in DevOps" at bounding box center [192, 192] width 135 height 19
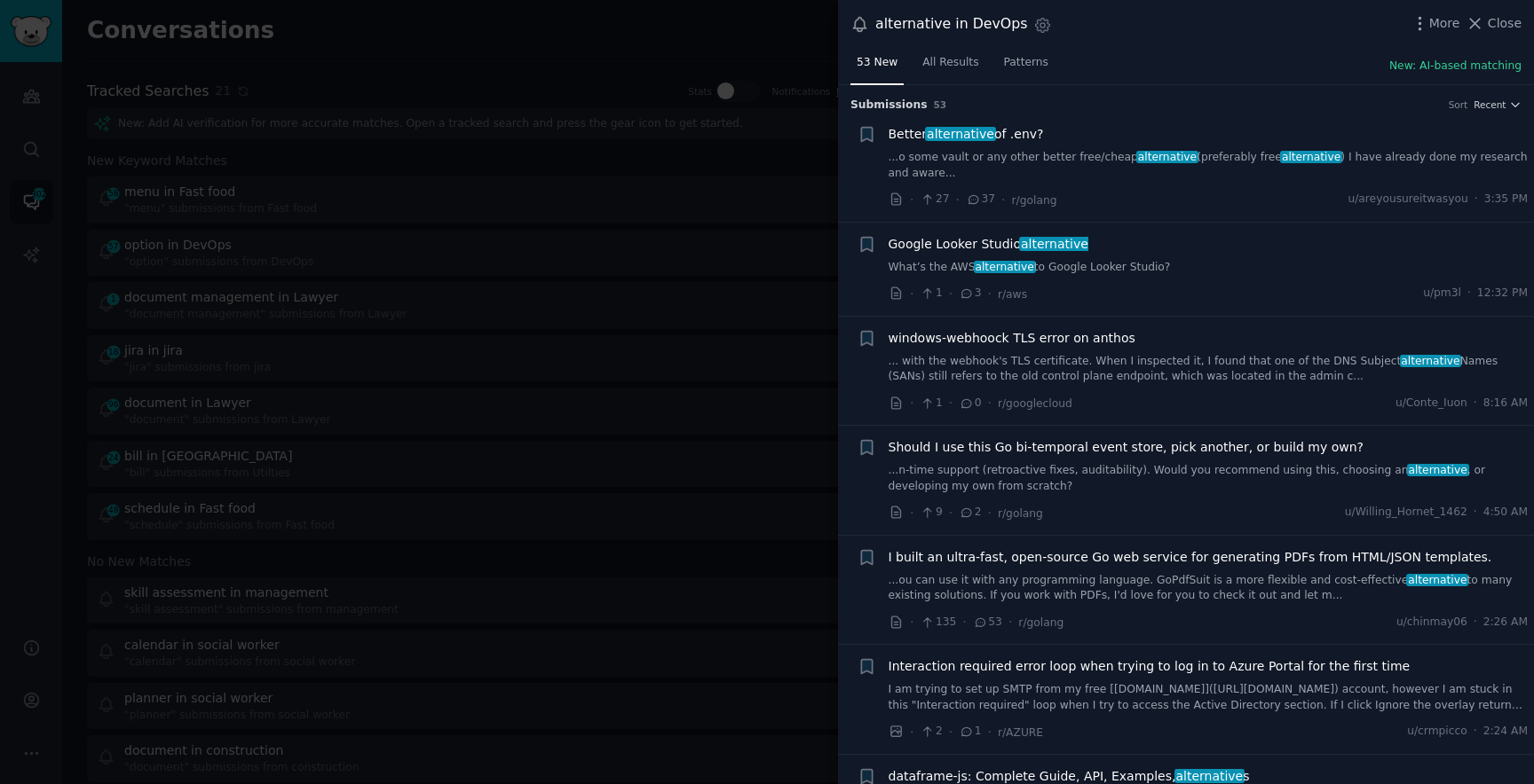
click at [236, 181] on div at bounding box center [767, 392] width 1534 height 784
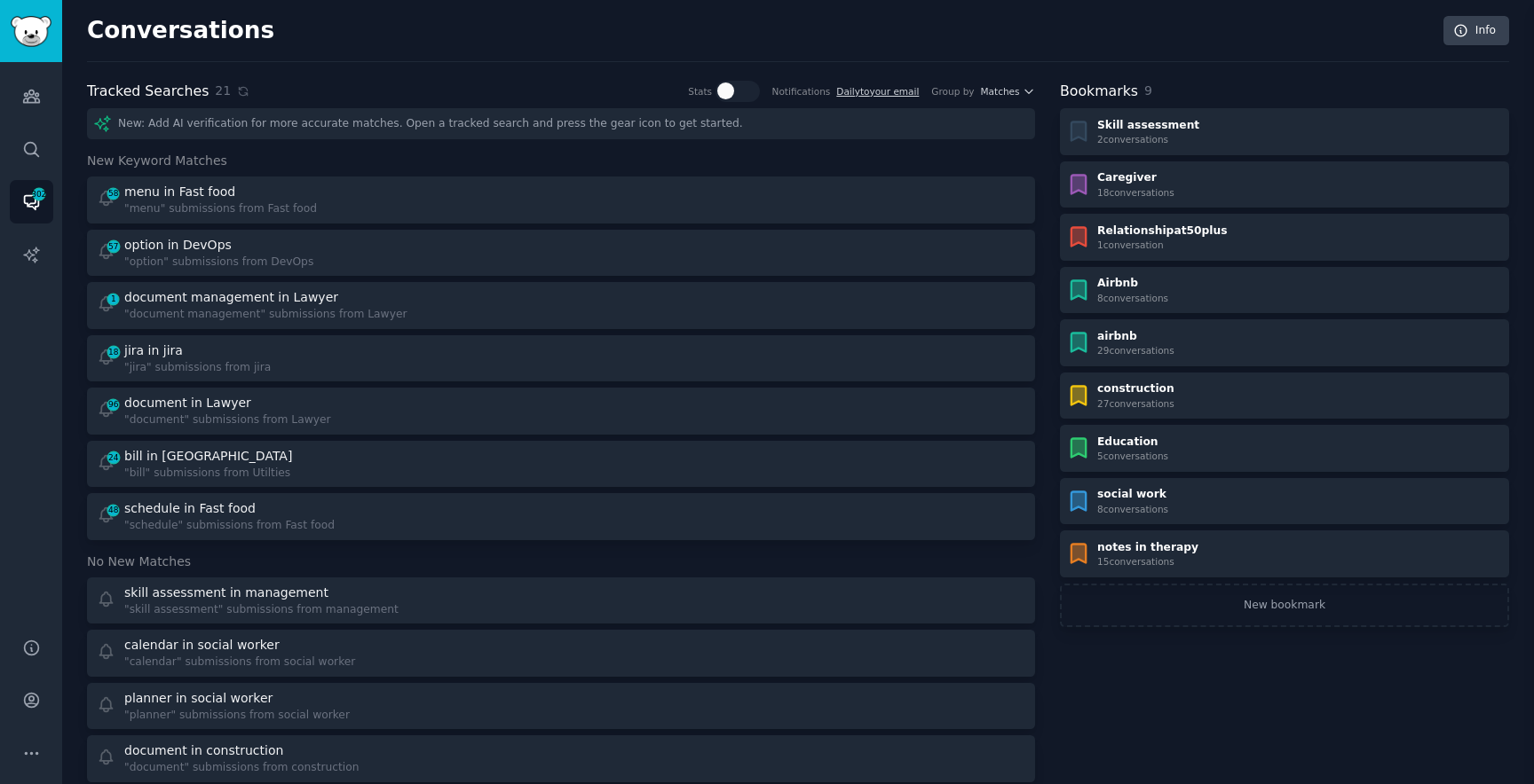
click at [248, 217] on link "58 menu in Fast food "menu" submissions from Fast food" at bounding box center [560, 200] width 948 height 47
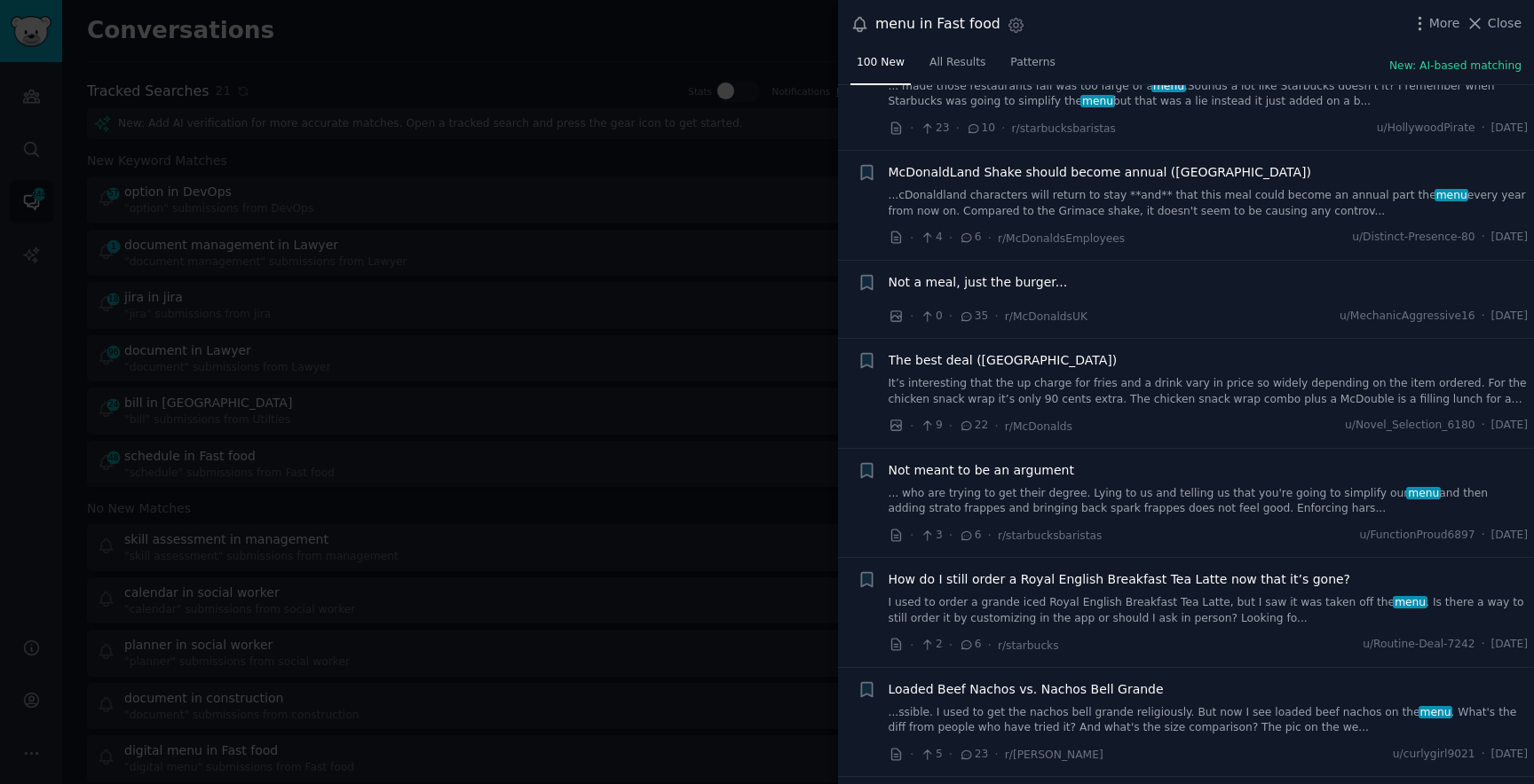
scroll to position [9441, 0]
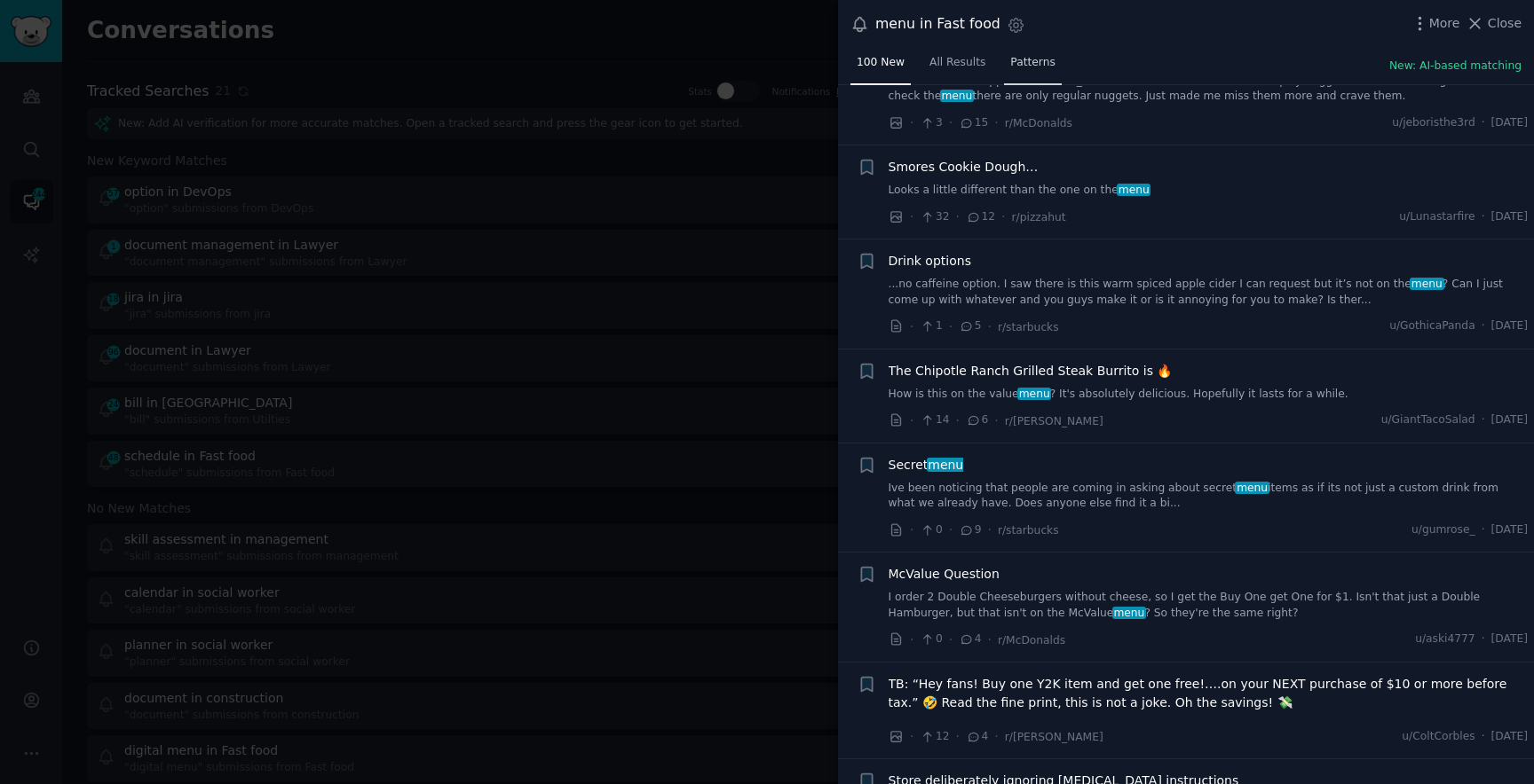
click at [1017, 75] on link "Patterns" at bounding box center [1032, 67] width 57 height 36
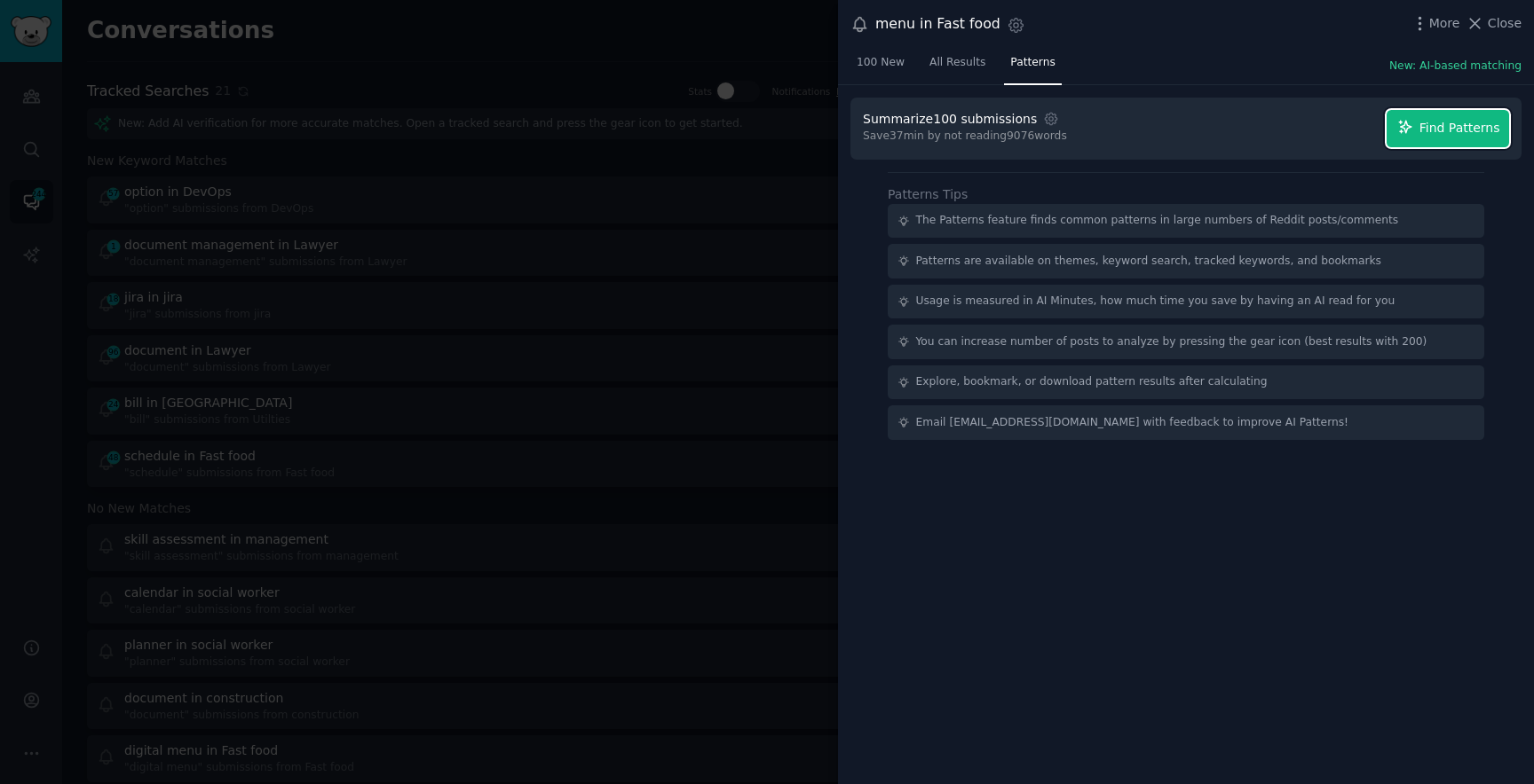
click at [1458, 115] on button "Find Patterns" at bounding box center [1448, 129] width 123 height 37
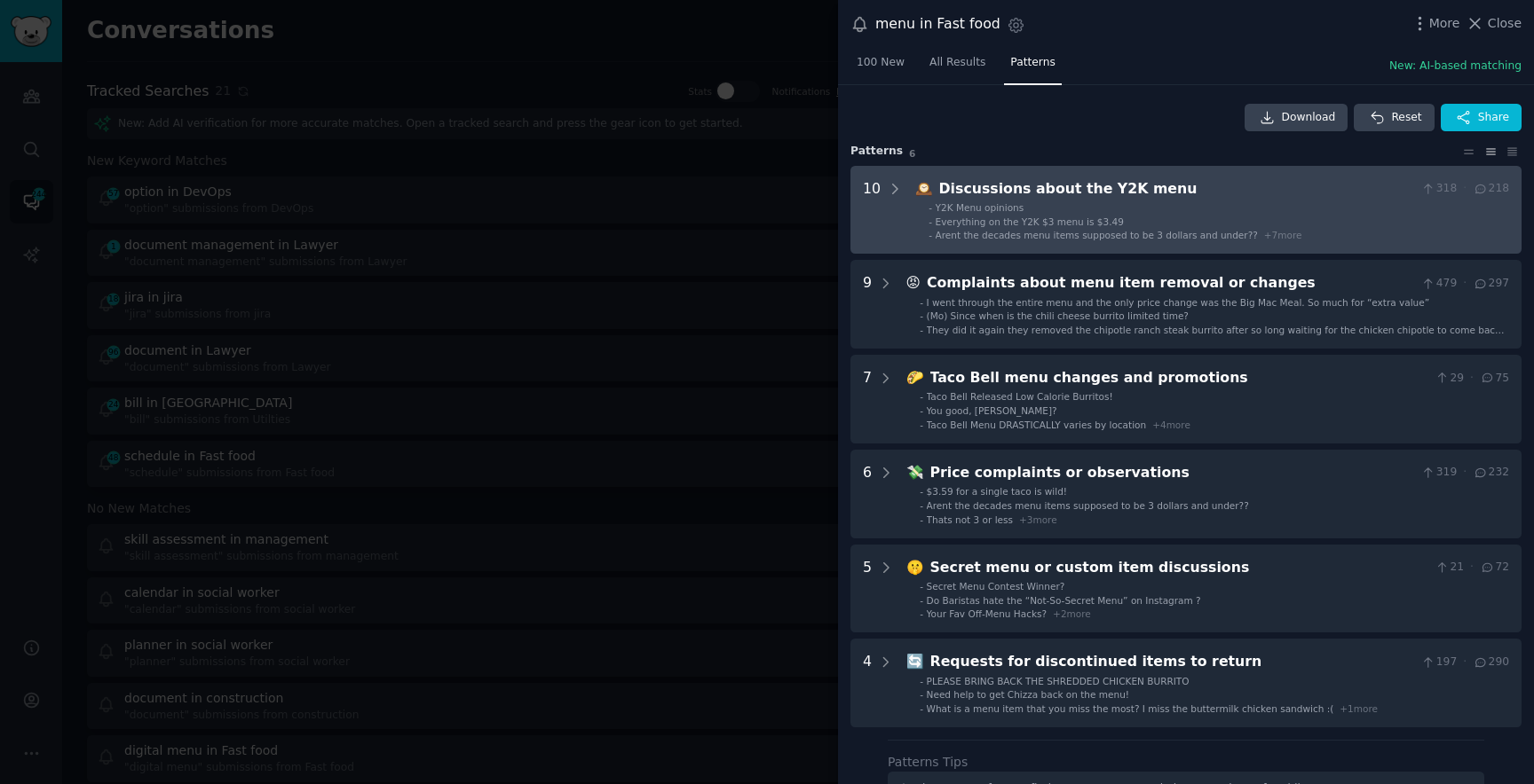
click at [1053, 229] on div "Arent the decades menu items supposed to be 3 dollars and under?? + 7 more" at bounding box center [1118, 235] width 367 height 12
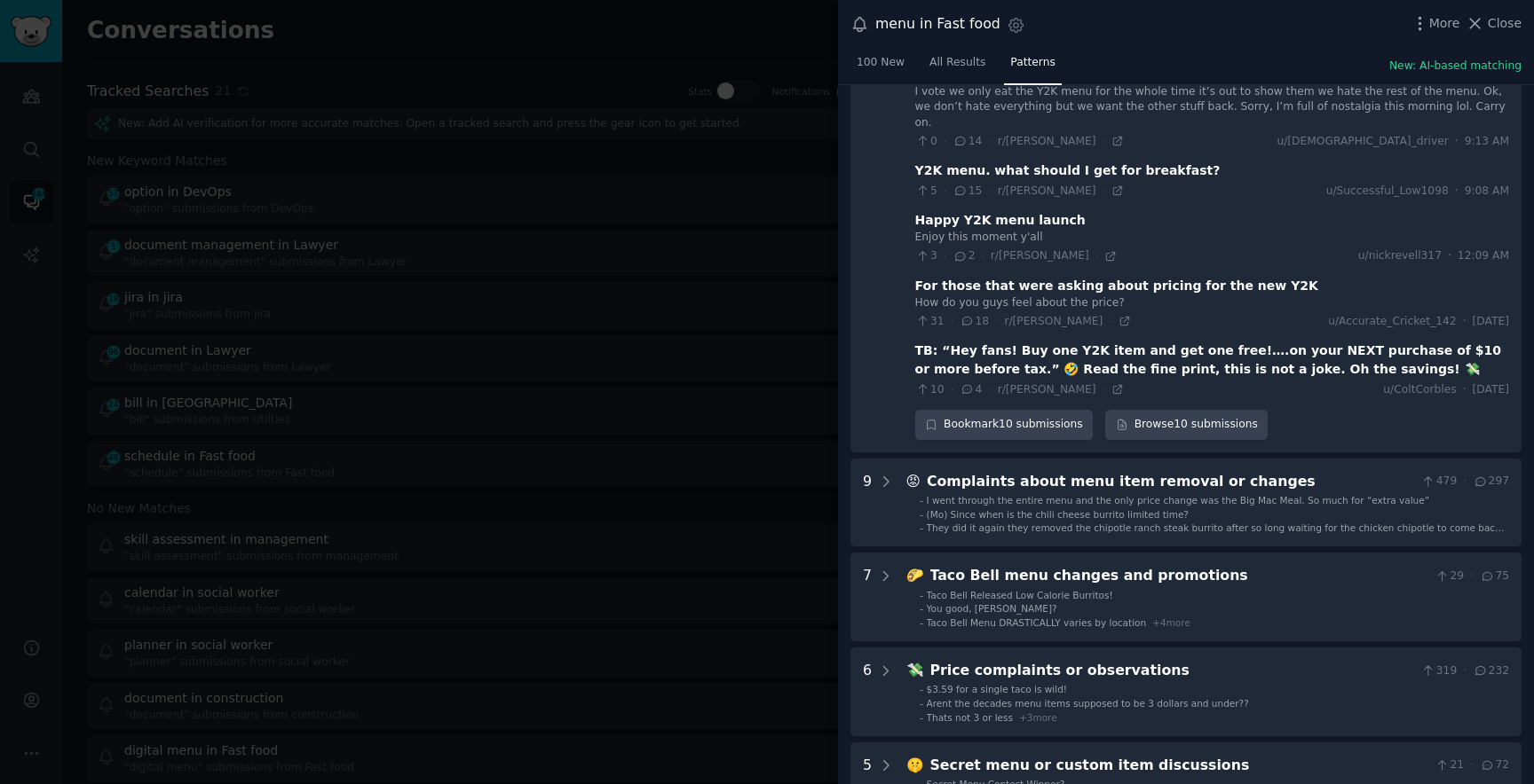
scroll to position [574, 0]
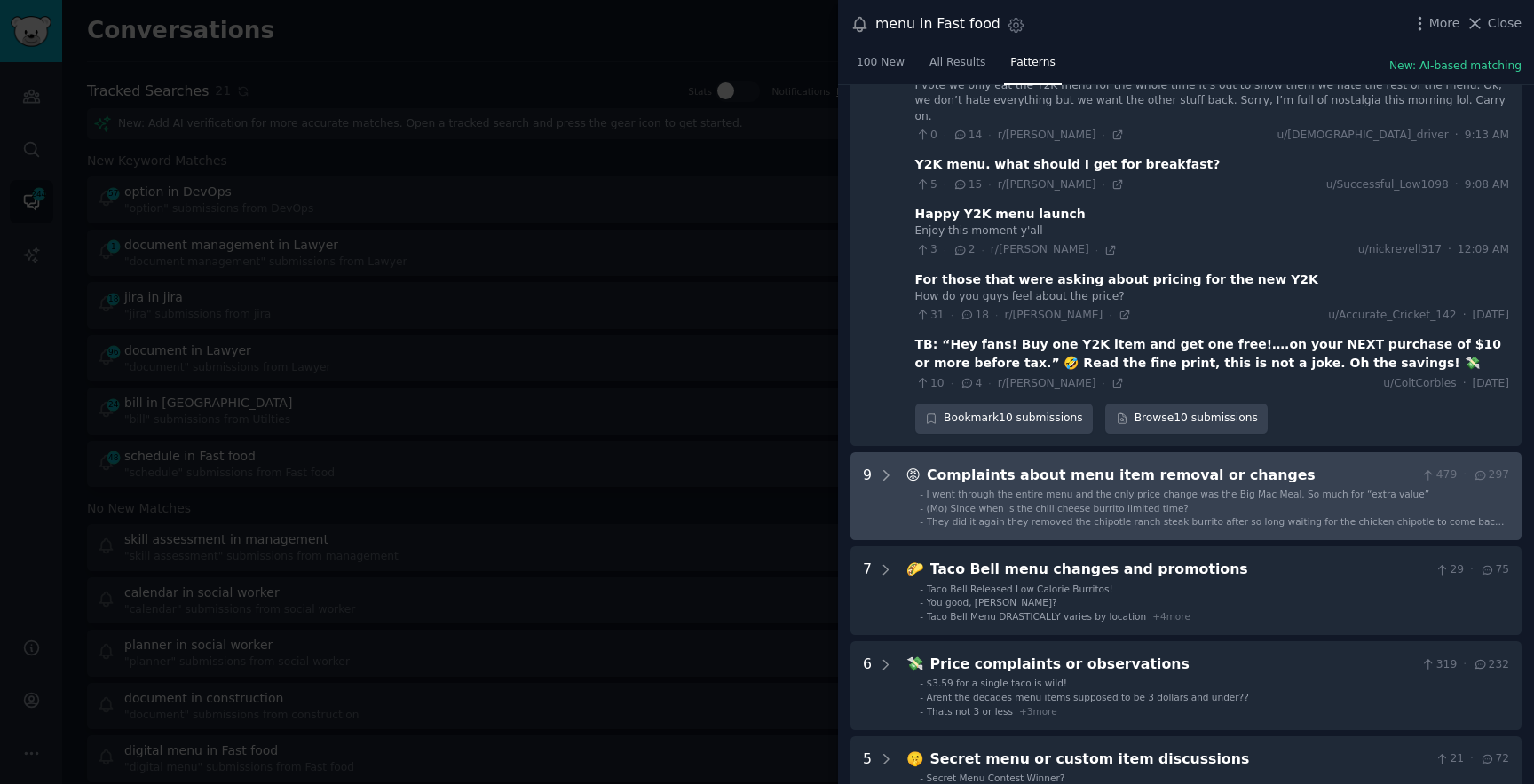
click at [1061, 488] on div "I went through the entire menu and the only price change was the Big Mac Meal. …" at bounding box center [1178, 495] width 504 height 12
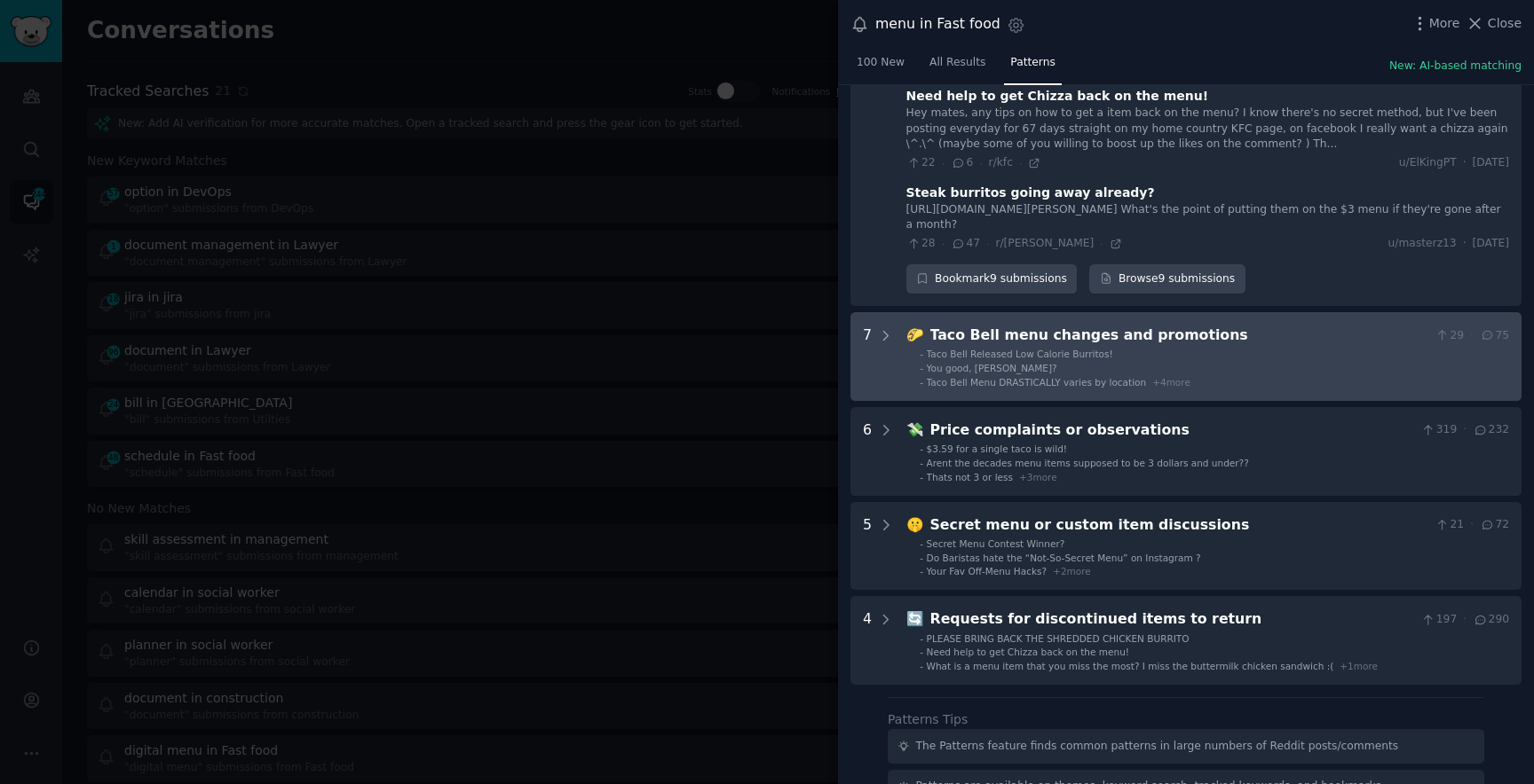
scroll to position [1596, 0]
click at [961, 361] on span "You good, [PERSON_NAME]?" at bounding box center [991, 367] width 131 height 11
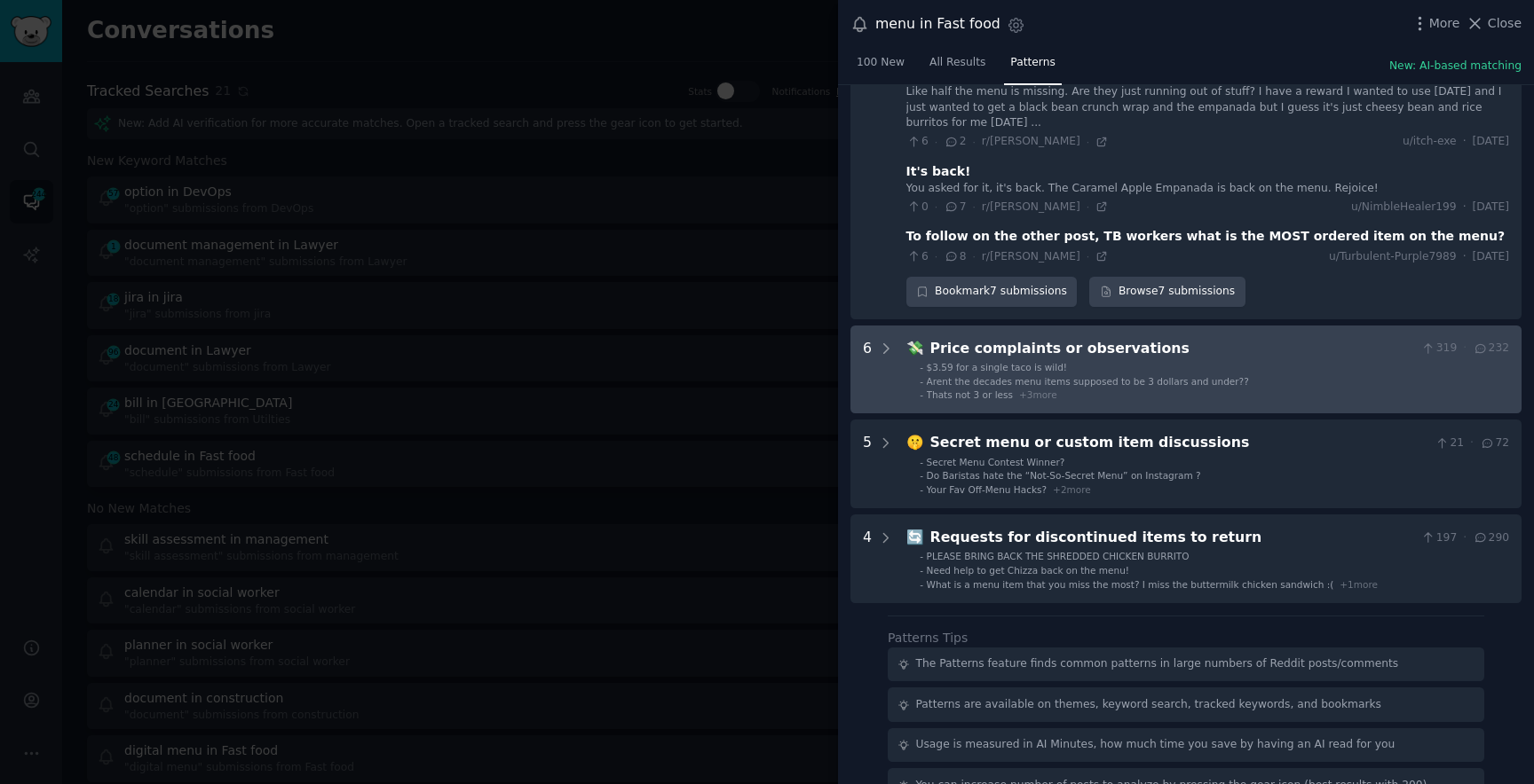
click at [925, 361] on li "- $3.59 for a single taco is wild!" at bounding box center [1214, 368] width 590 height 12
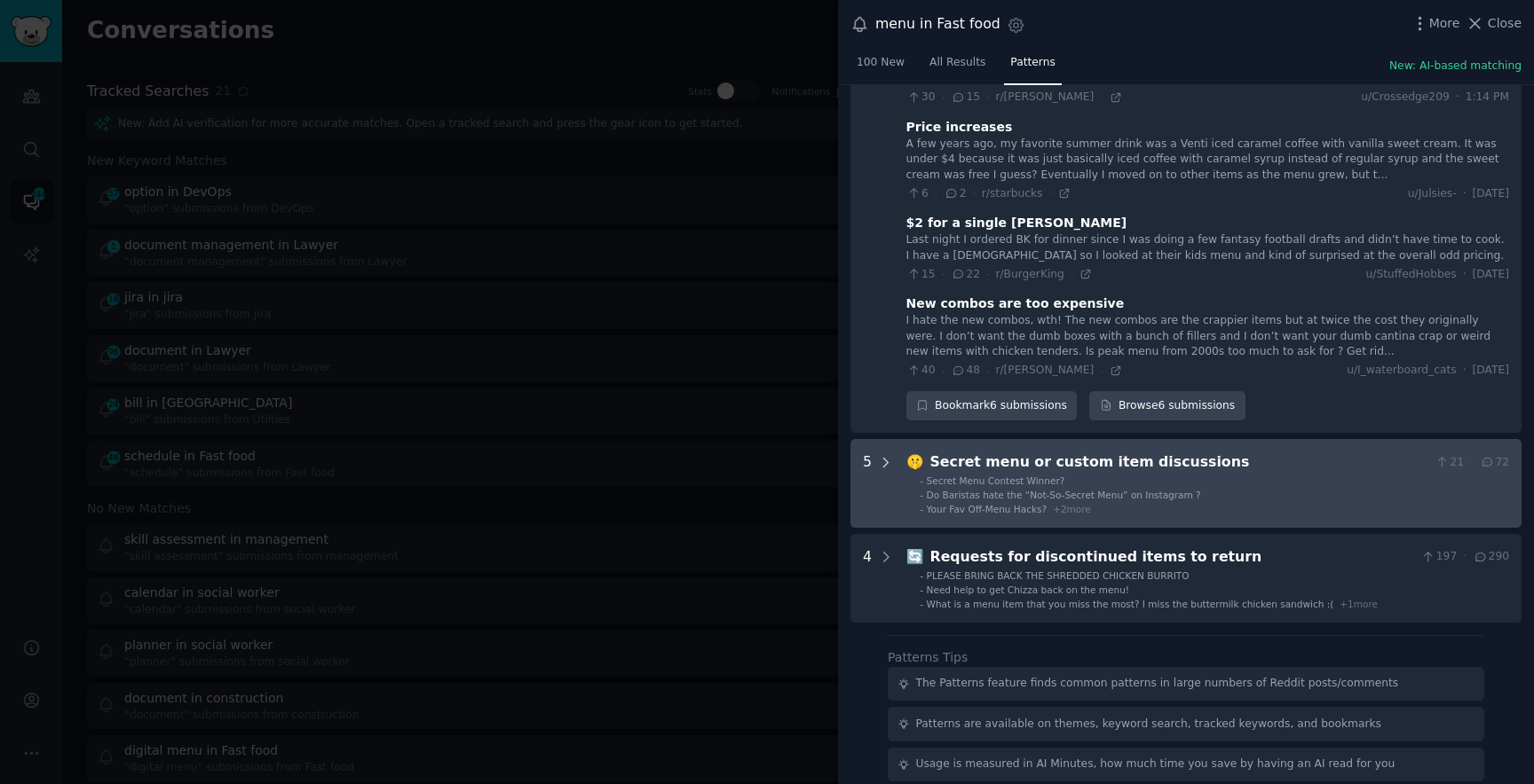
scroll to position [2649, 0]
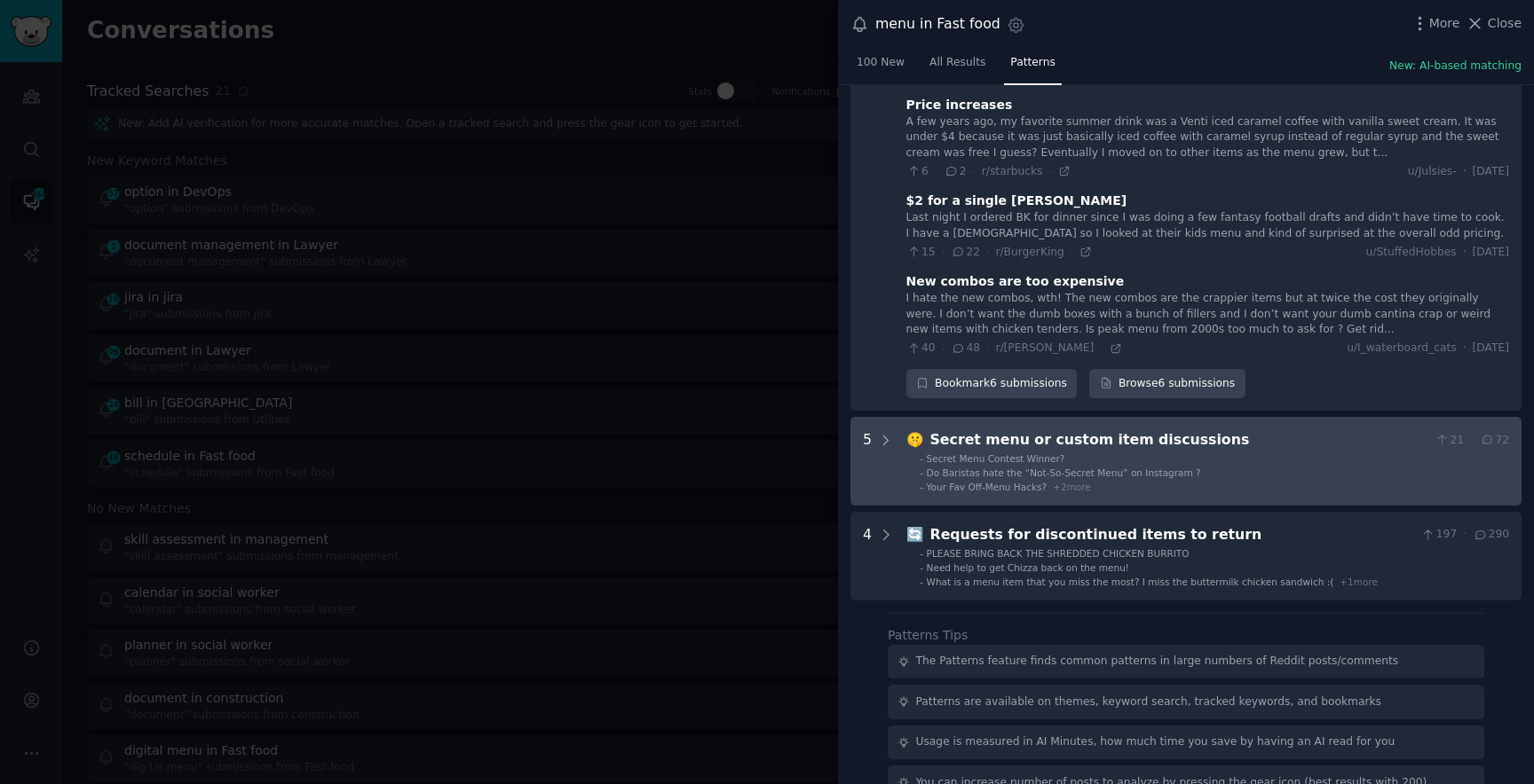
click at [911, 432] on span "🤫" at bounding box center [915, 440] width 18 height 17
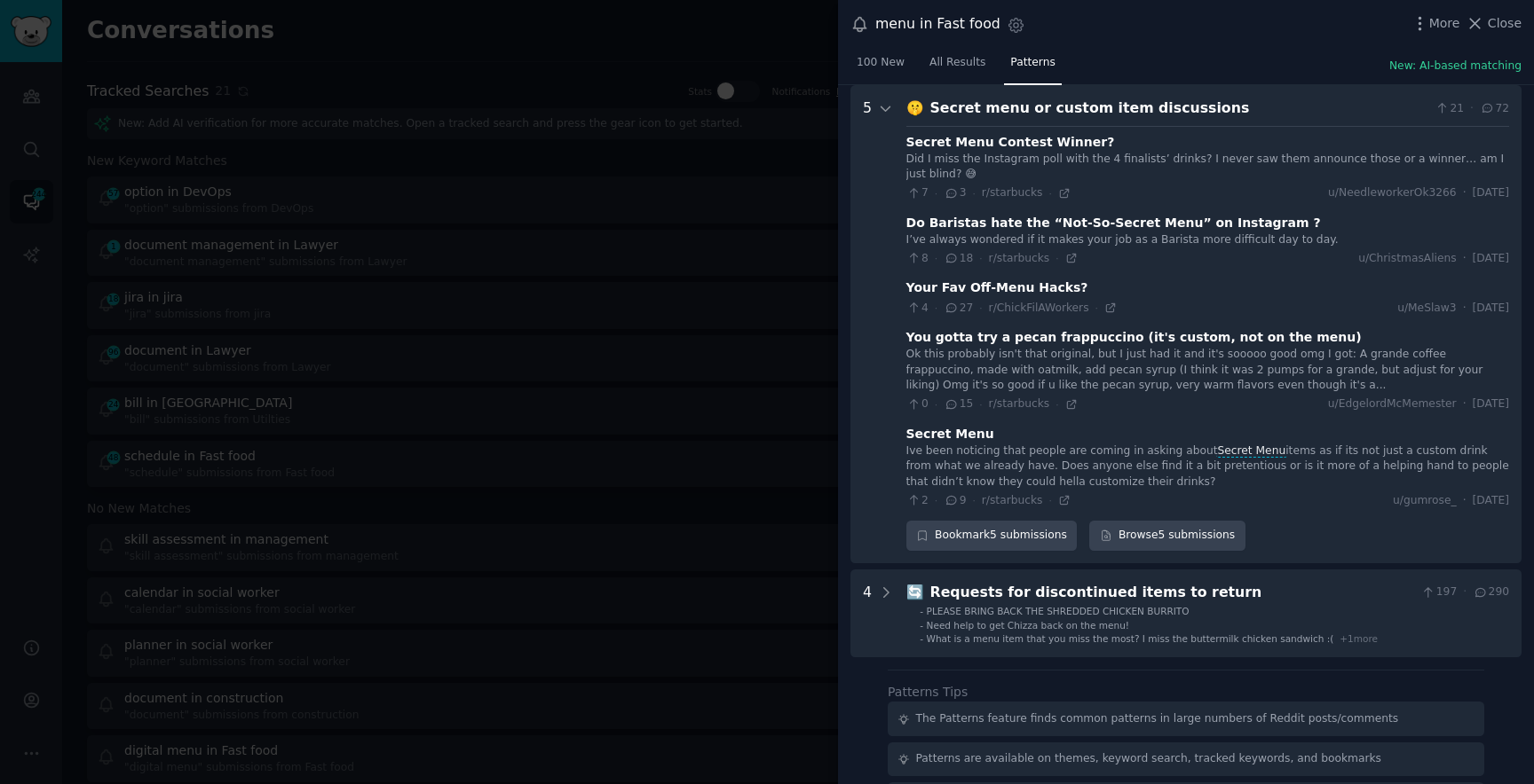
scroll to position [3047, 0]
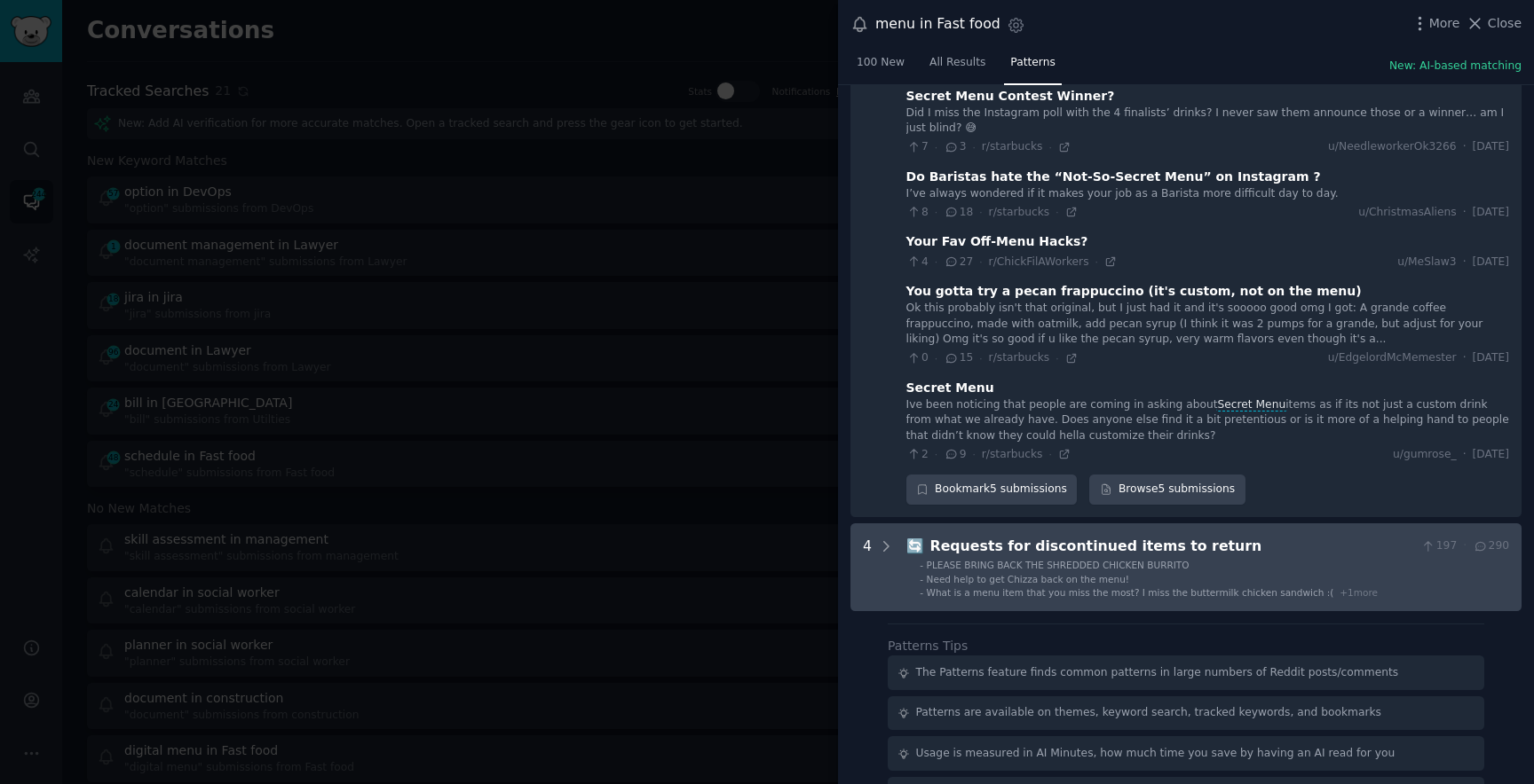
click at [868, 568] on div "4" at bounding box center [867, 568] width 9 height 64
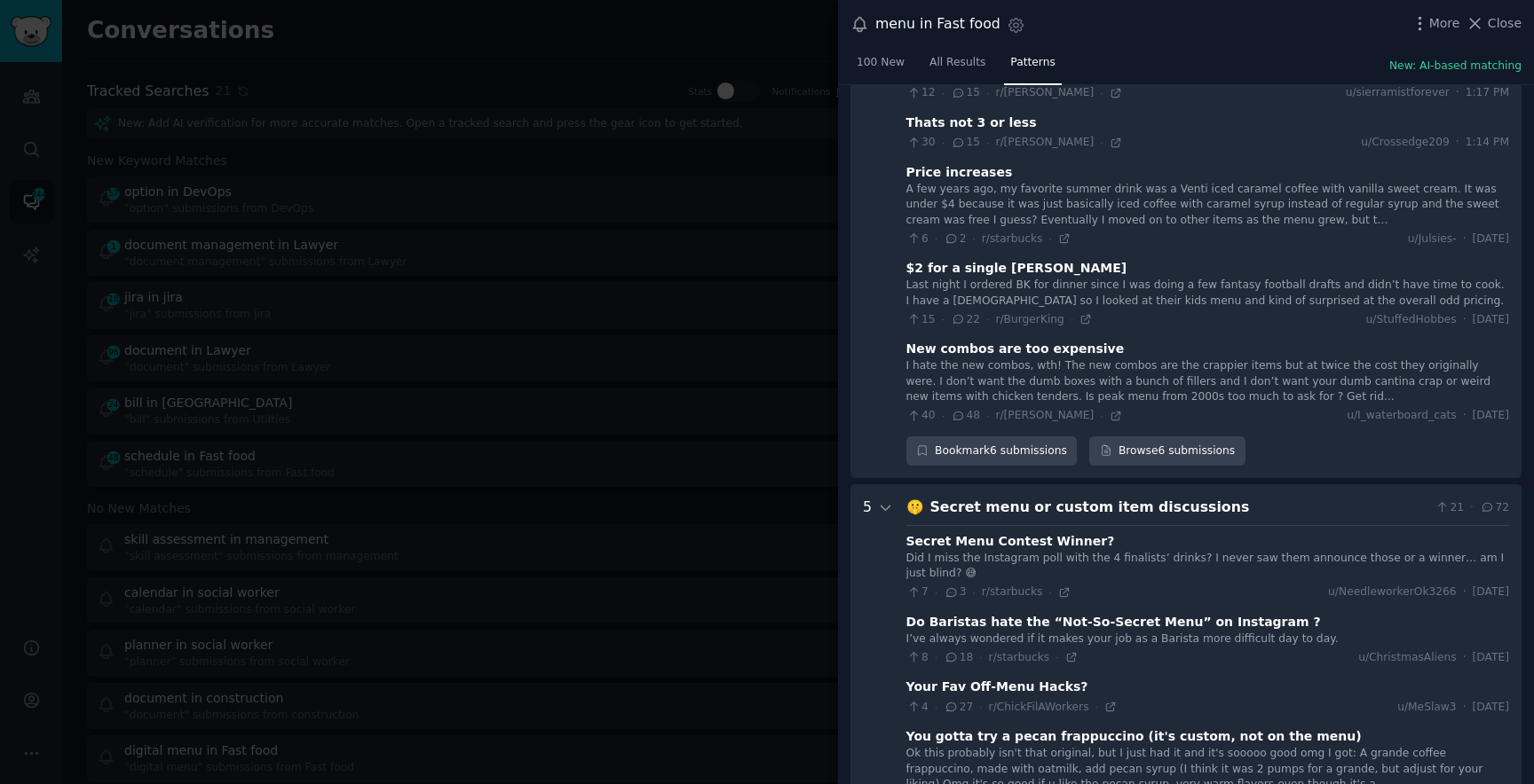
scroll to position [2170, 0]
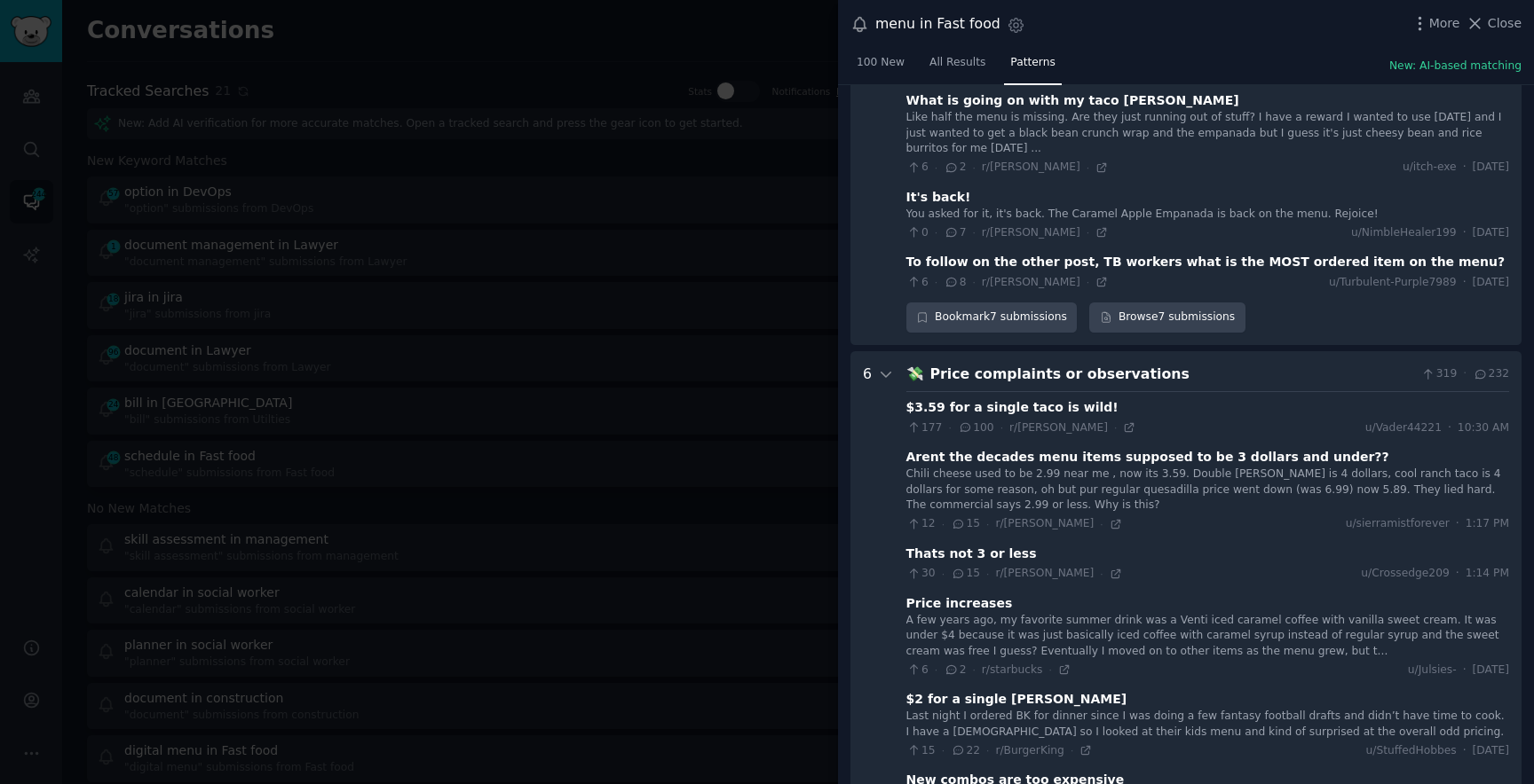
click at [527, 313] on div at bounding box center [767, 392] width 1534 height 784
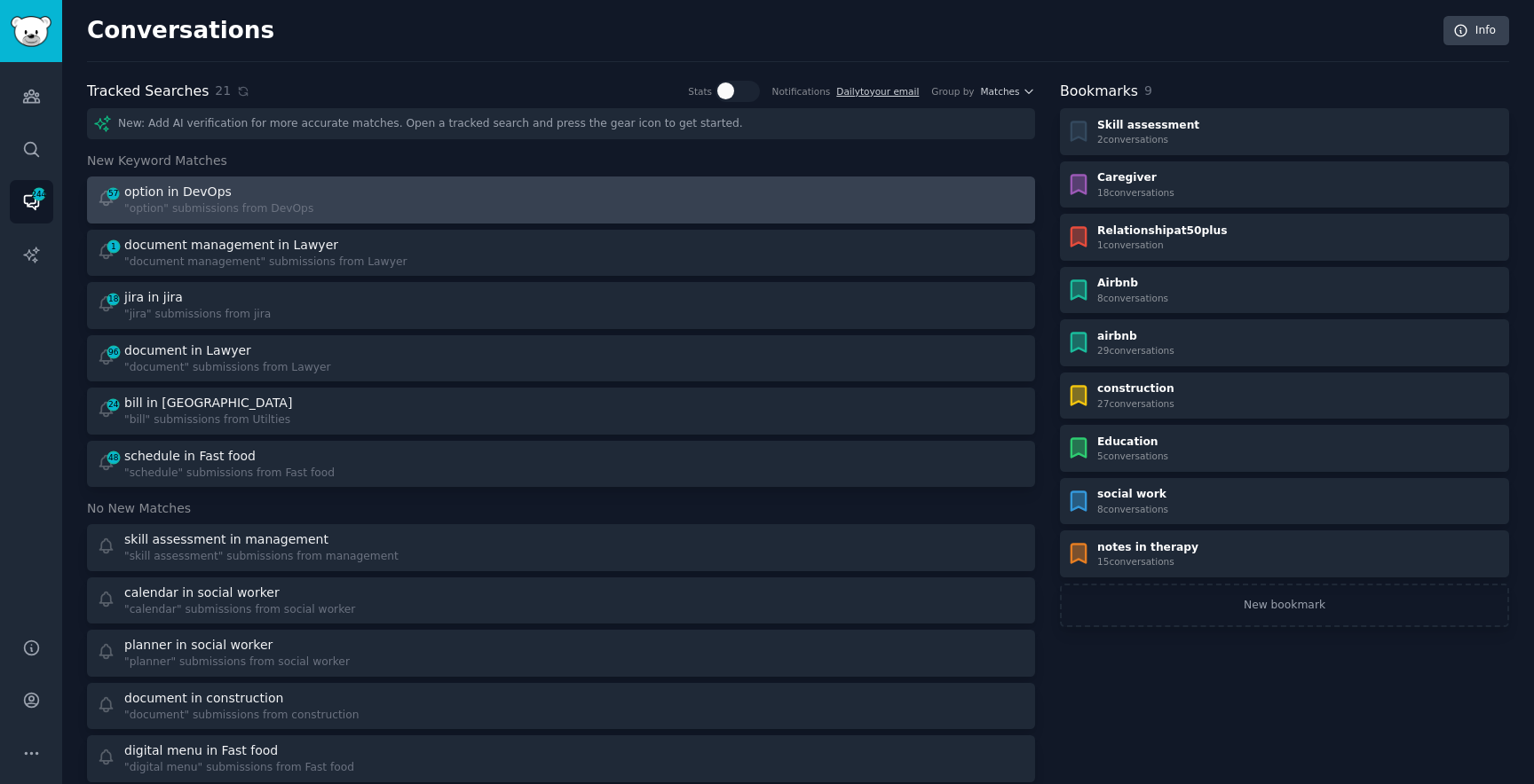
click at [307, 201] on div "57 option in DevOps "option" submissions from DevOps" at bounding box center [323, 200] width 453 height 35
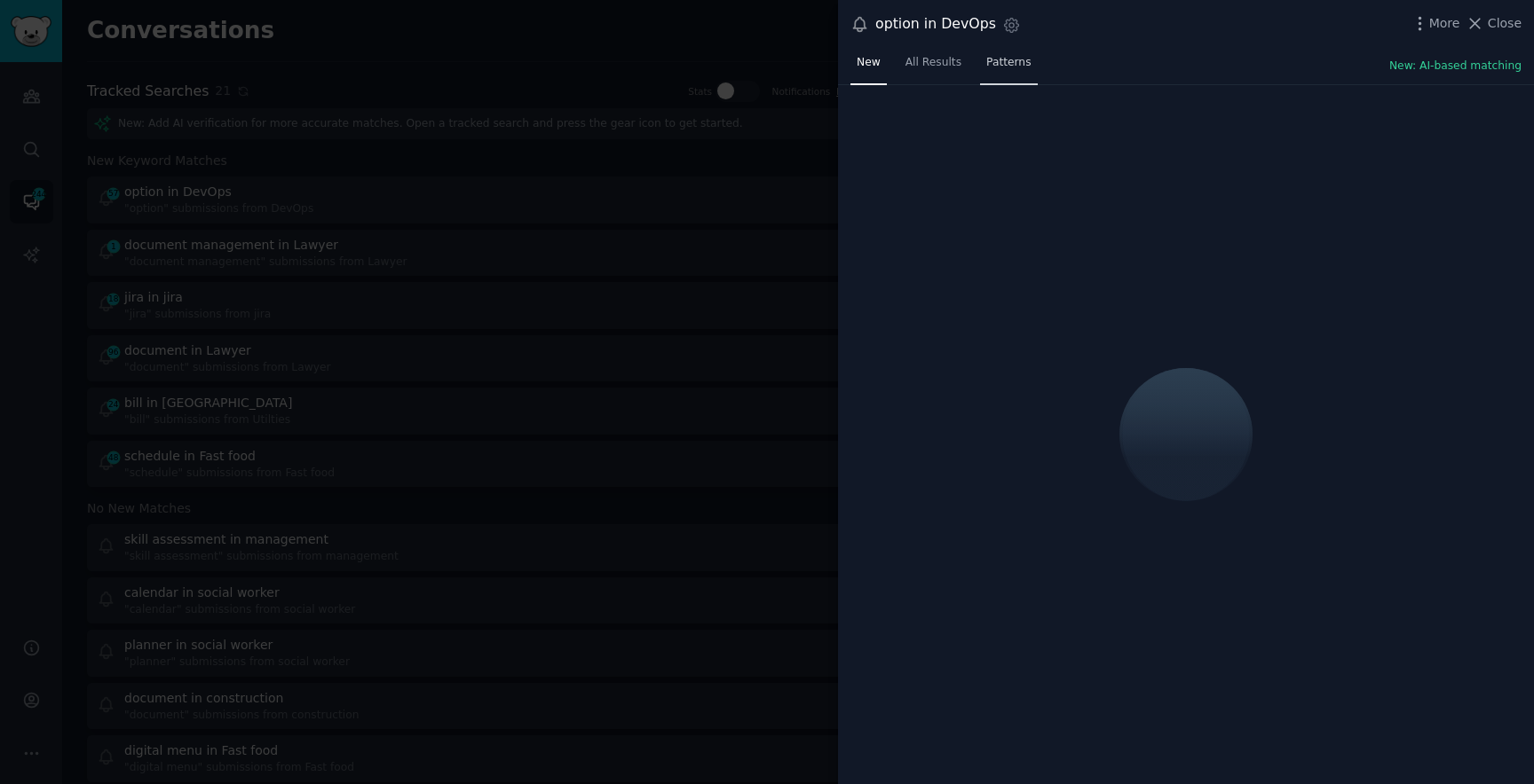
click at [1009, 65] on span "Patterns" at bounding box center [1008, 63] width 44 height 16
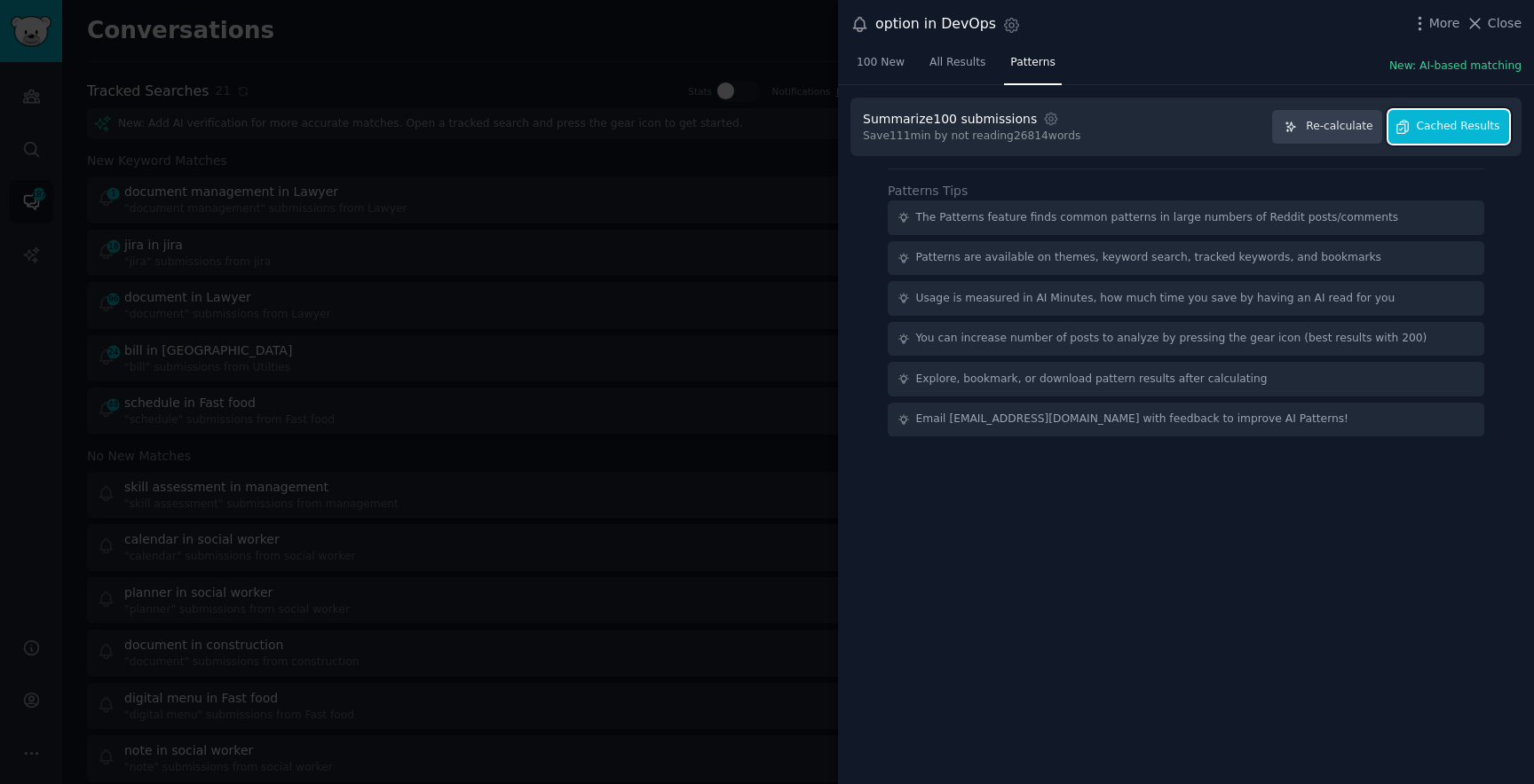
click at [1490, 131] on span "Cached Results" at bounding box center [1458, 127] width 83 height 16
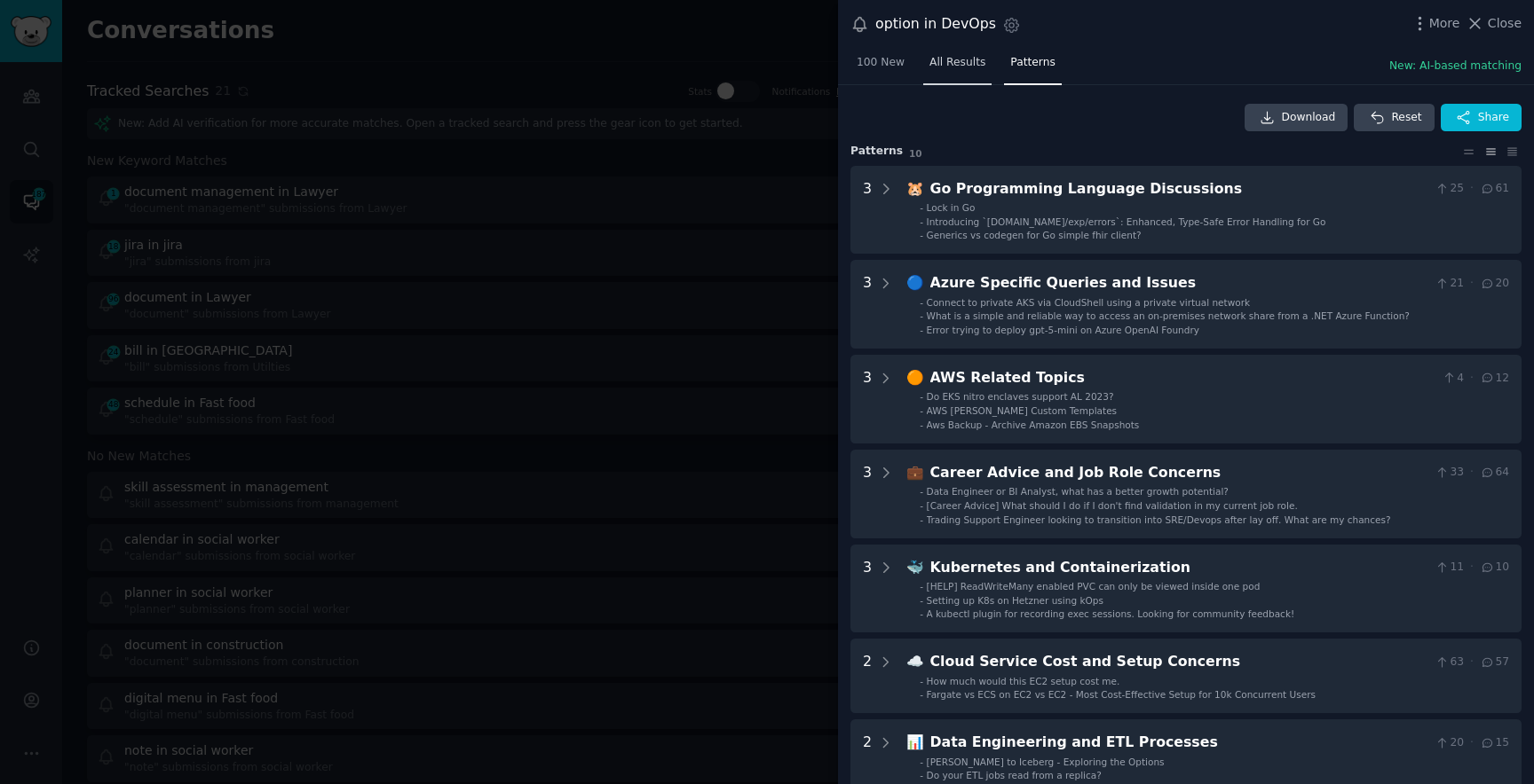
click at [974, 57] on span "All Results" at bounding box center [957, 63] width 56 height 16
click at [1035, 59] on span "Patterns" at bounding box center [1032, 63] width 44 height 16
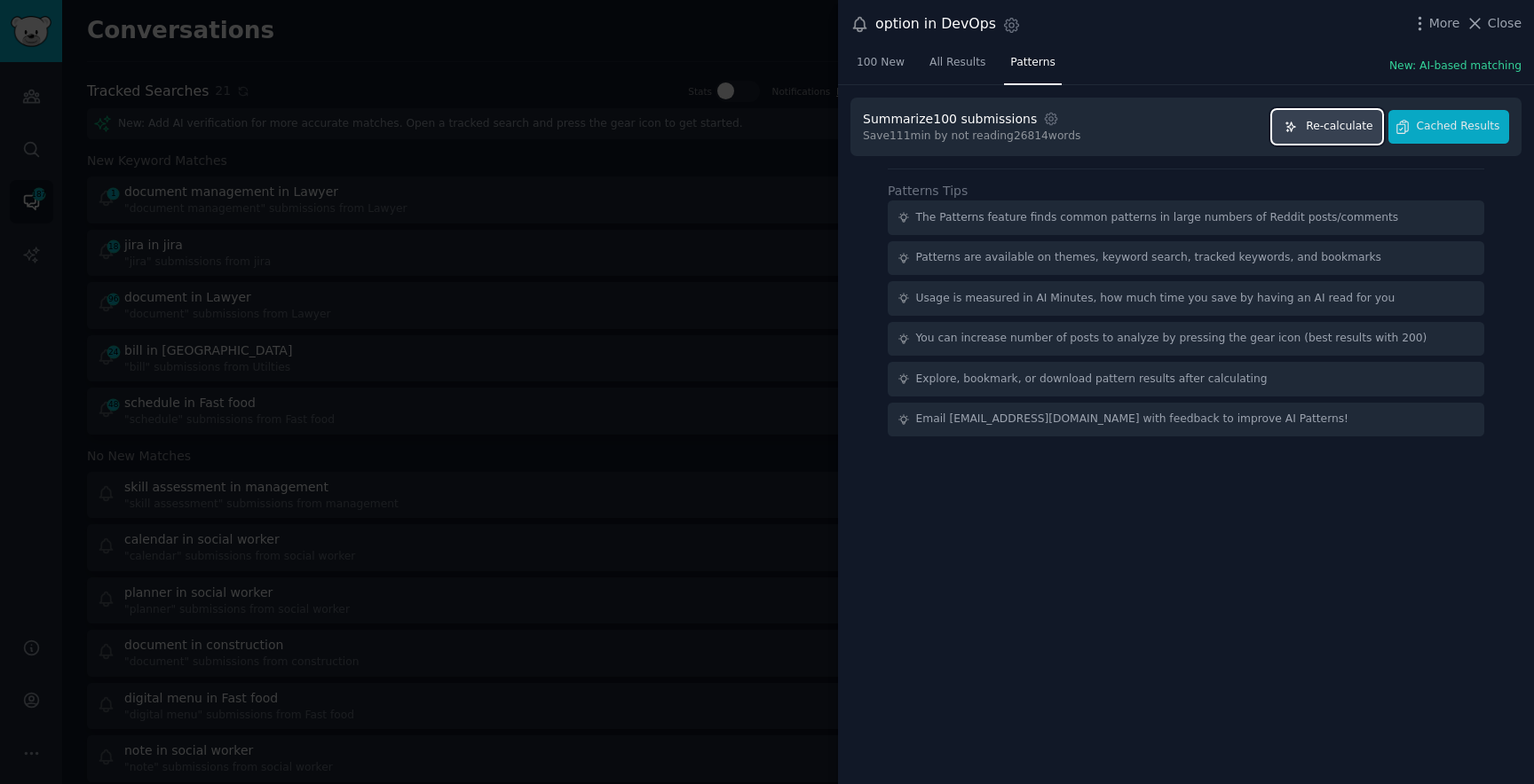
click at [1313, 132] on span "Re-calculate" at bounding box center [1339, 127] width 67 height 16
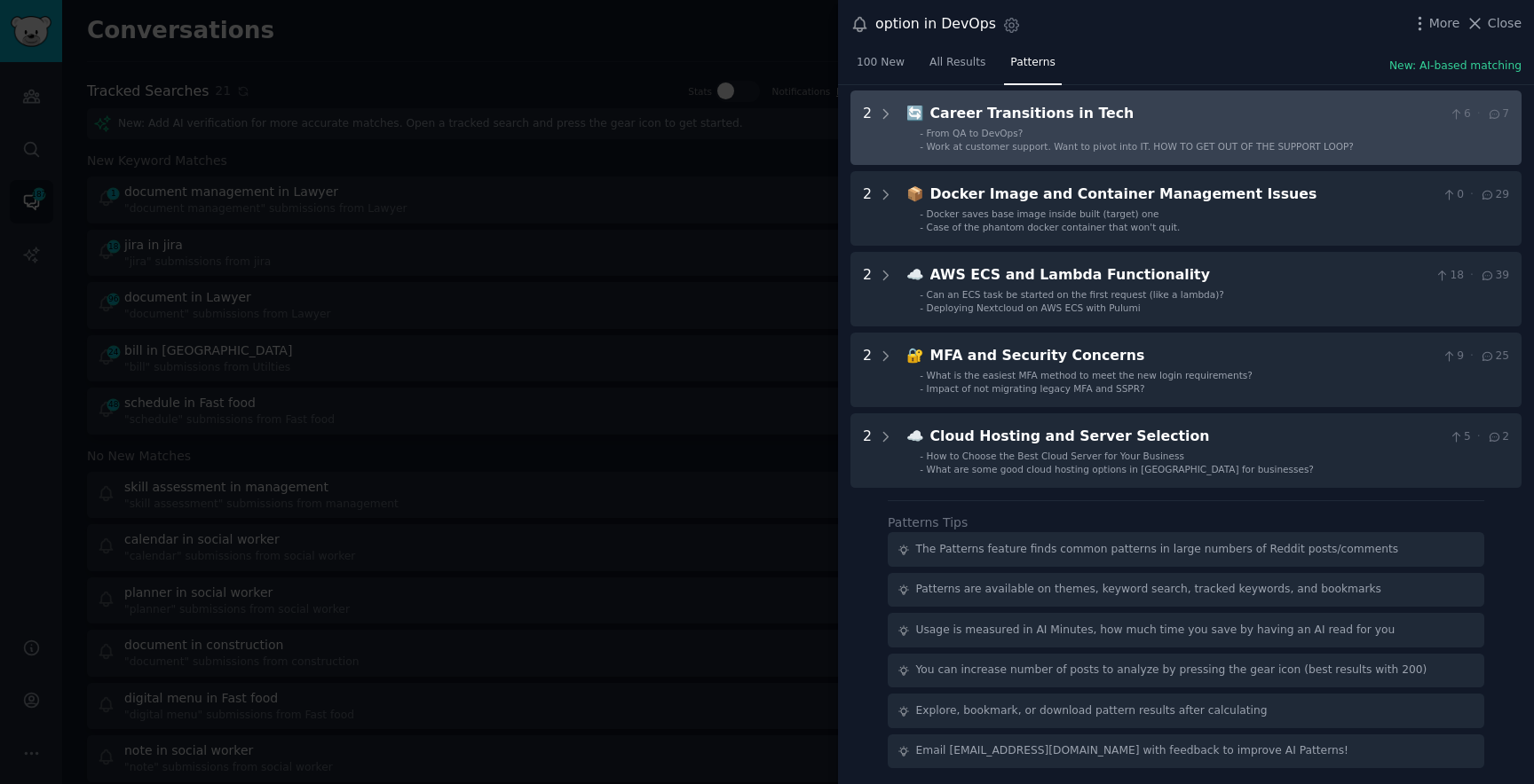
scroll to position [172, 0]
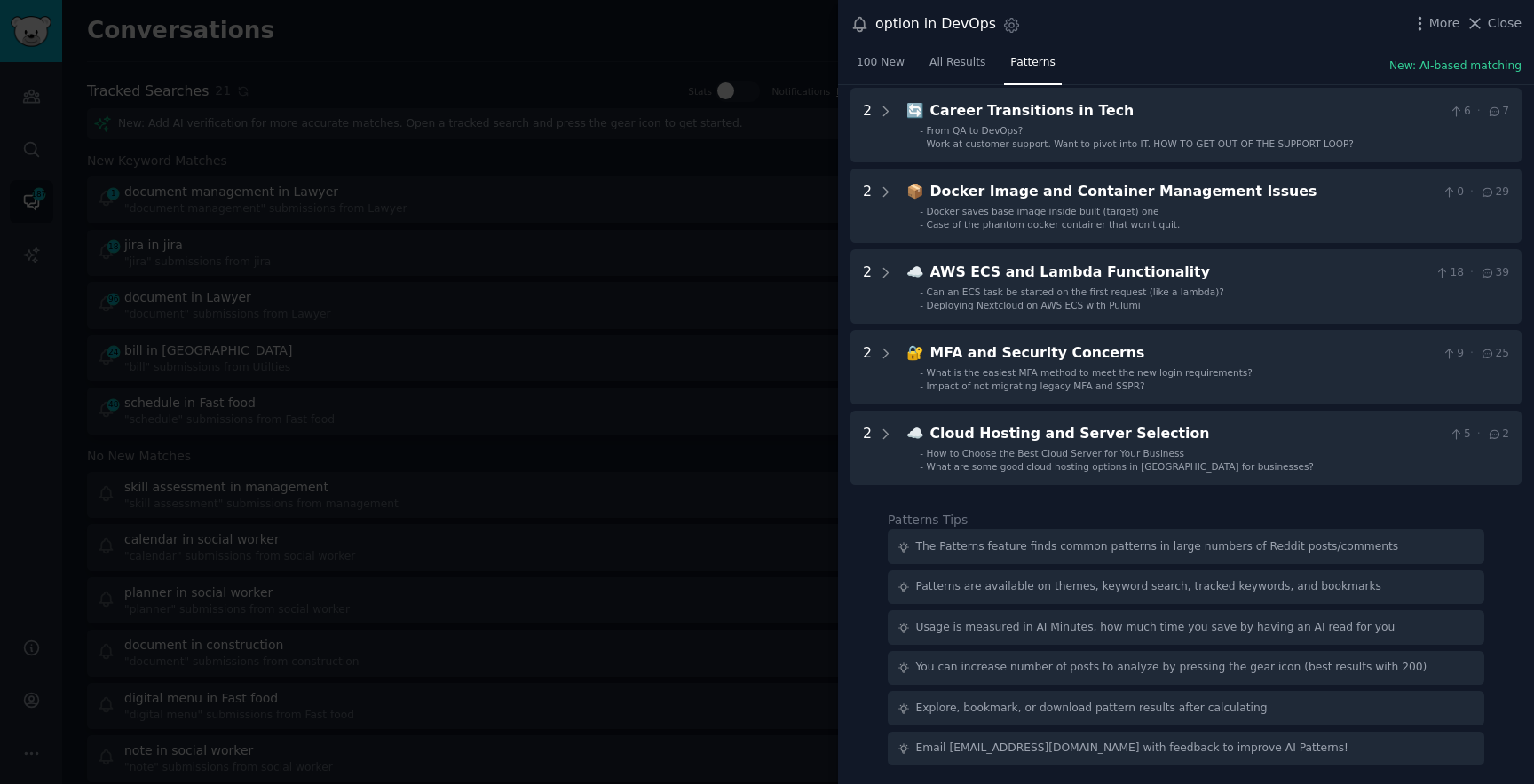
click at [584, 282] on div at bounding box center [767, 392] width 1534 height 784
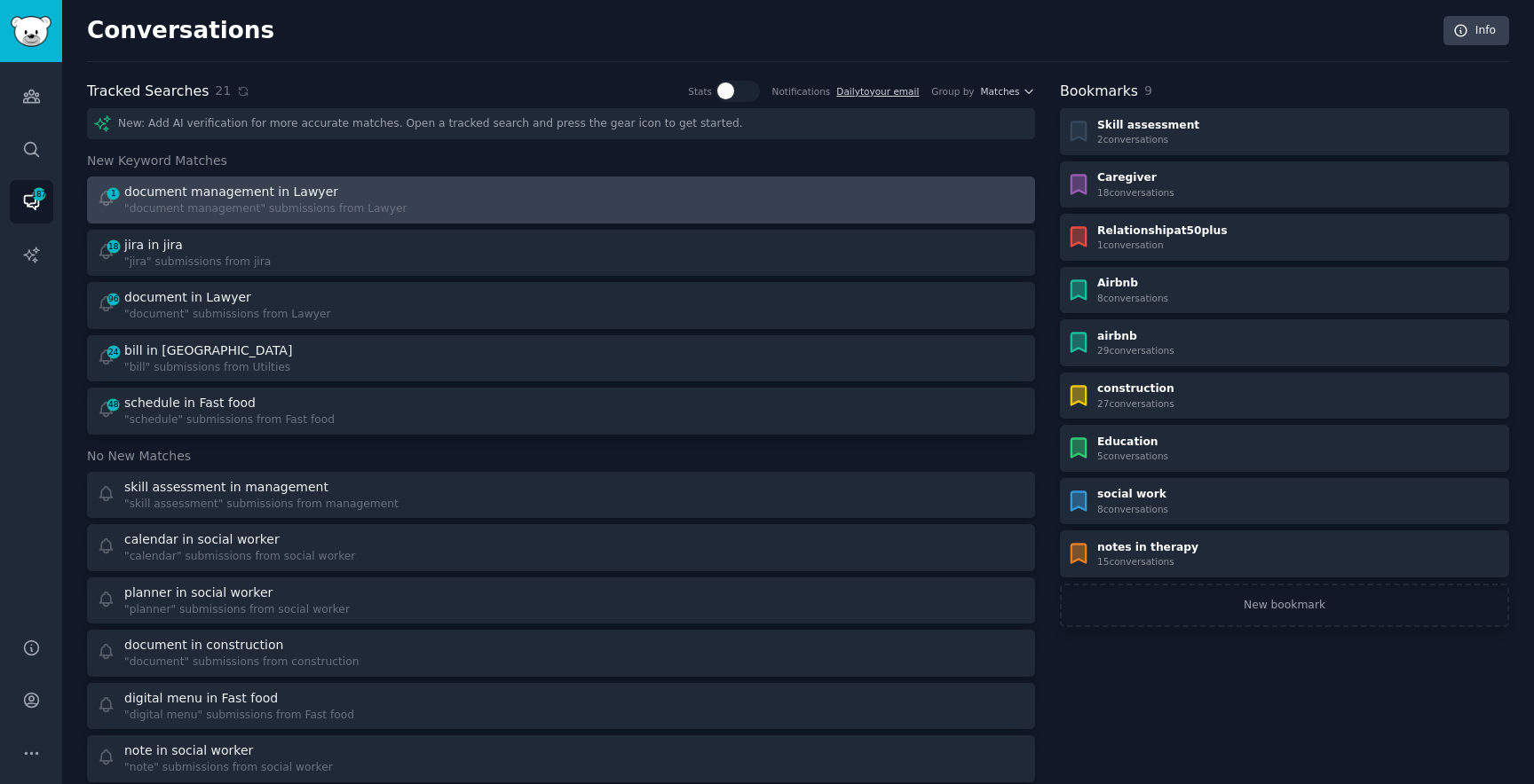
click at [277, 198] on div "document management in Lawyer" at bounding box center [231, 192] width 214 height 19
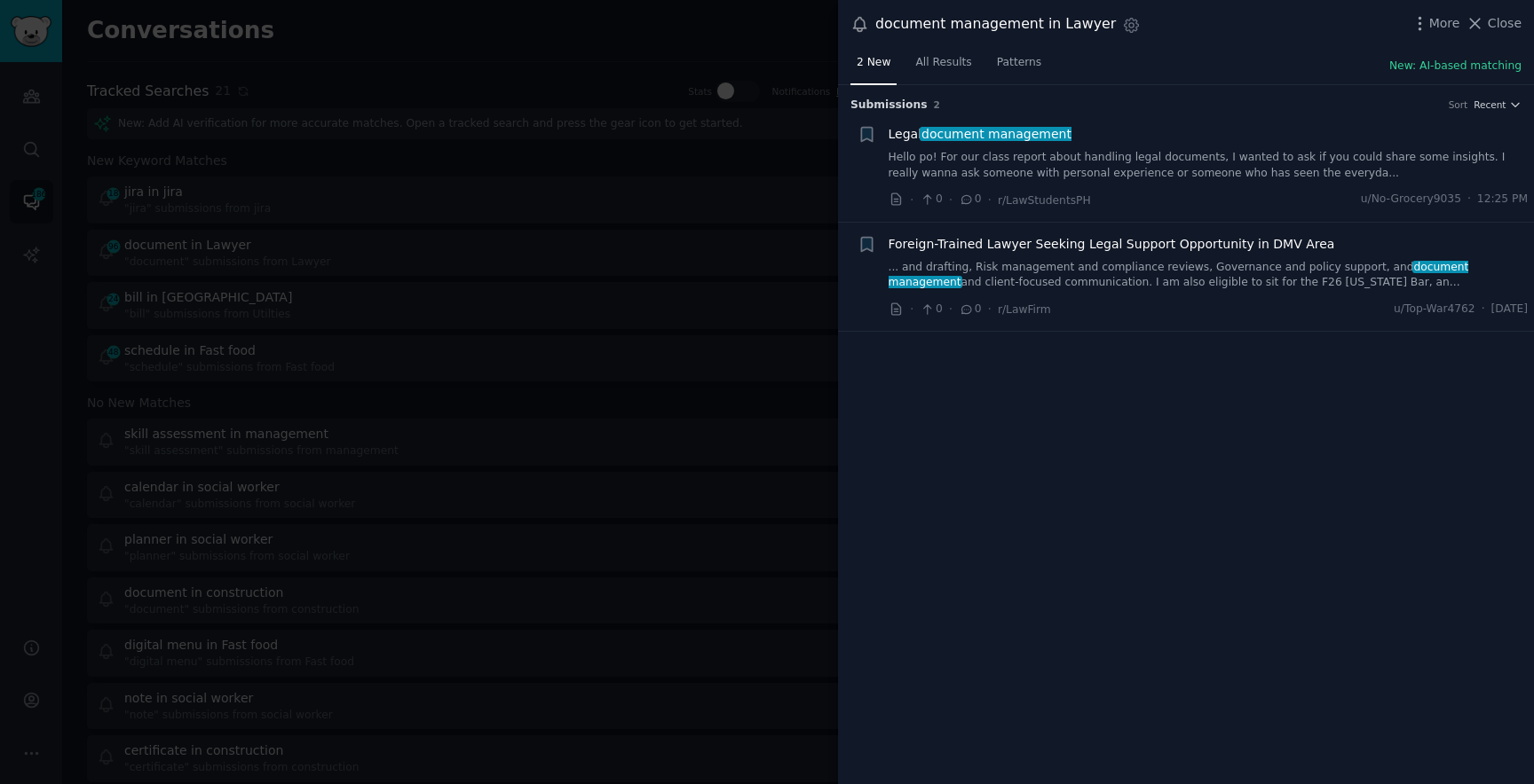
click at [972, 170] on link "Hello po! For our class report about handling legal documents, I wanted to ask …" at bounding box center [1208, 165] width 640 height 31
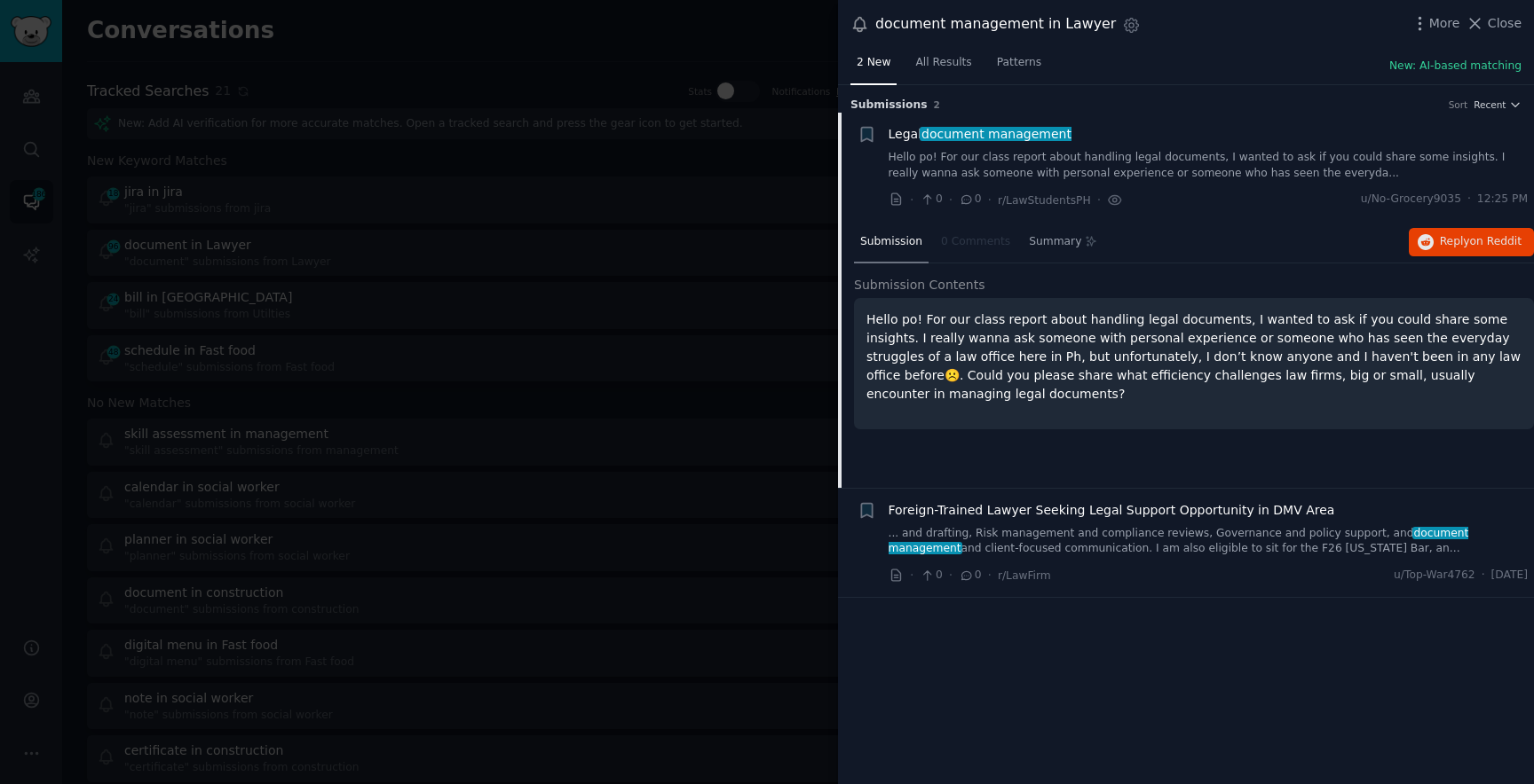
click at [942, 541] on link "... and drafting, Risk management and compliance reviews, Governance and policy…" at bounding box center [1208, 542] width 640 height 31
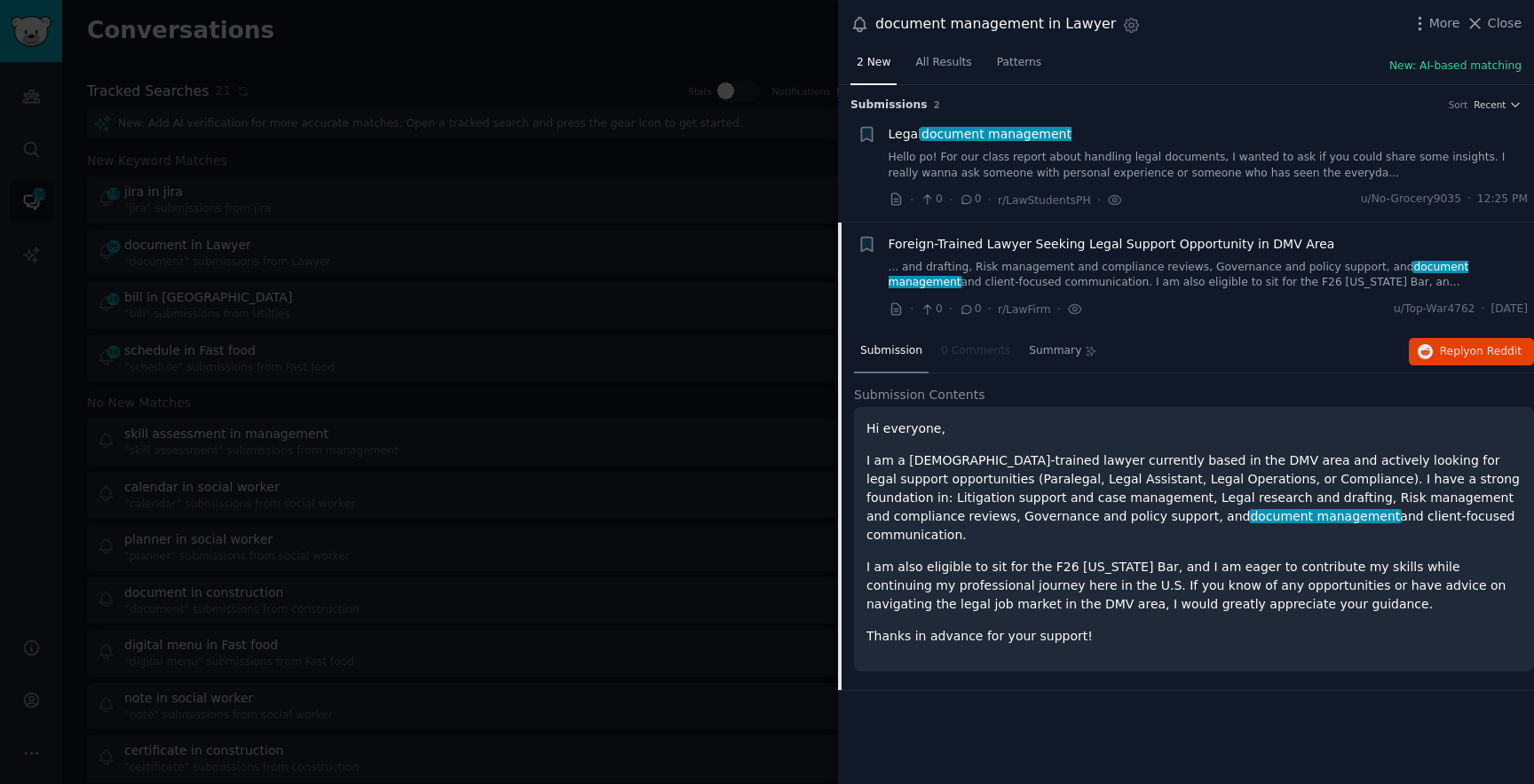
click at [633, 248] on div at bounding box center [767, 392] width 1534 height 784
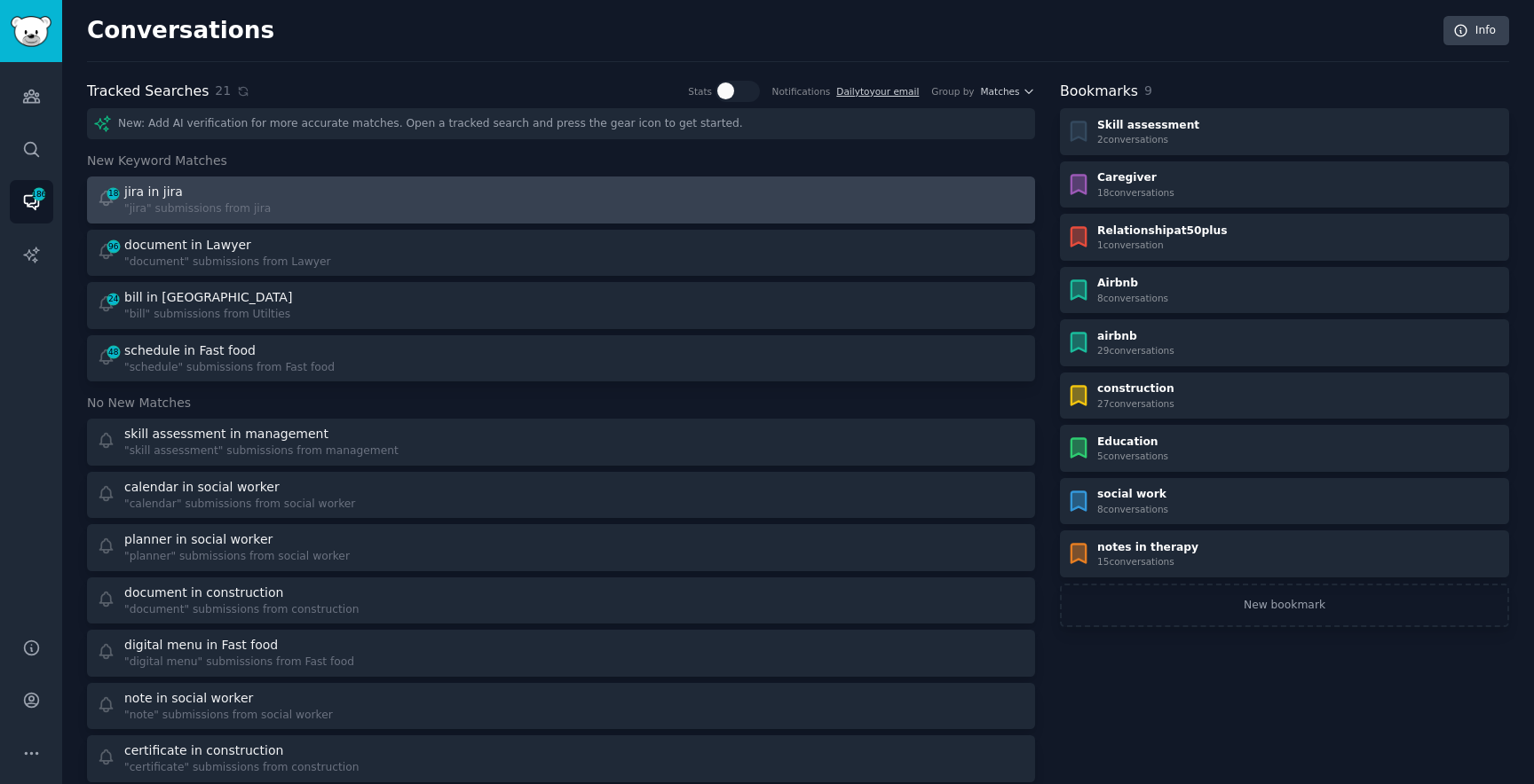
click at [227, 179] on link "18 jira in jira "jira" submissions from jira" at bounding box center [560, 200] width 948 height 47
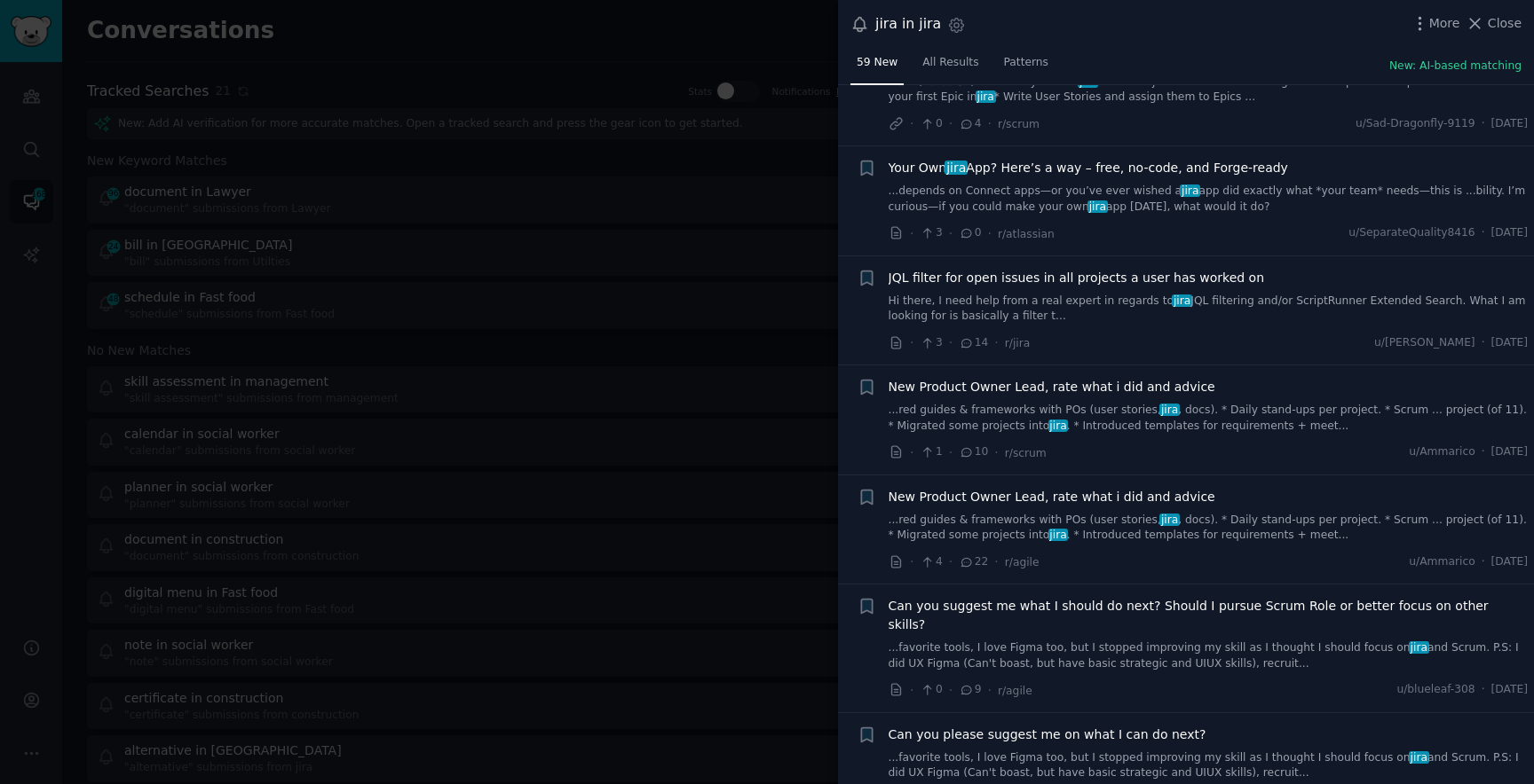
scroll to position [5579, 0]
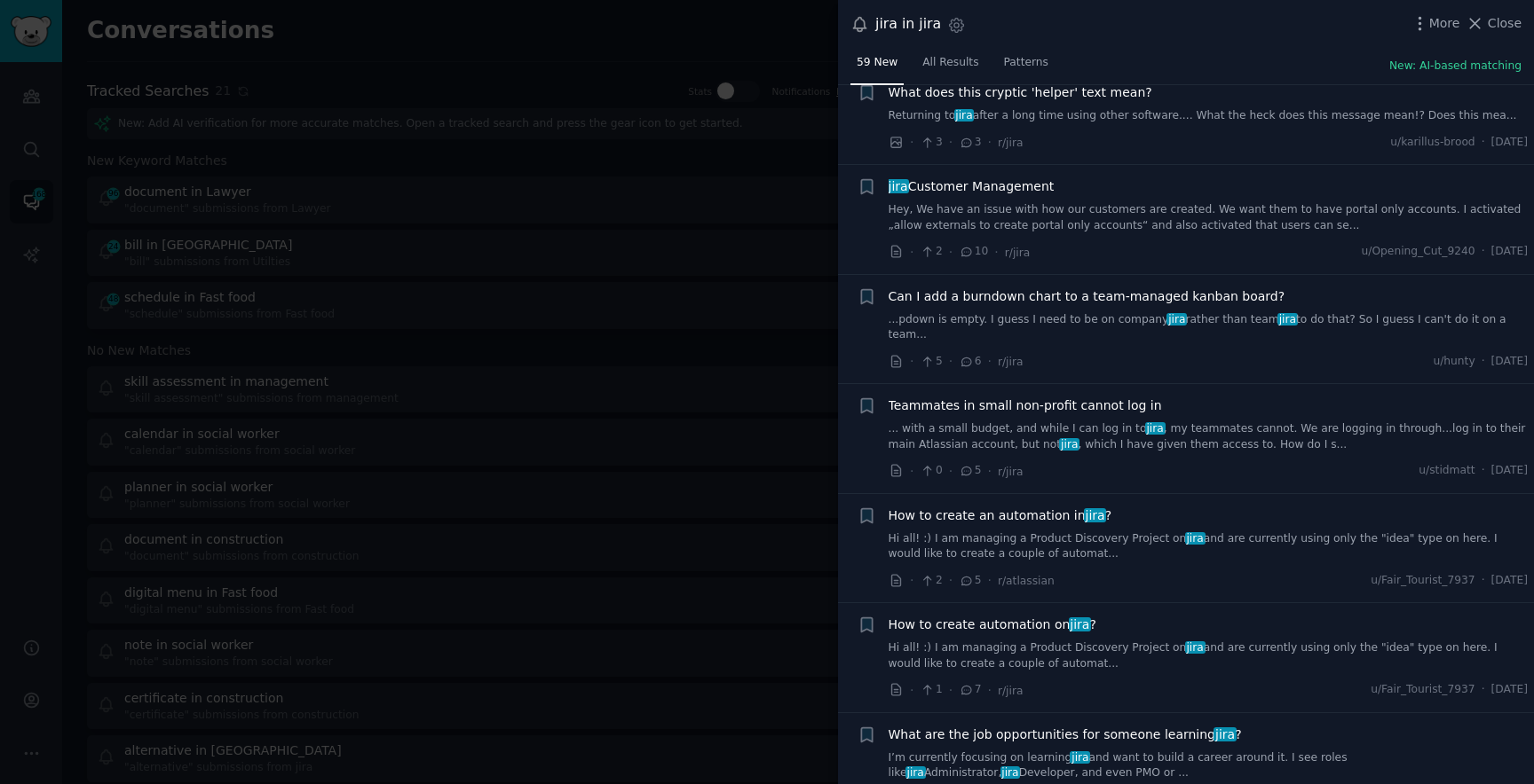
click at [986, 532] on link "Hi all! :) I am managing a Product Discovery Project on jira and are currently …" at bounding box center [1208, 547] width 640 height 31
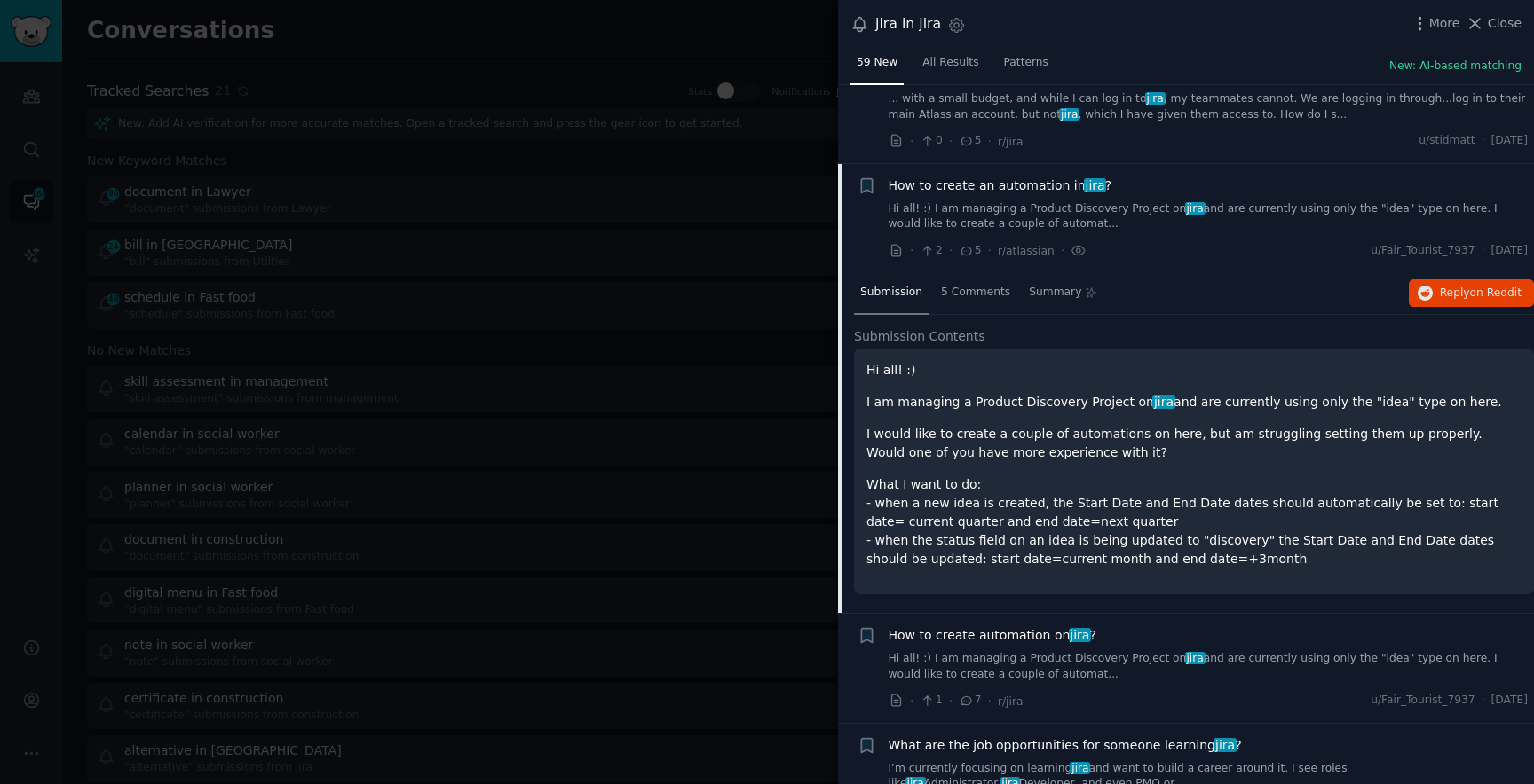
scroll to position [5920, 0]
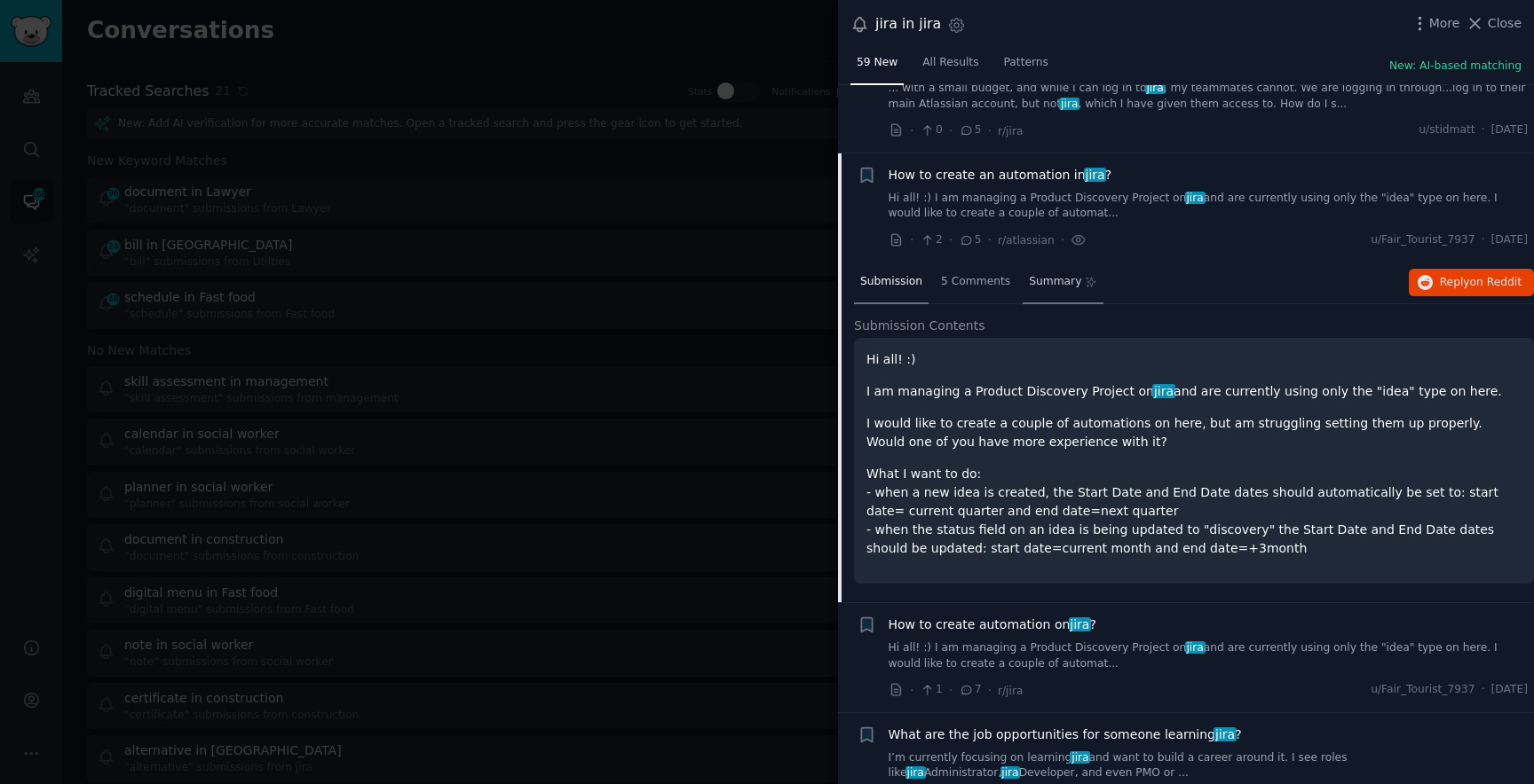
click at [1061, 274] on span "Summary" at bounding box center [1054, 282] width 52 height 16
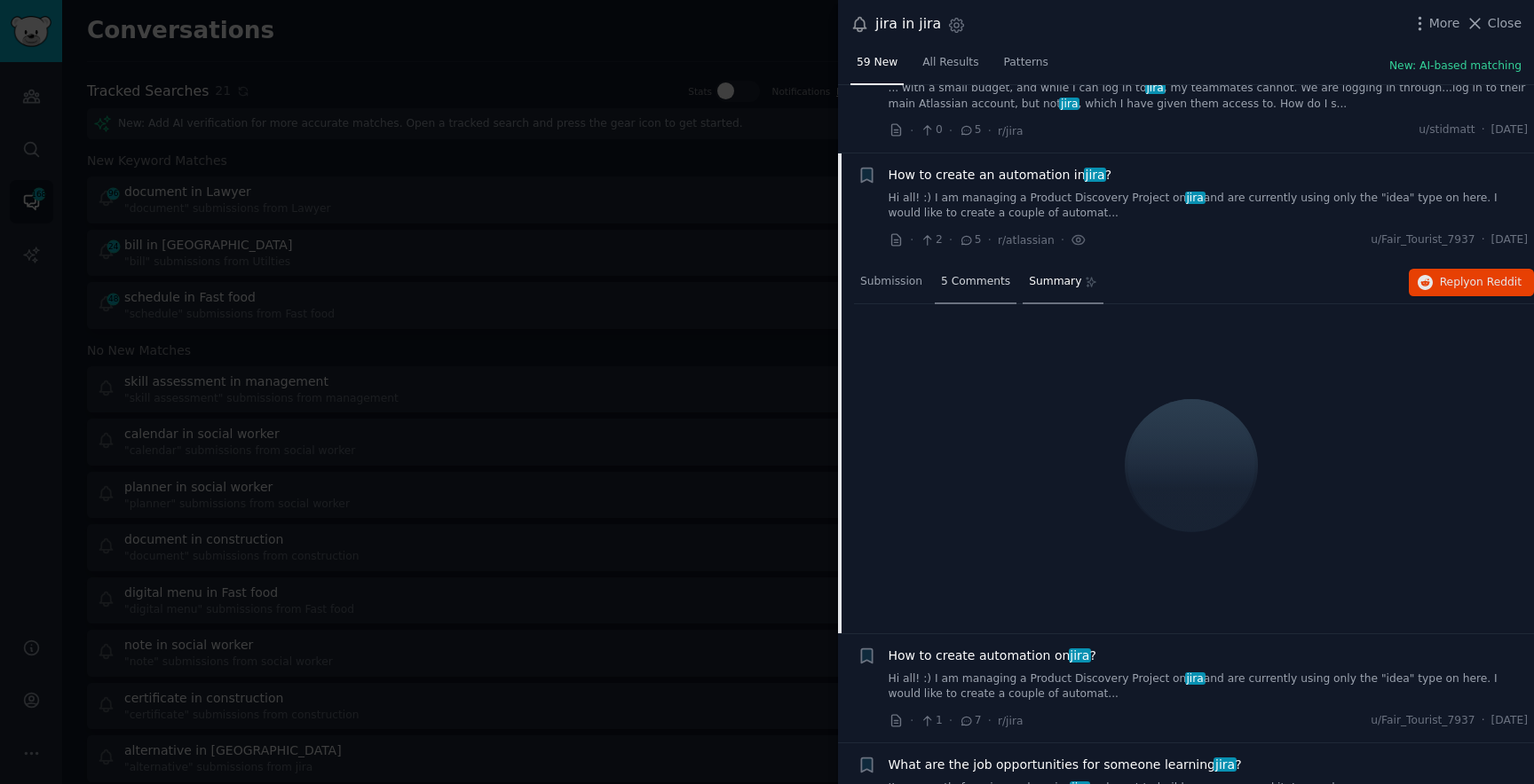
click at [982, 274] on span "5 Comments" at bounding box center [975, 282] width 69 height 16
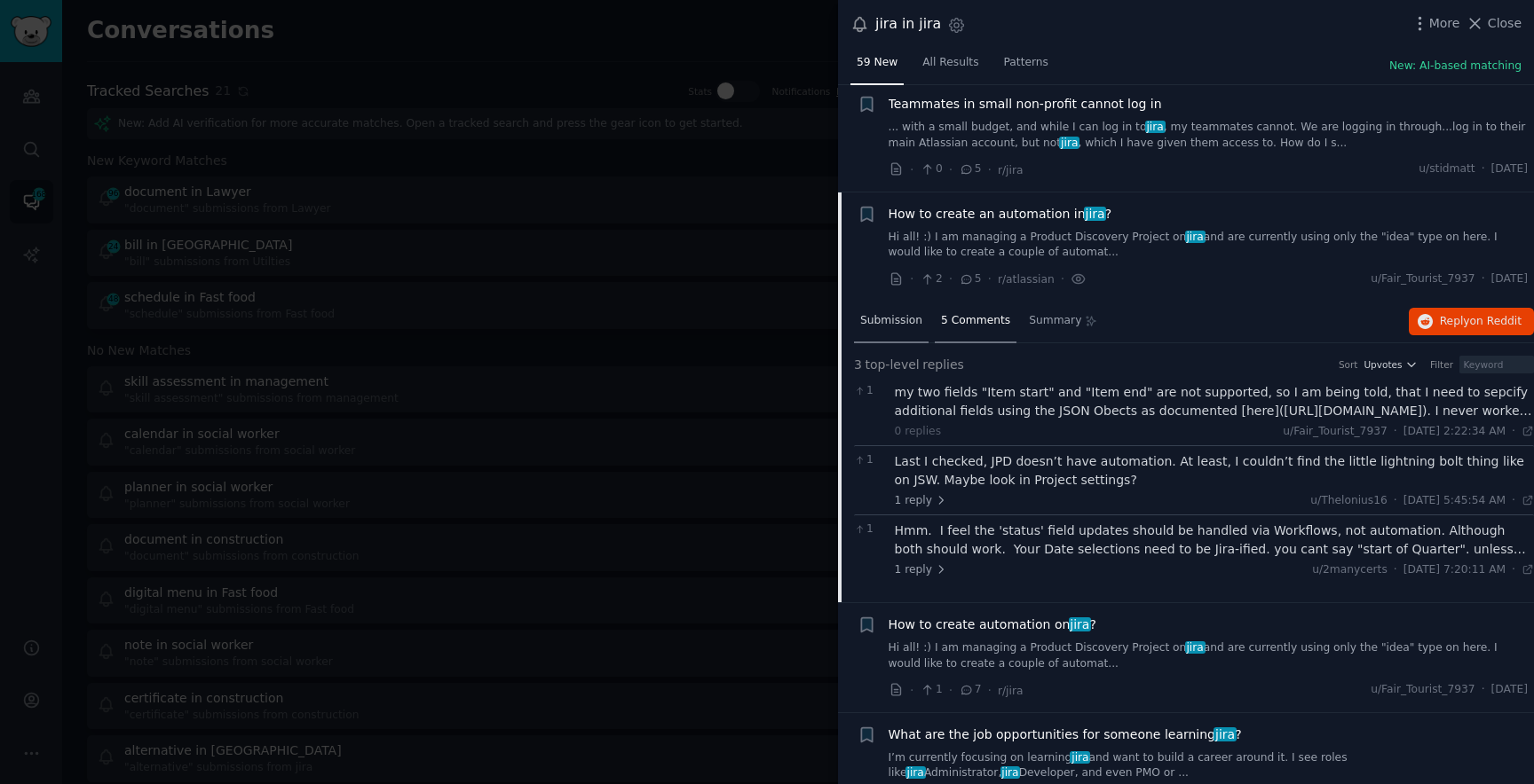
click at [892, 301] on div "Submission" at bounding box center [891, 322] width 75 height 43
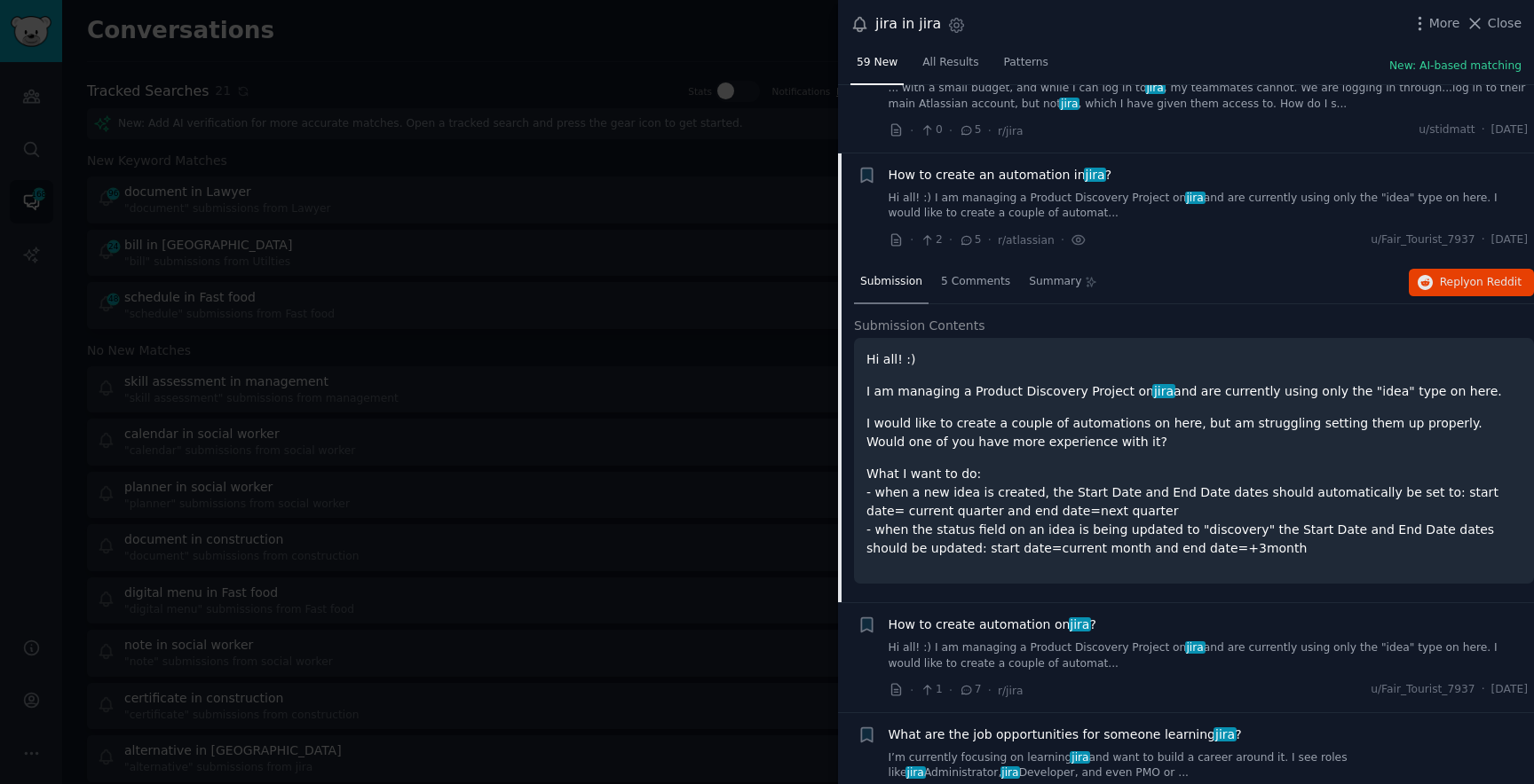
click at [1077, 725] on div "What are the job opportunities for someone learning jira ? I’m currently focusi…" at bounding box center [1208, 753] width 640 height 56
click at [1083, 750] on link "I’m currently focusing on learning jira and want to build a career around it. I…" at bounding box center [1208, 765] width 640 height 31
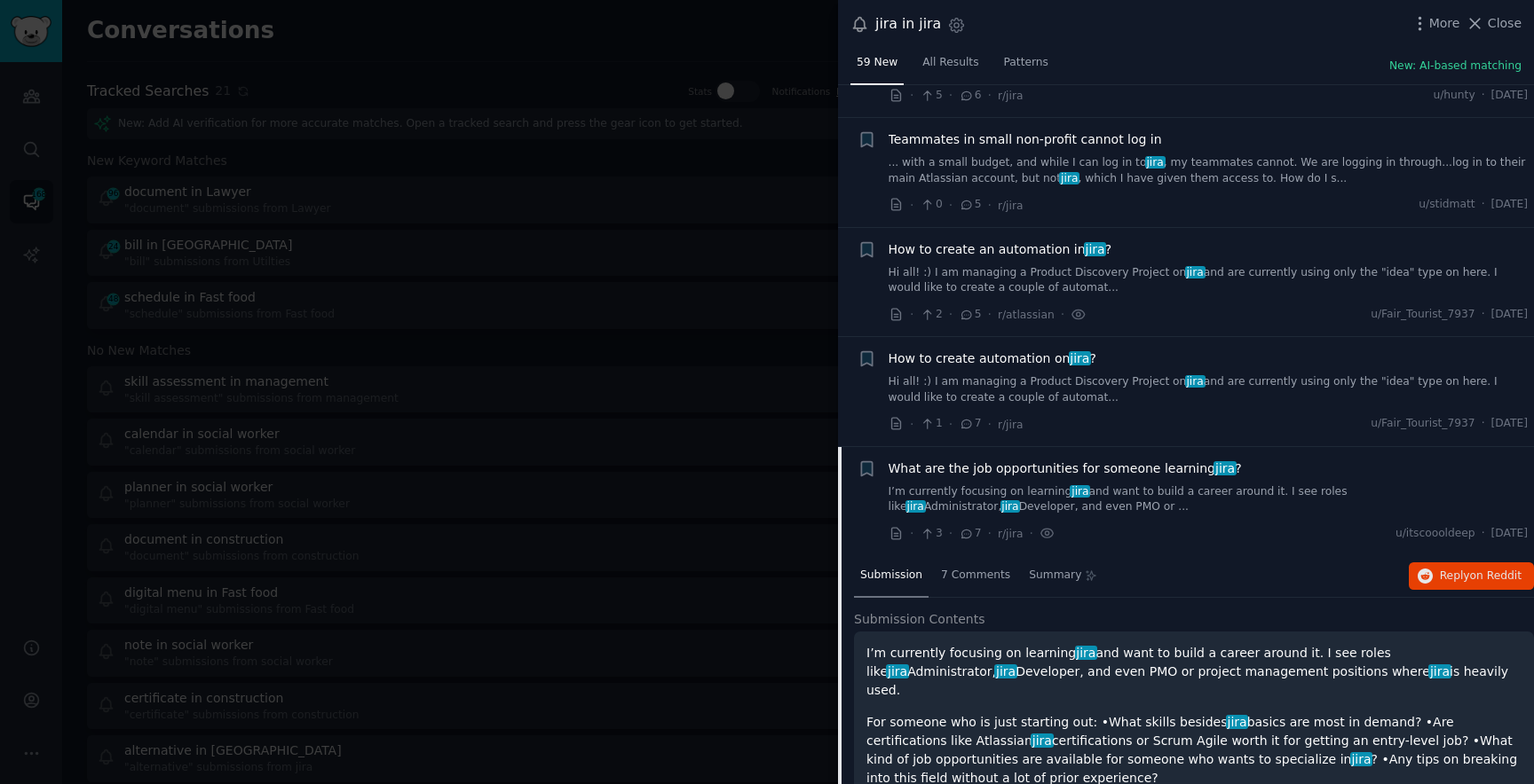
click at [958, 512] on li "+ What are the job opportunities for someone learning jira ? I’m currently focu…" at bounding box center [1185, 502] width 695 height 109
click at [958, 556] on div "7 Comments" at bounding box center [975, 577] width 82 height 43
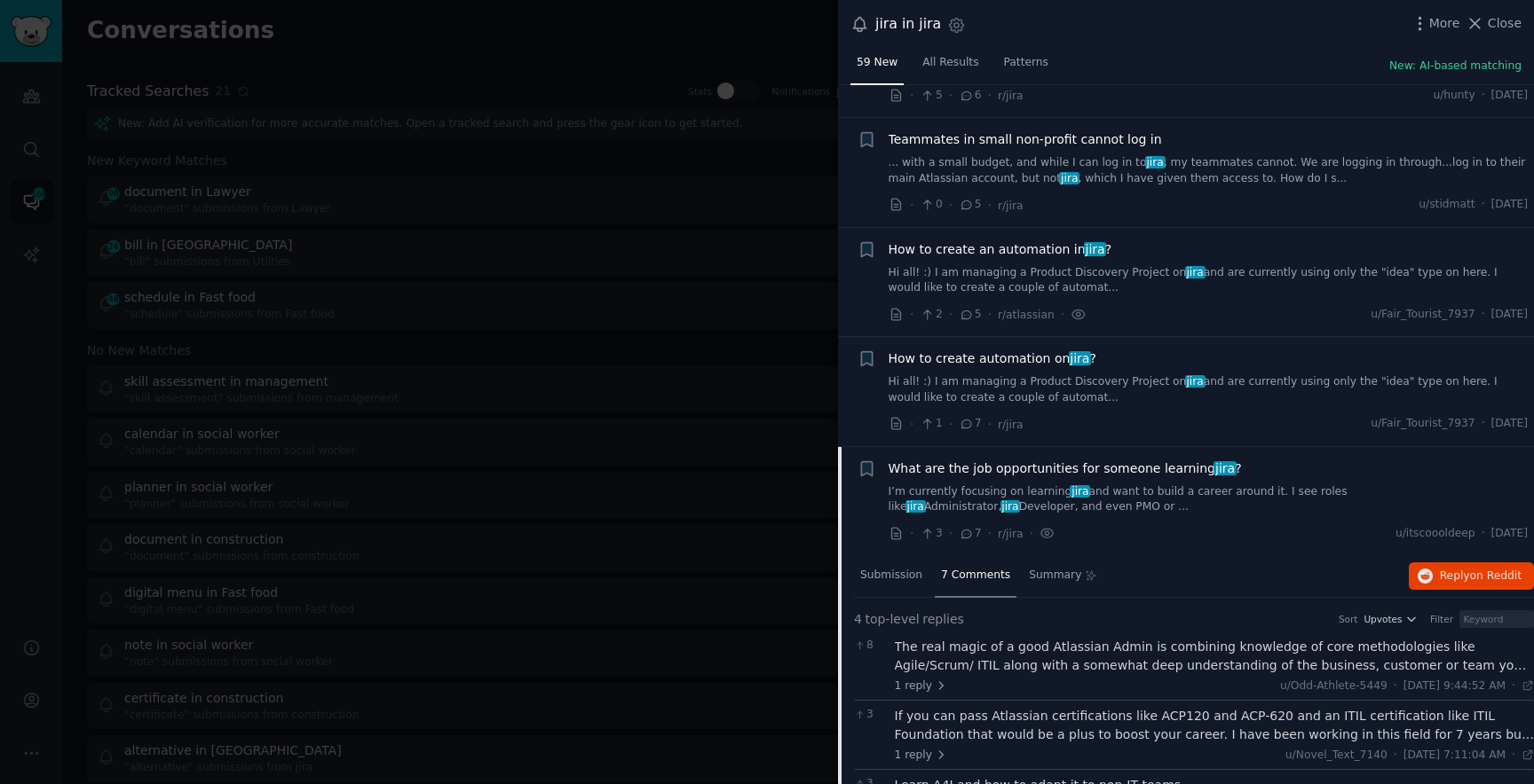
scroll to position [5912, 0]
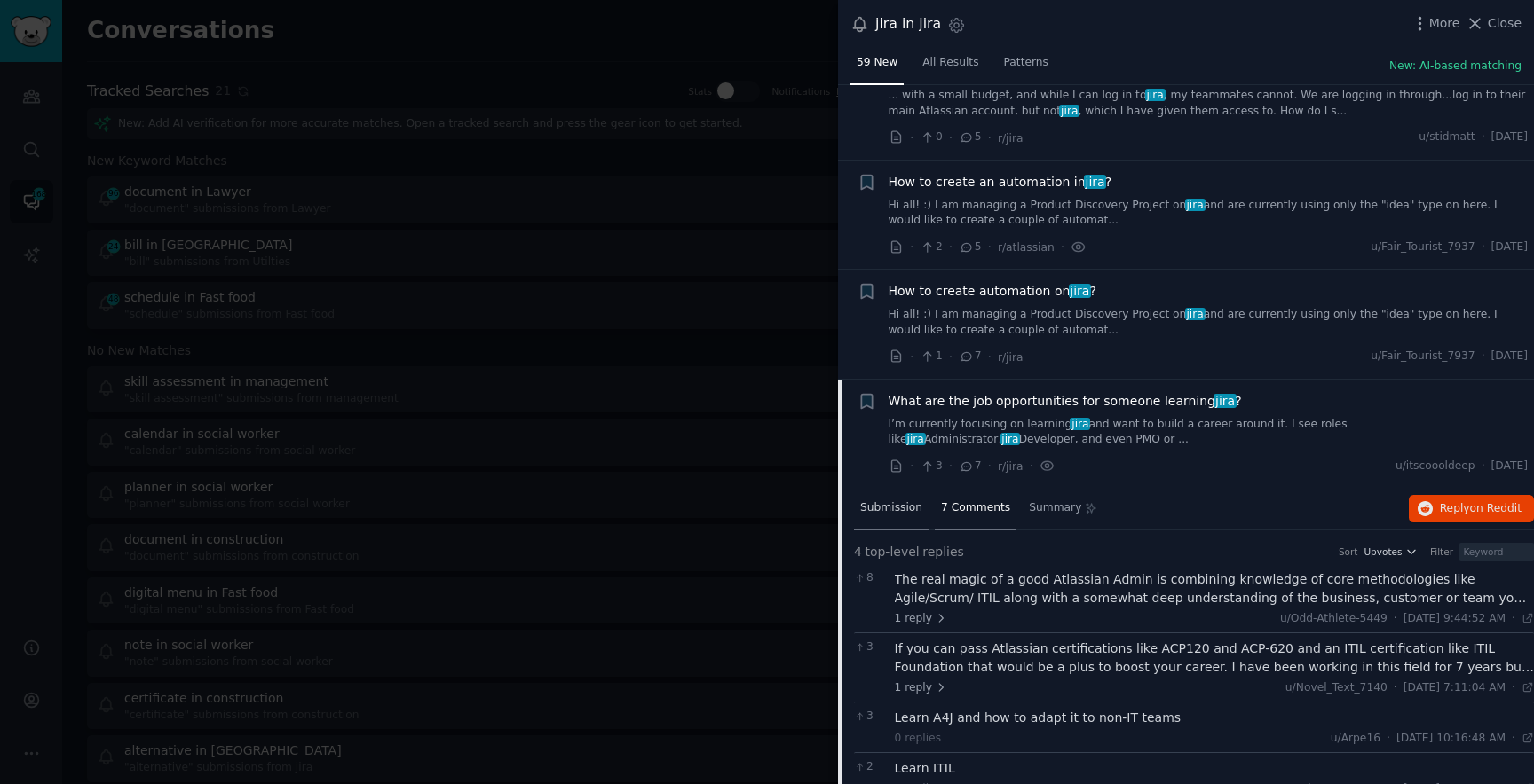
click at [888, 501] on span "Submission" at bounding box center [891, 509] width 62 height 16
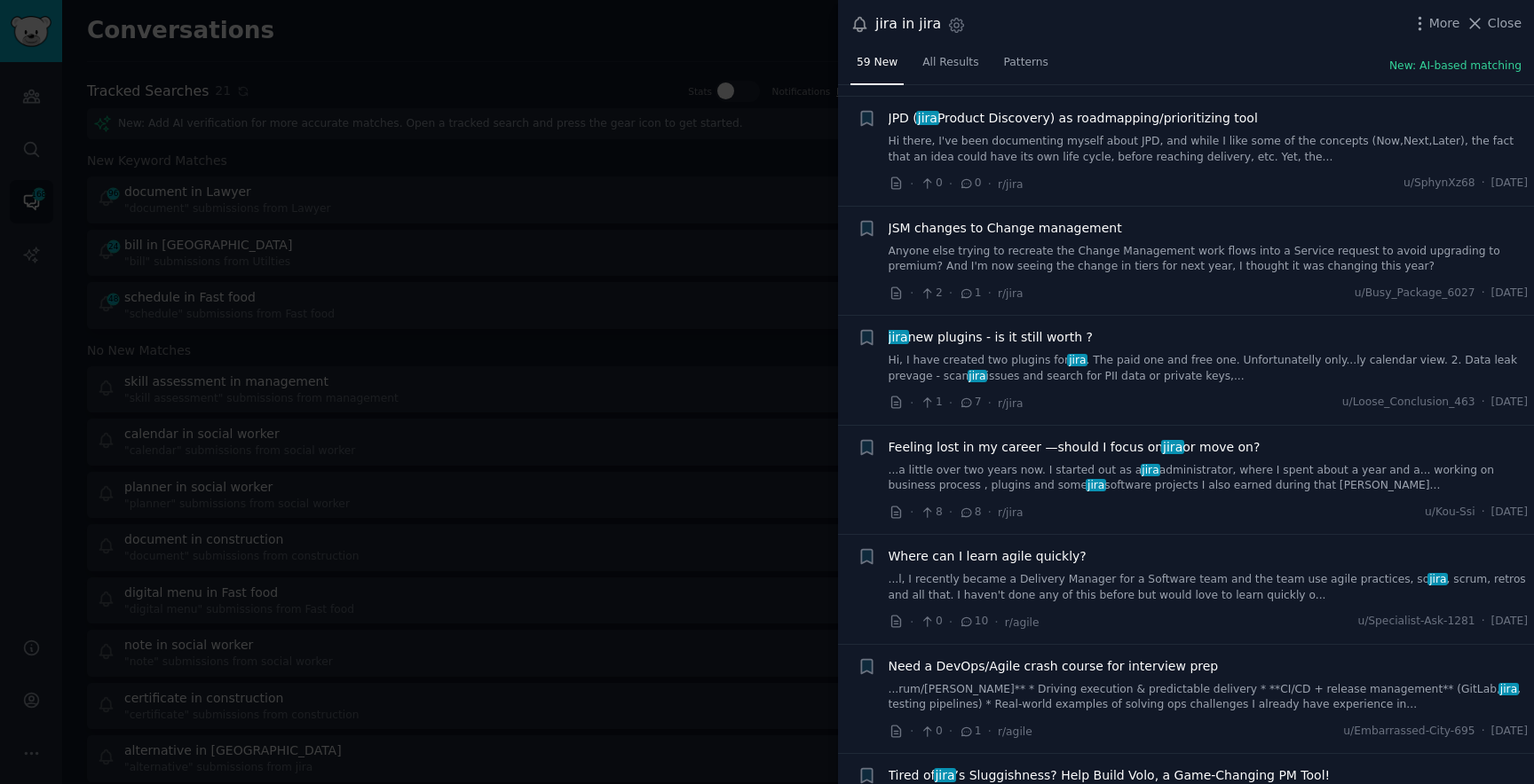
scroll to position [0, 0]
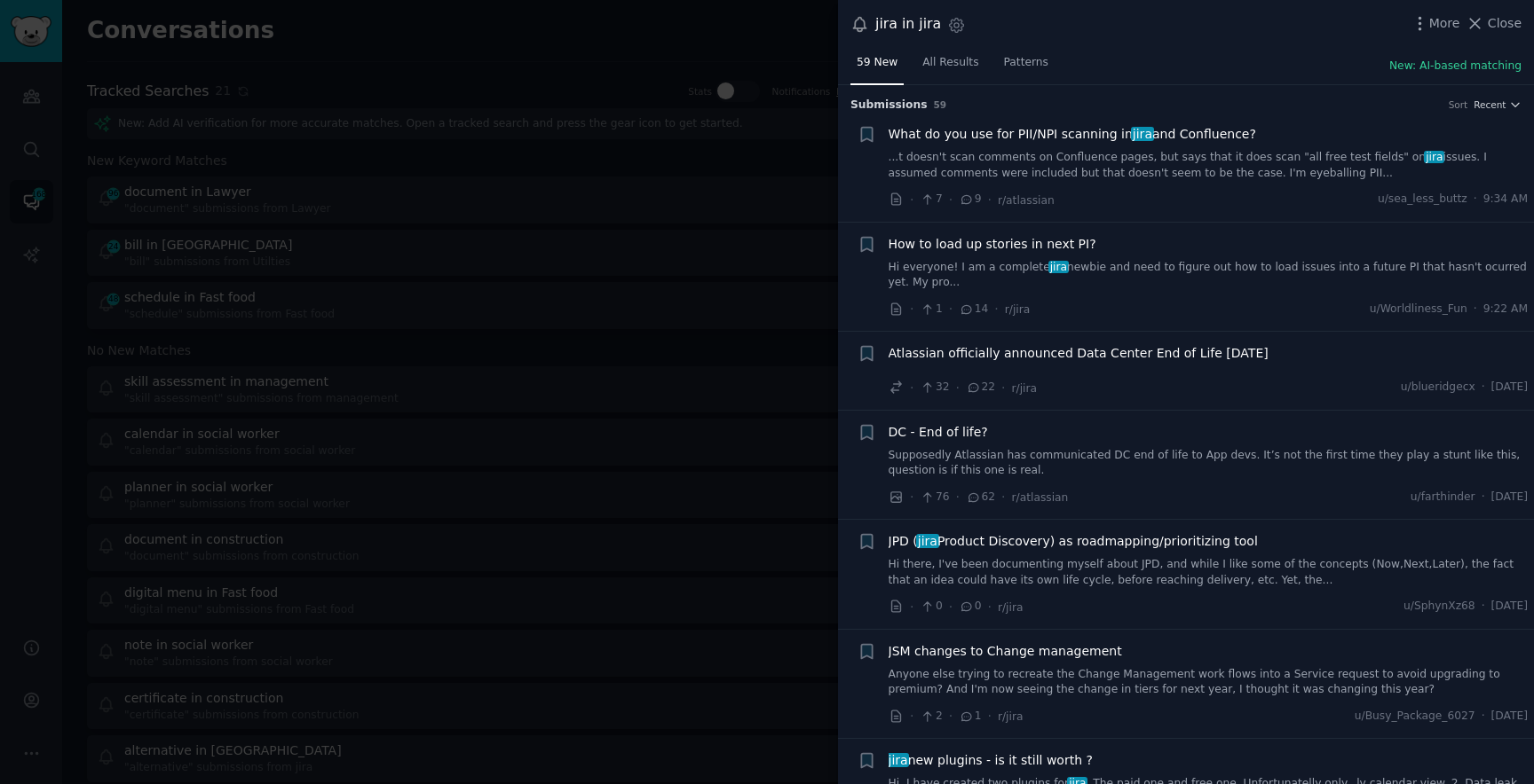
click at [551, 289] on div at bounding box center [767, 392] width 1534 height 784
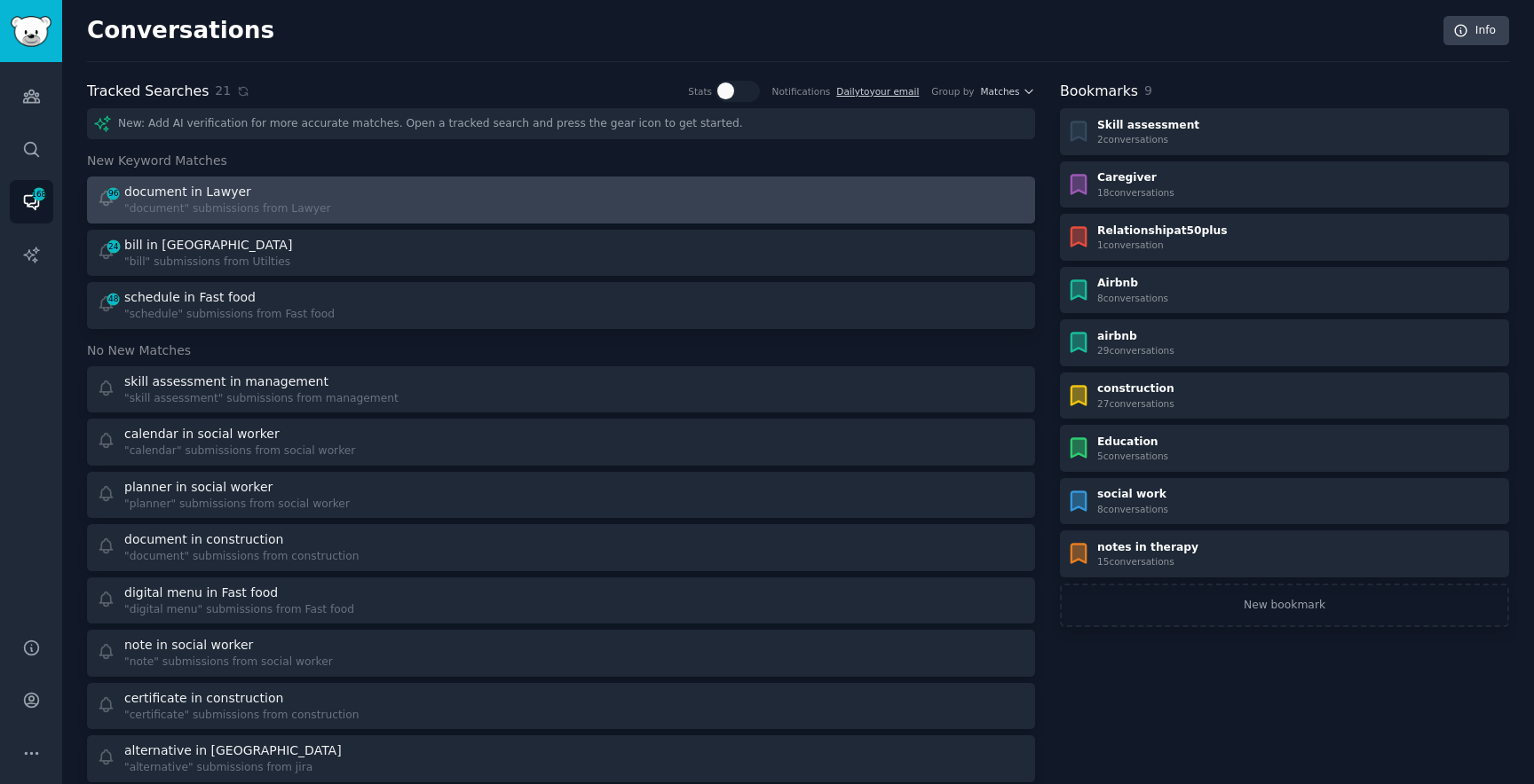
click at [279, 190] on div "document in Lawyer" at bounding box center [227, 192] width 207 height 19
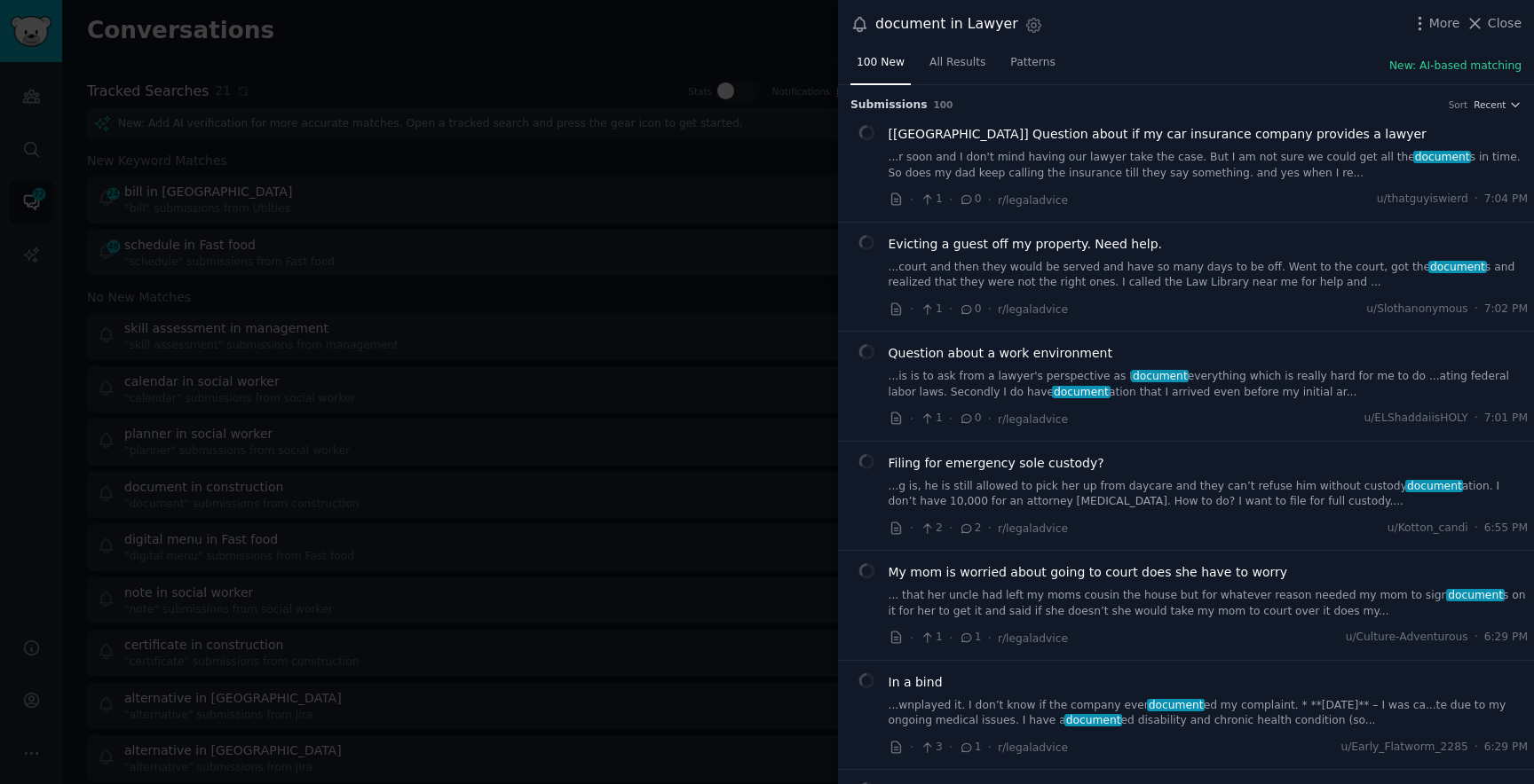
click at [993, 65] on nav "100 New All Results Patterns" at bounding box center [956, 67] width 211 height 36
